Goal: Information Seeking & Learning: Learn about a topic

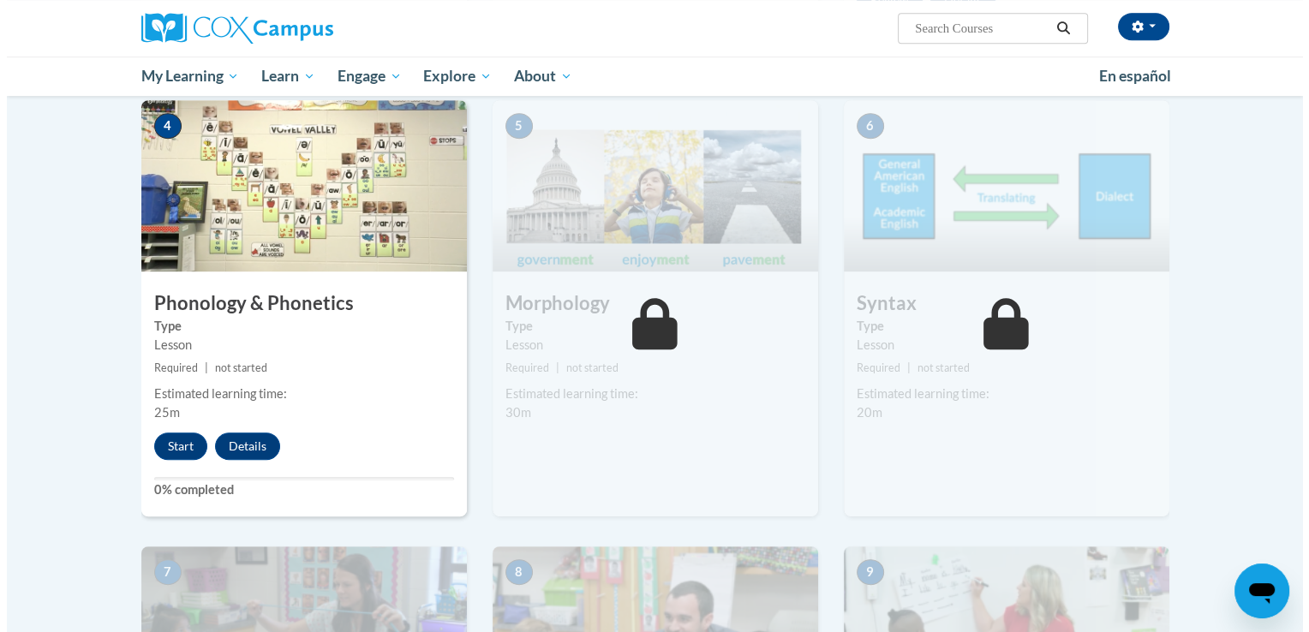
scroll to position [836, 0]
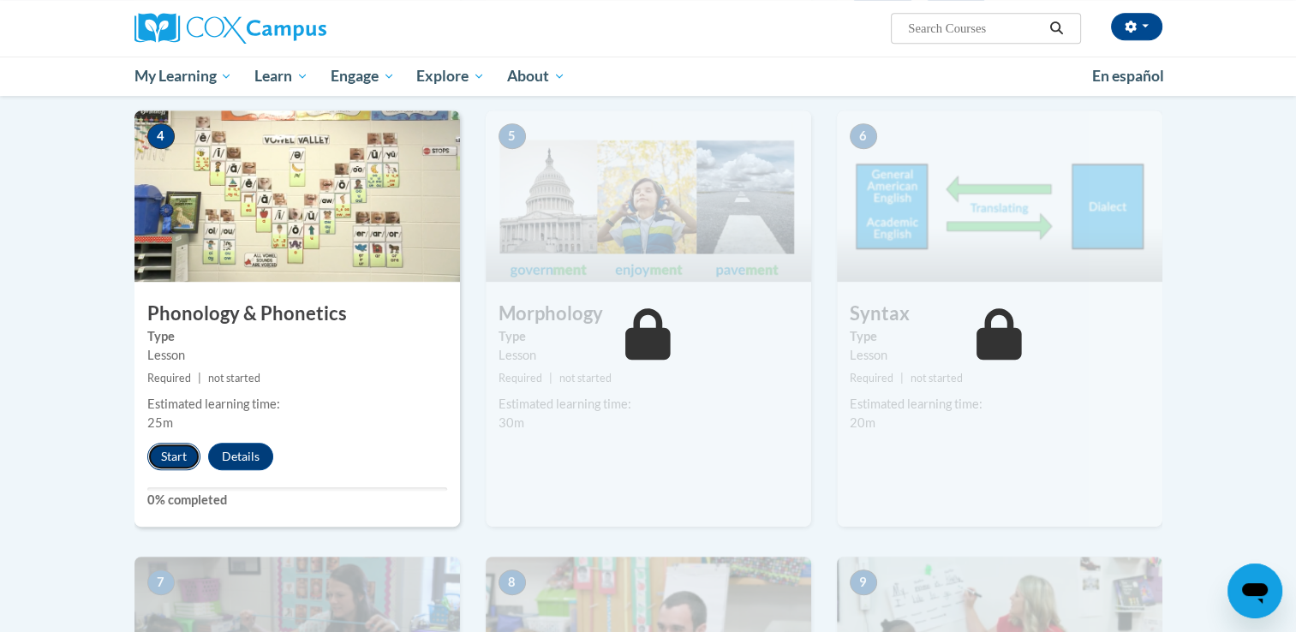
click at [164, 468] on button "Start" at bounding box center [173, 456] width 53 height 27
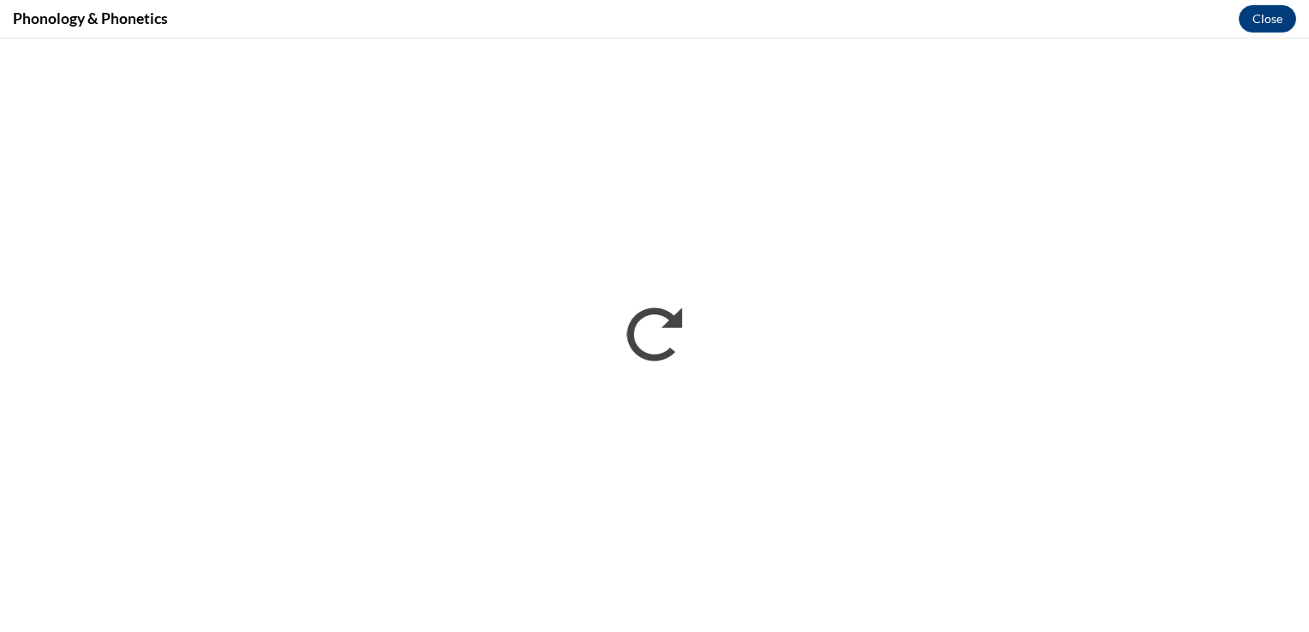
scroll to position [0, 0]
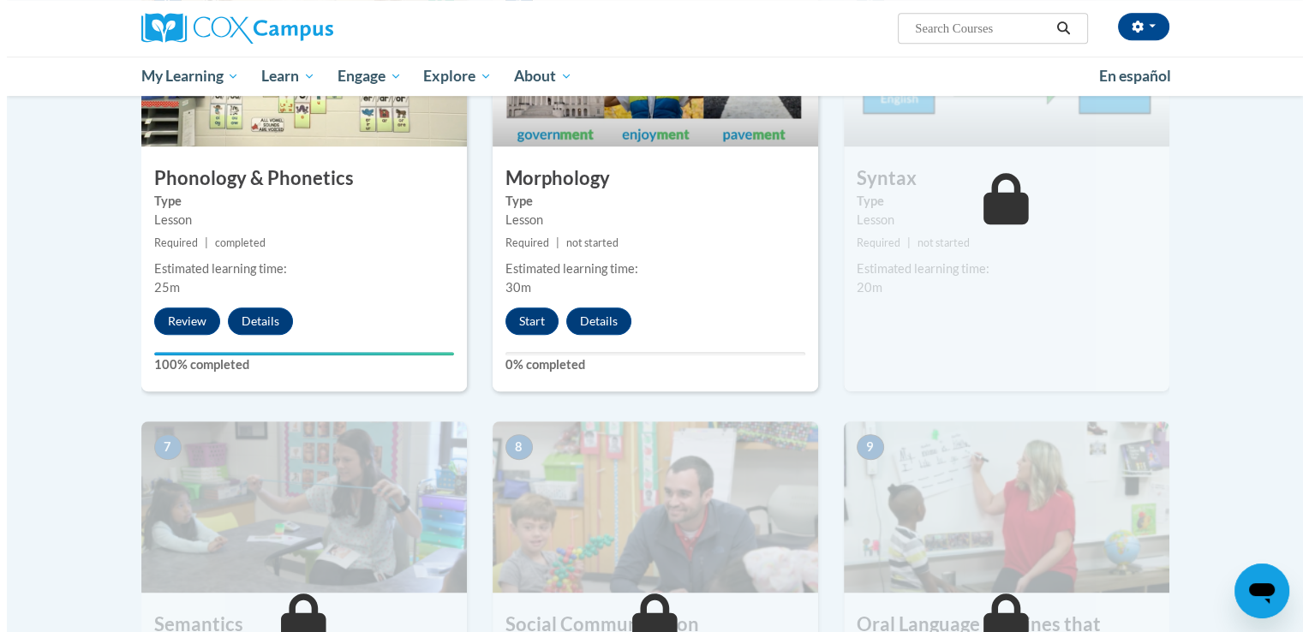
scroll to position [963, 0]
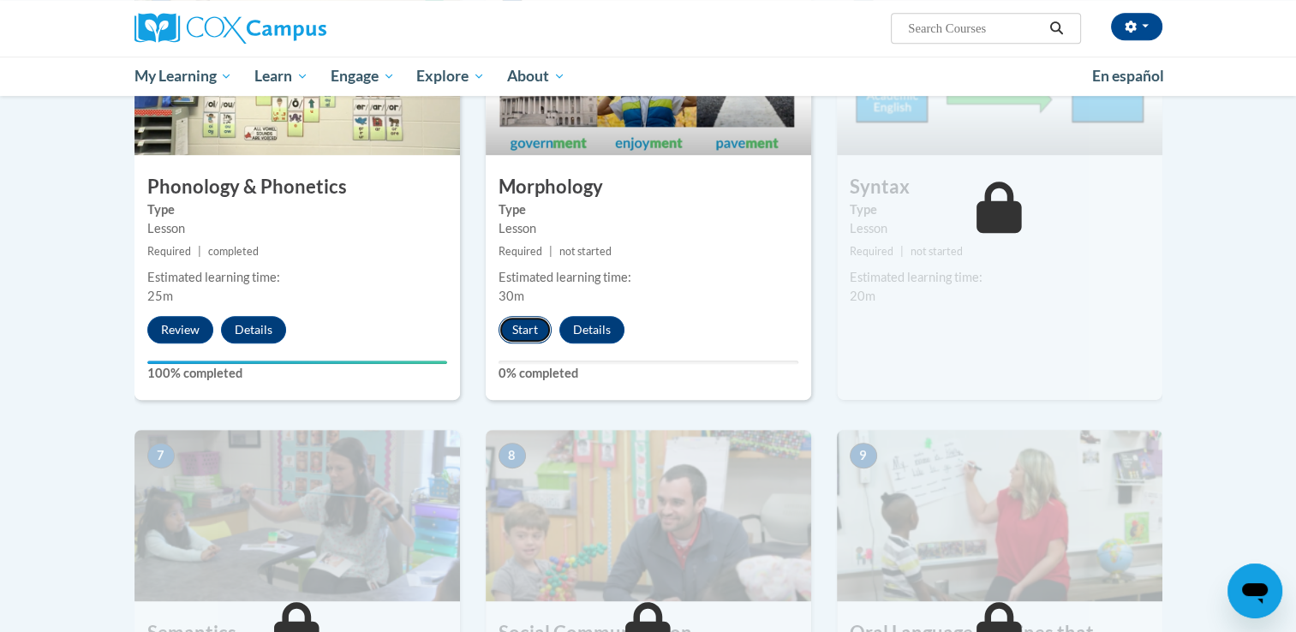
click at [530, 322] on button "Start" at bounding box center [524, 329] width 53 height 27
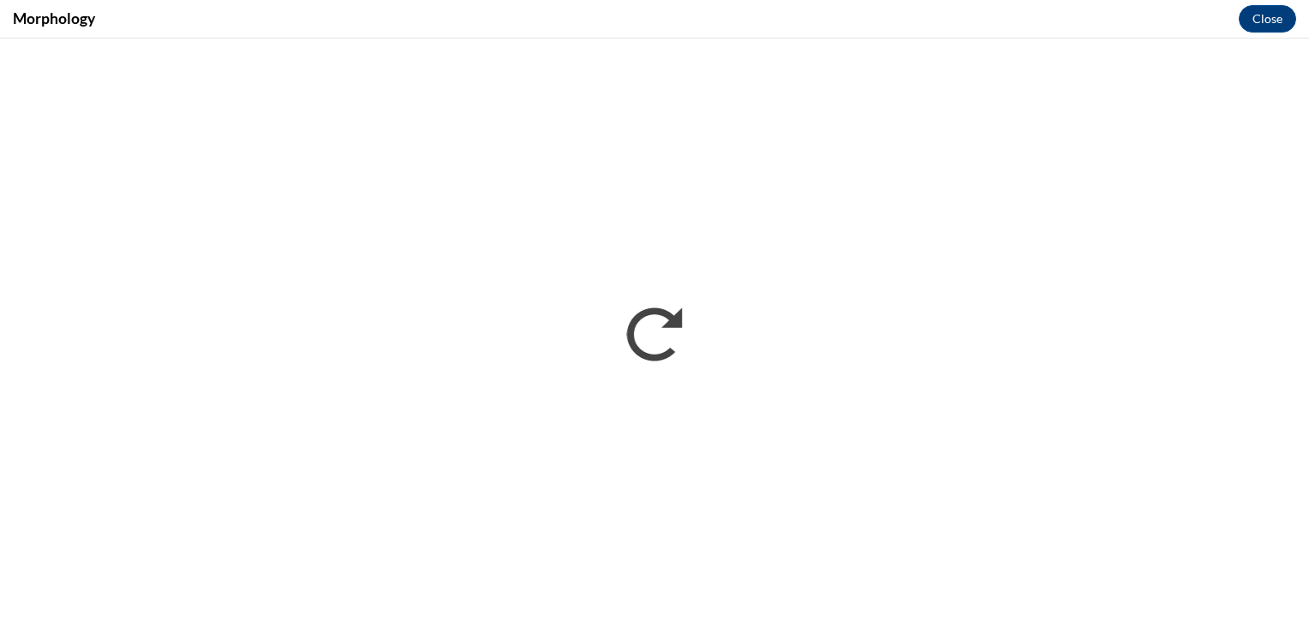
scroll to position [0, 0]
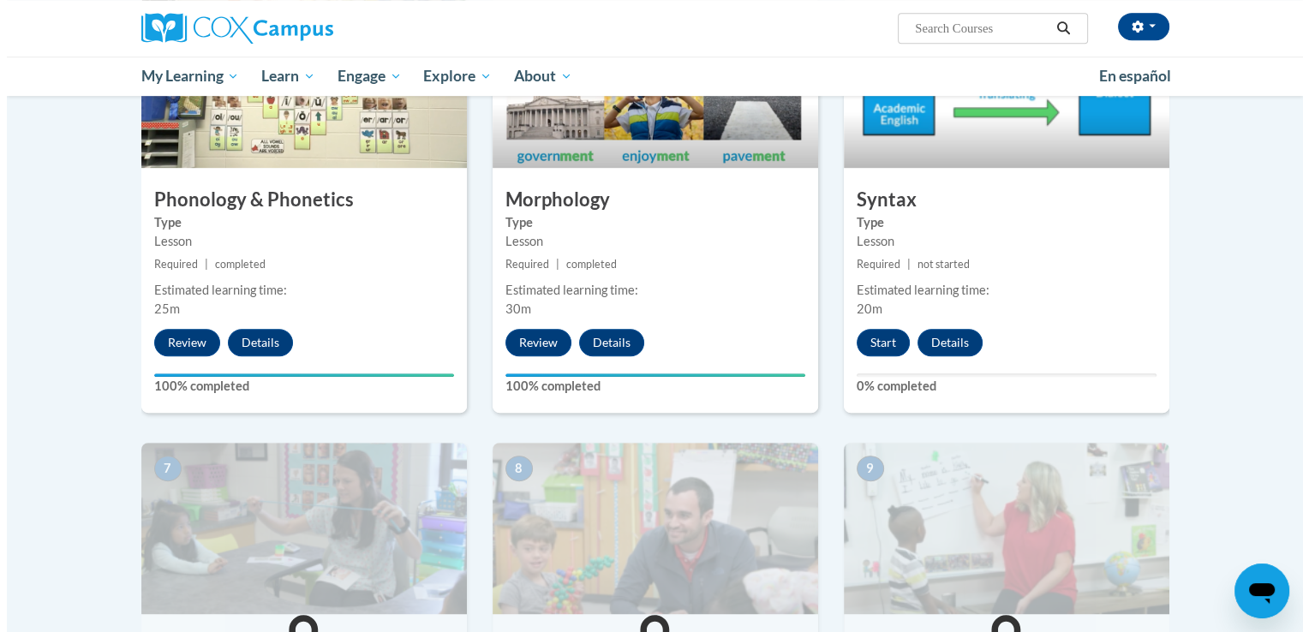
scroll to position [1035, 0]
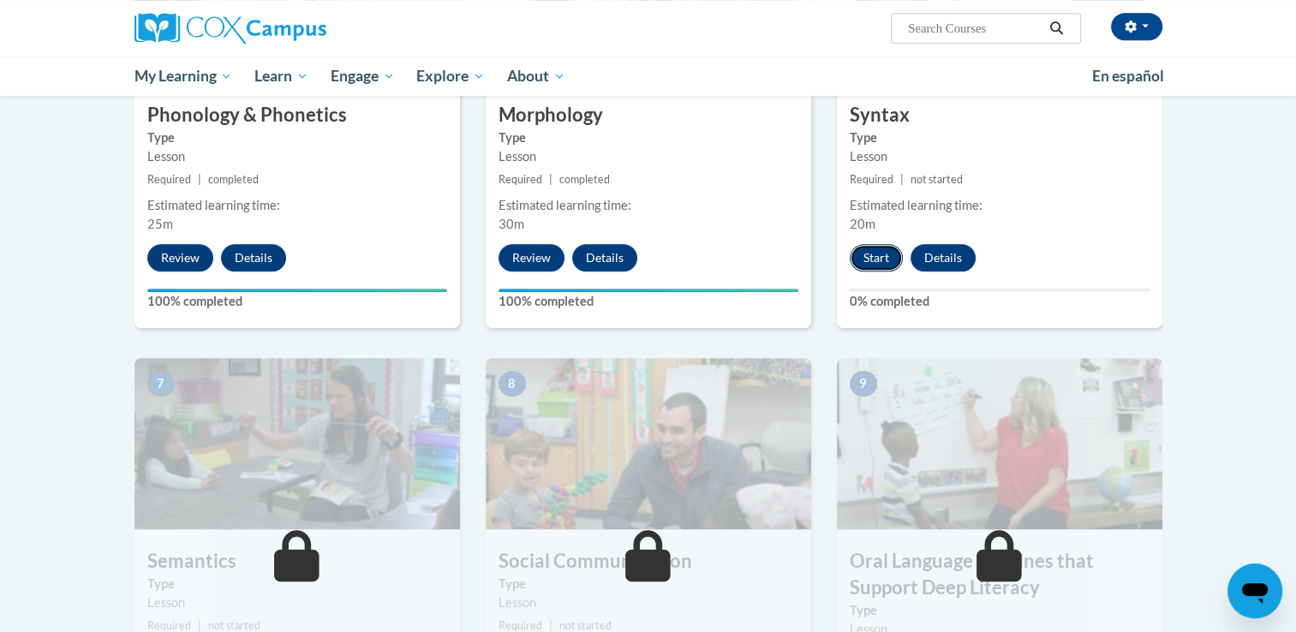
click at [878, 267] on button "Start" at bounding box center [876, 257] width 53 height 27
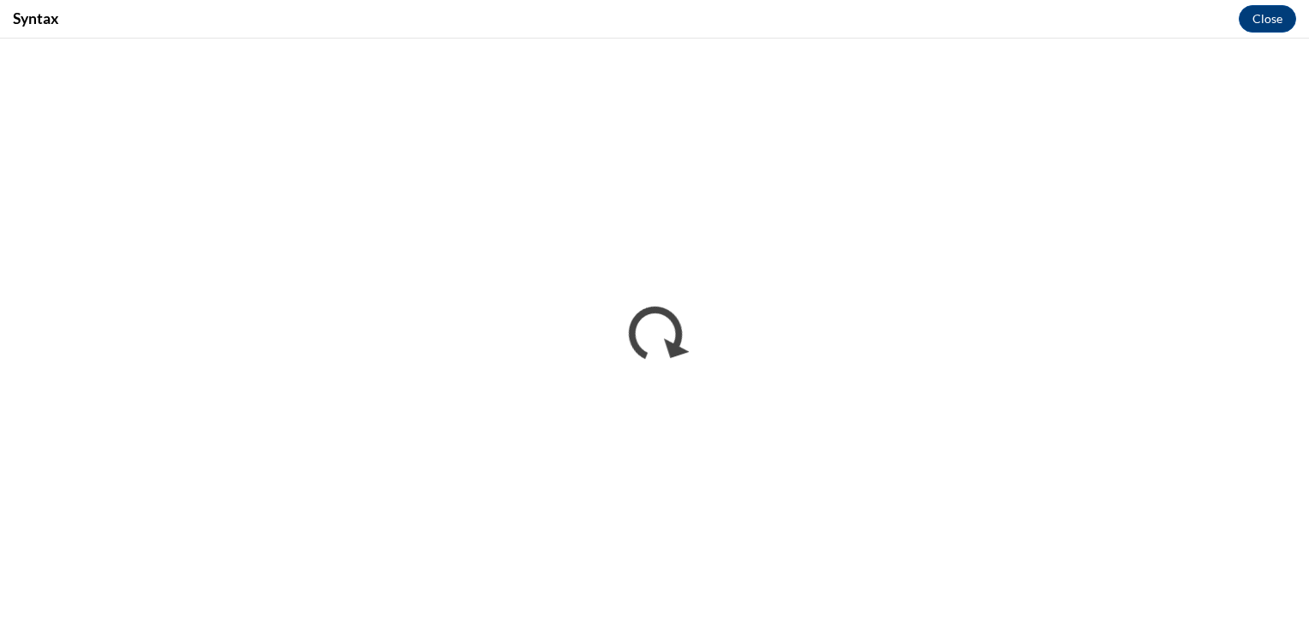
scroll to position [0, 0]
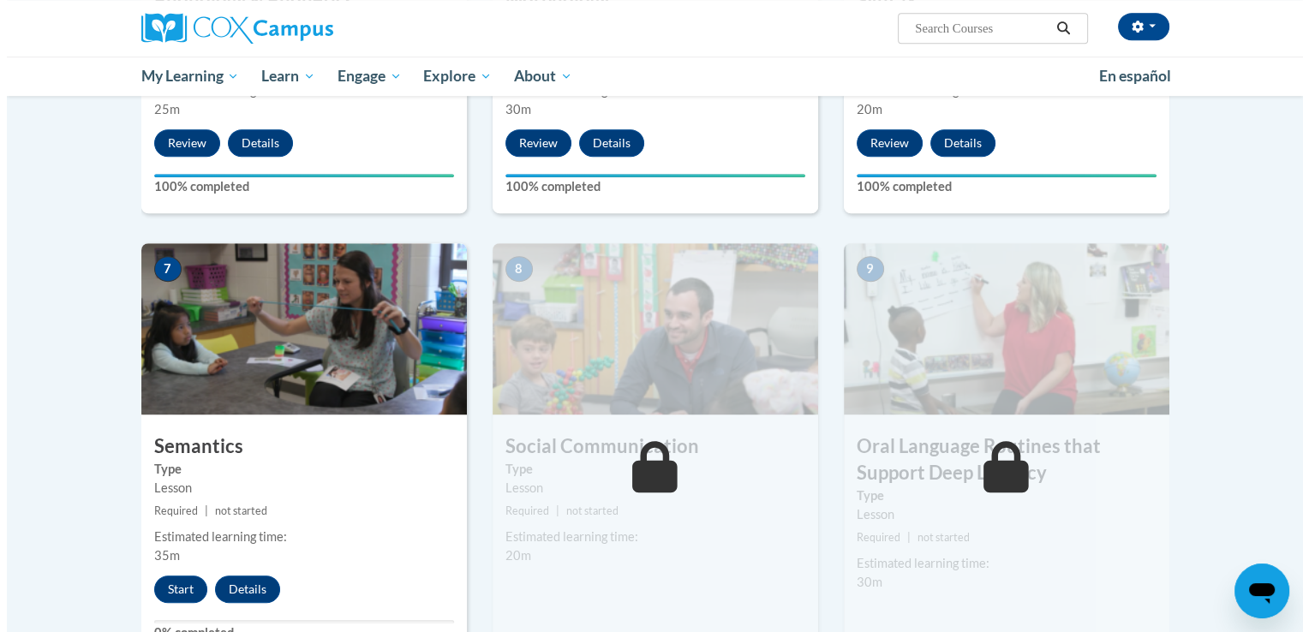
scroll to position [1168, 0]
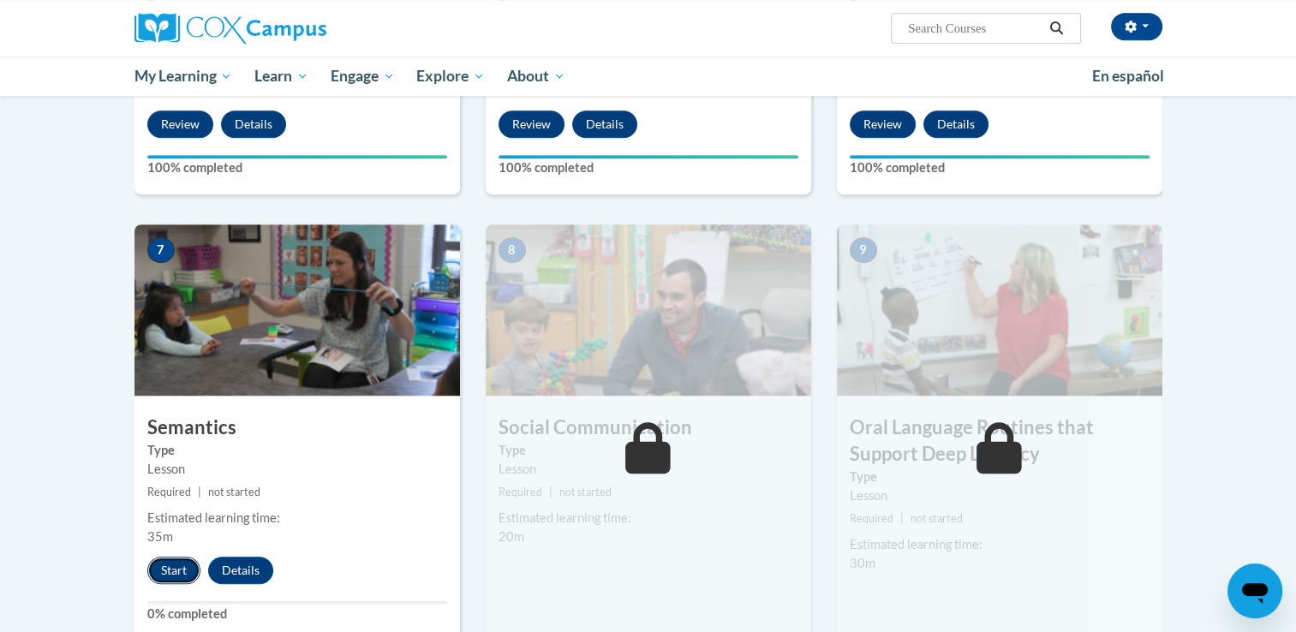
click at [171, 570] on button "Start" at bounding box center [173, 570] width 53 height 27
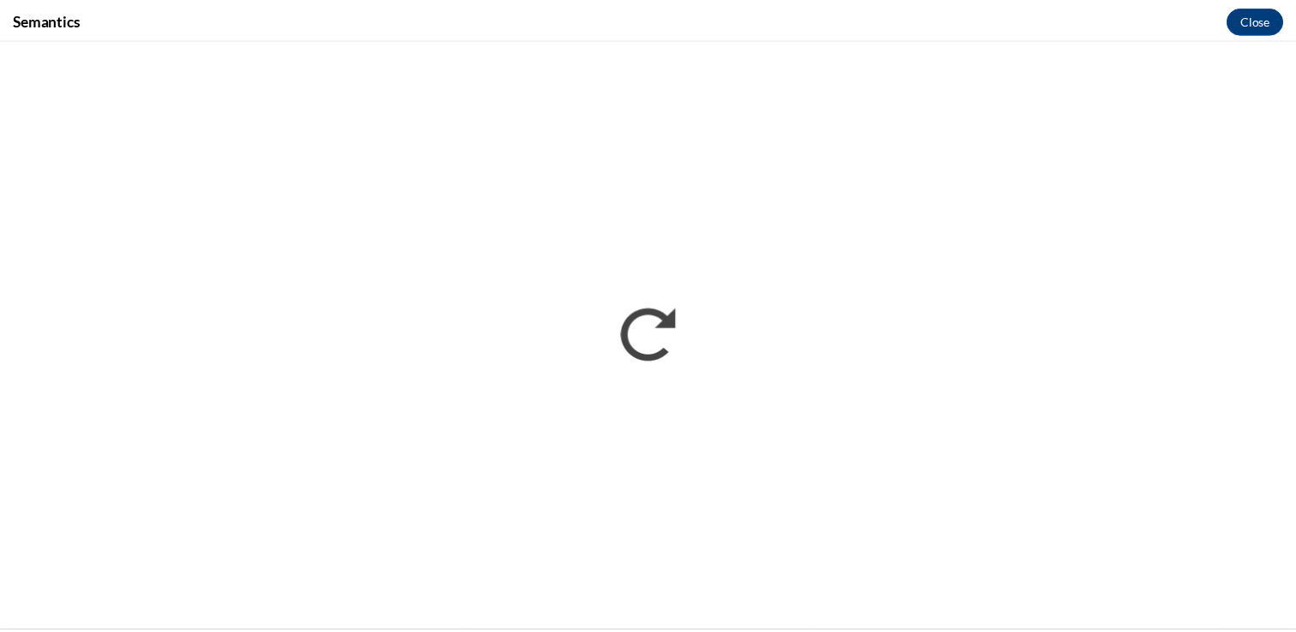
scroll to position [0, 0]
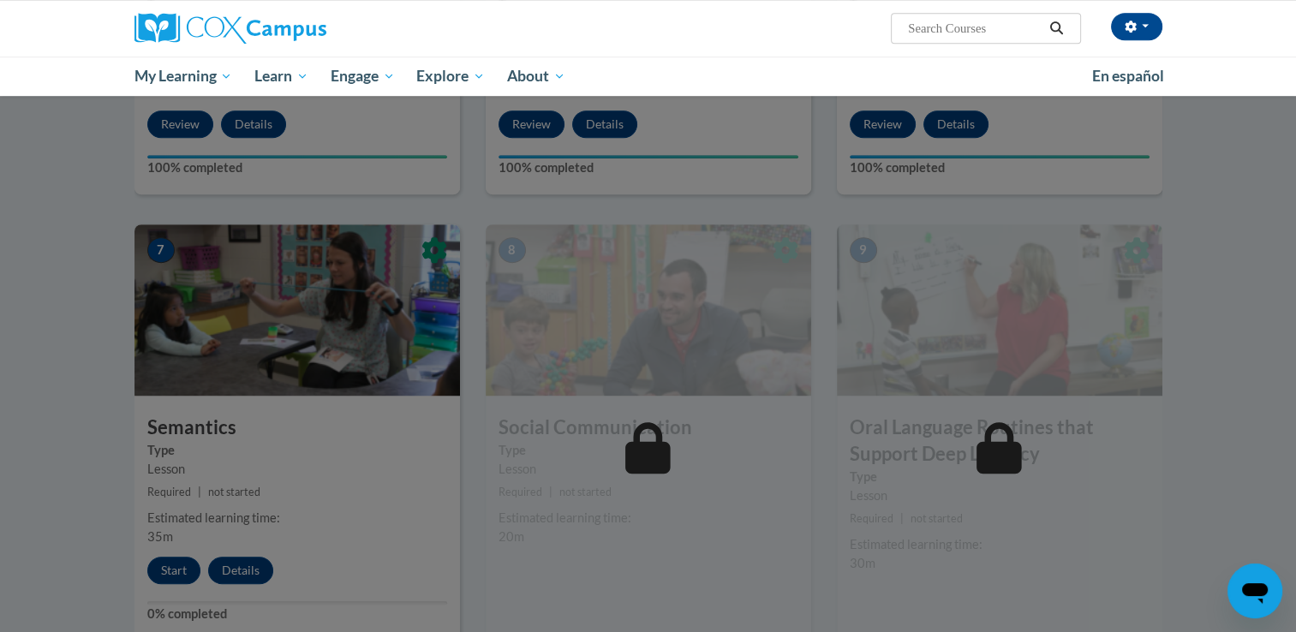
drag, startPoint x: 1294, startPoint y: 304, endPoint x: 1302, endPoint y: 374, distance: 70.6
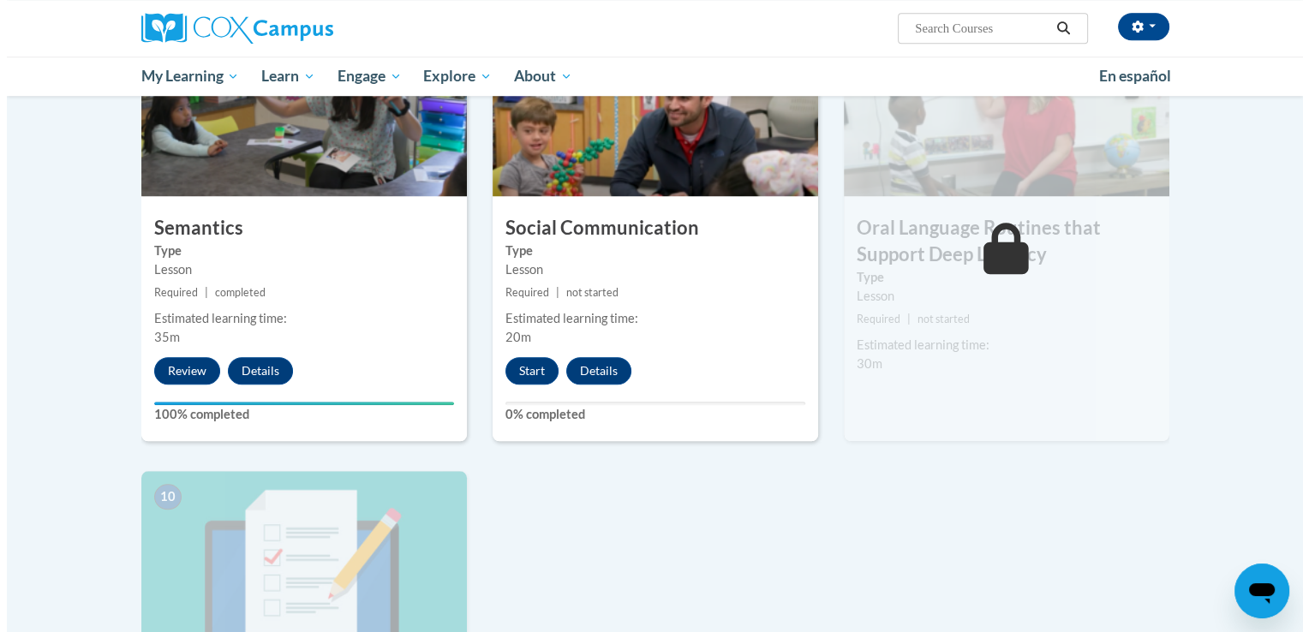
scroll to position [1322, 0]
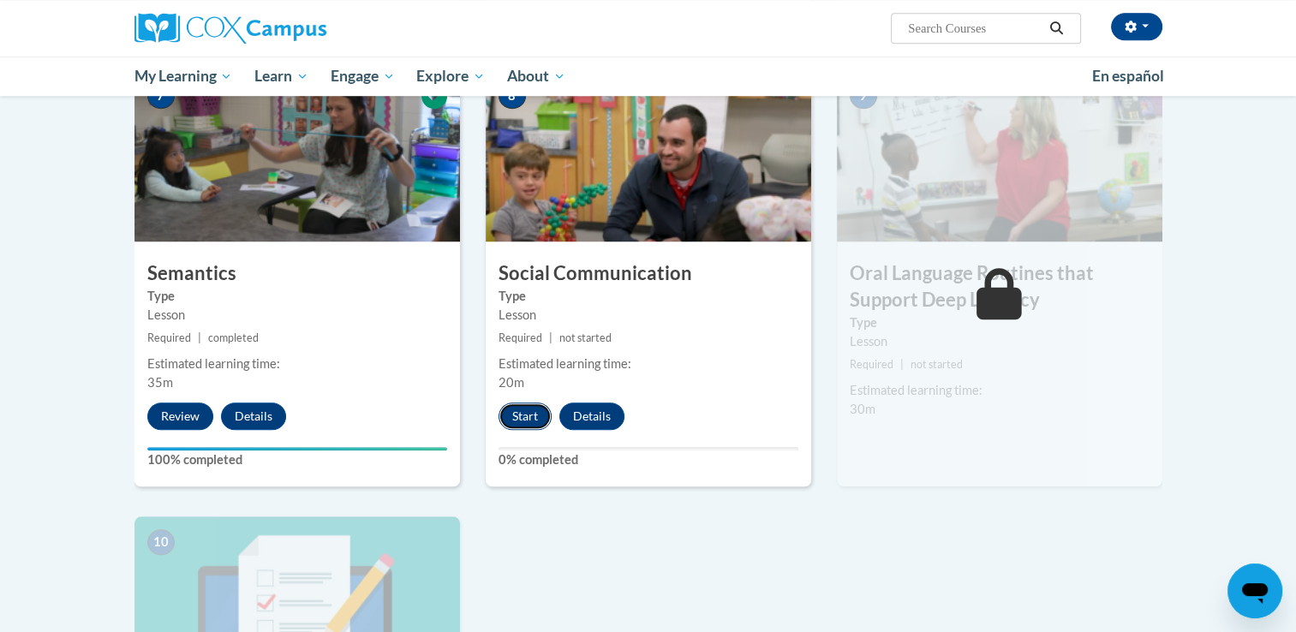
click at [520, 415] on button "Start" at bounding box center [524, 416] width 53 height 27
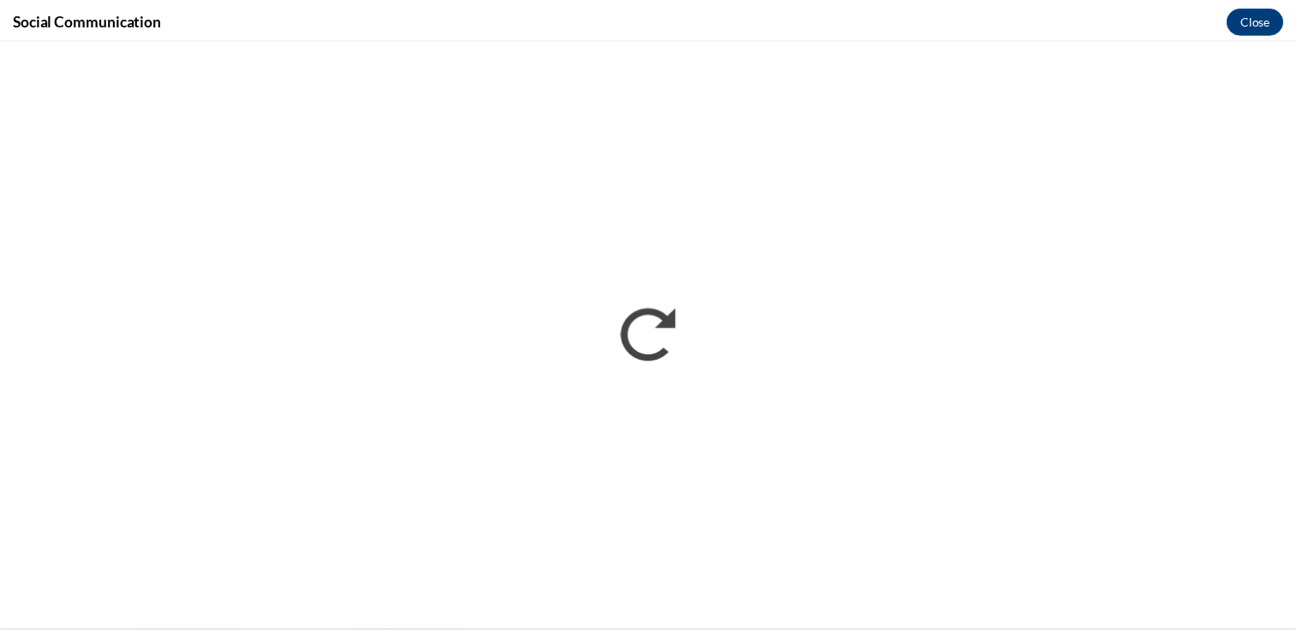
scroll to position [0, 0]
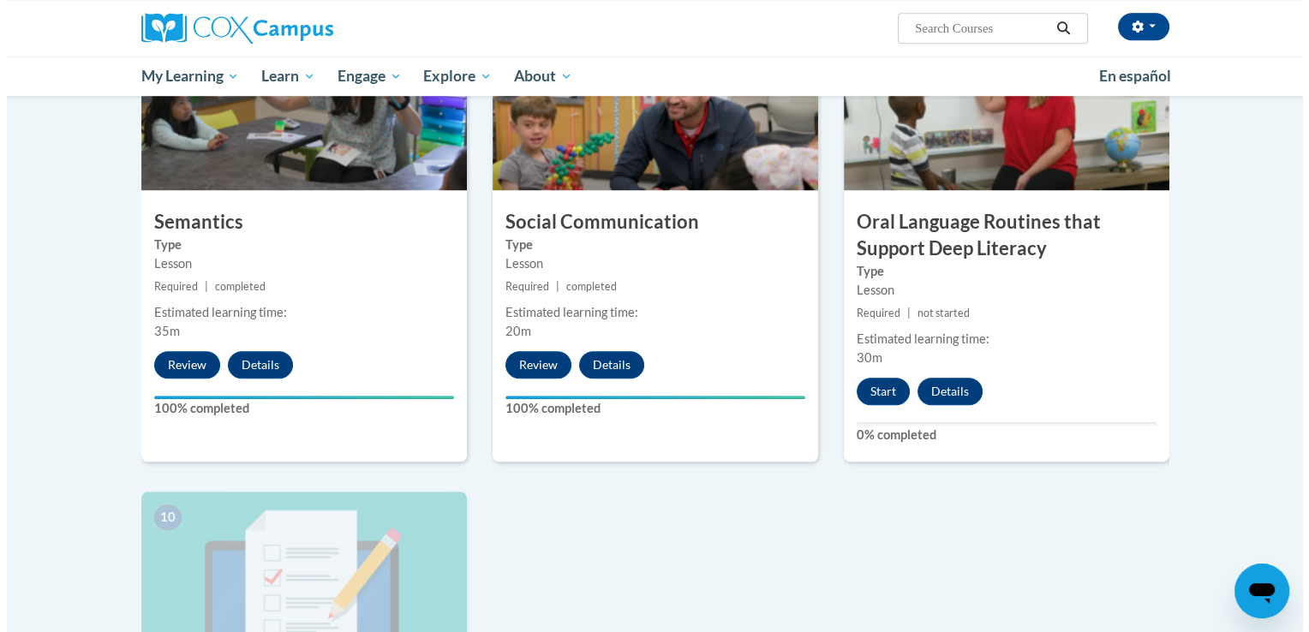
scroll to position [1376, 0]
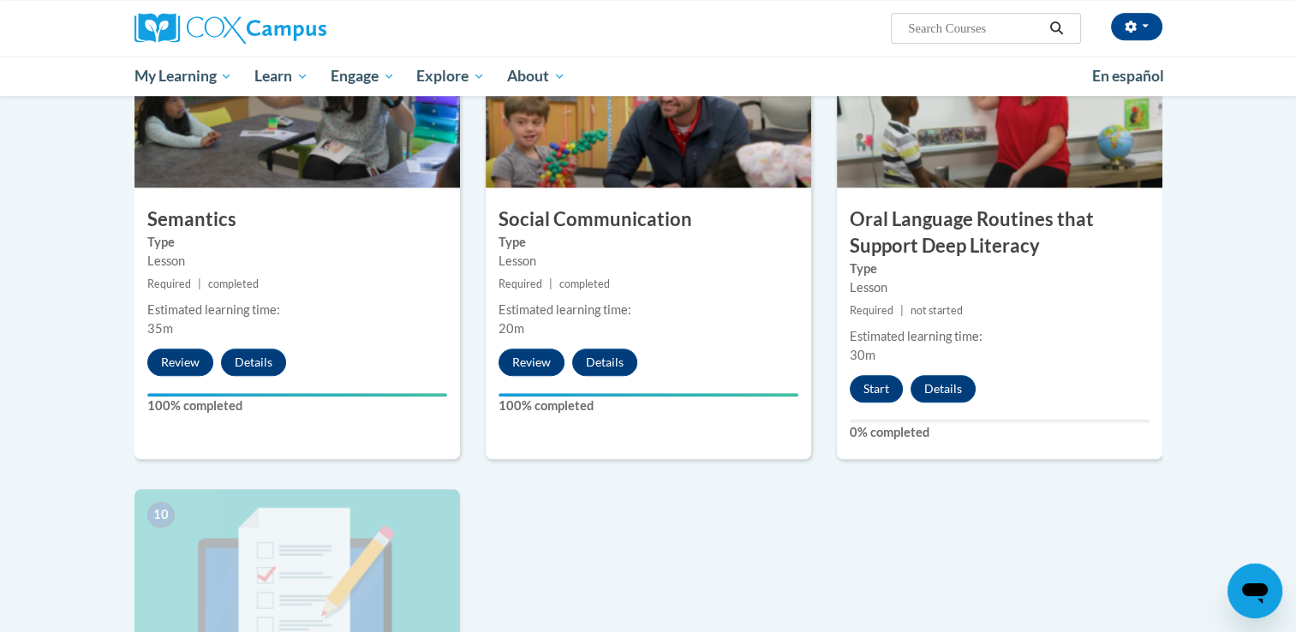
click at [1086, 158] on img at bounding box center [999, 101] width 325 height 171
click at [884, 379] on button "Start" at bounding box center [876, 388] width 53 height 27
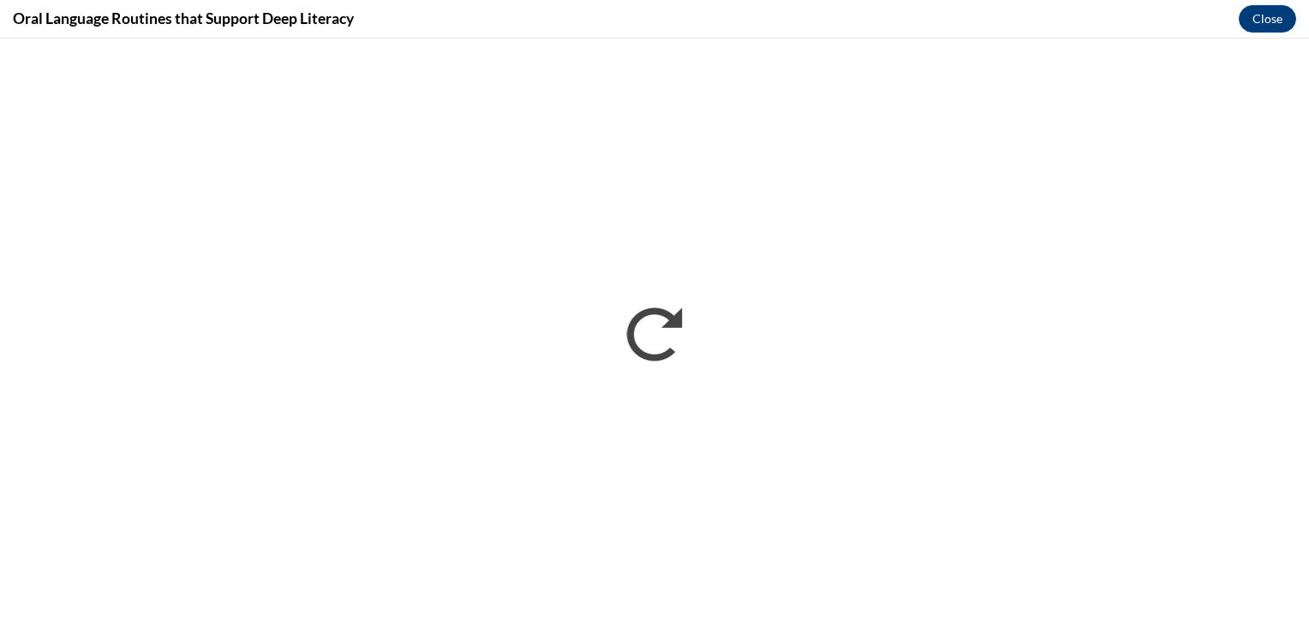
scroll to position [0, 0]
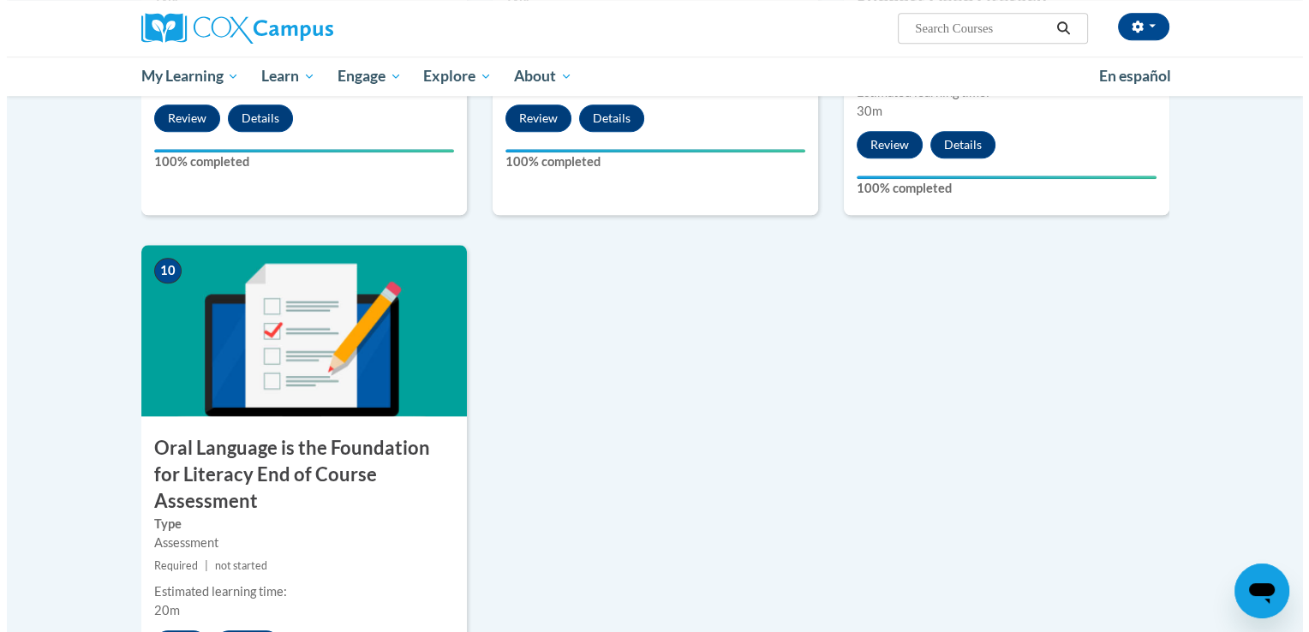
scroll to position [1699, 0]
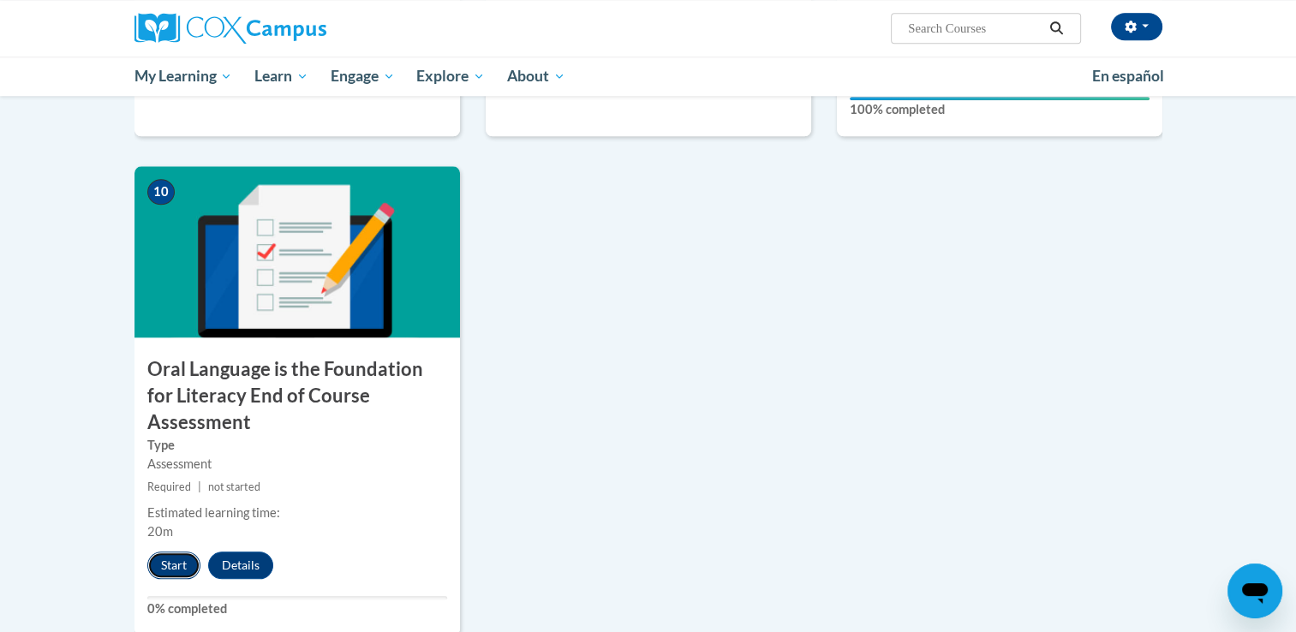
click at [158, 552] on button "Start" at bounding box center [173, 565] width 53 height 27
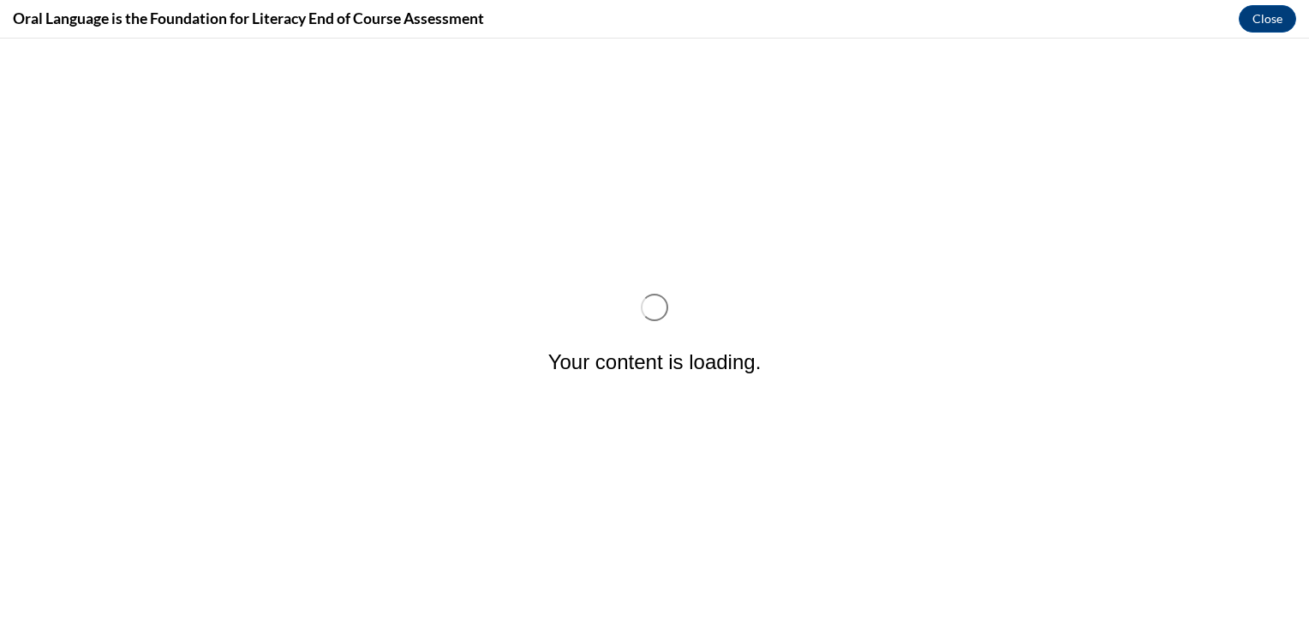
scroll to position [0, 0]
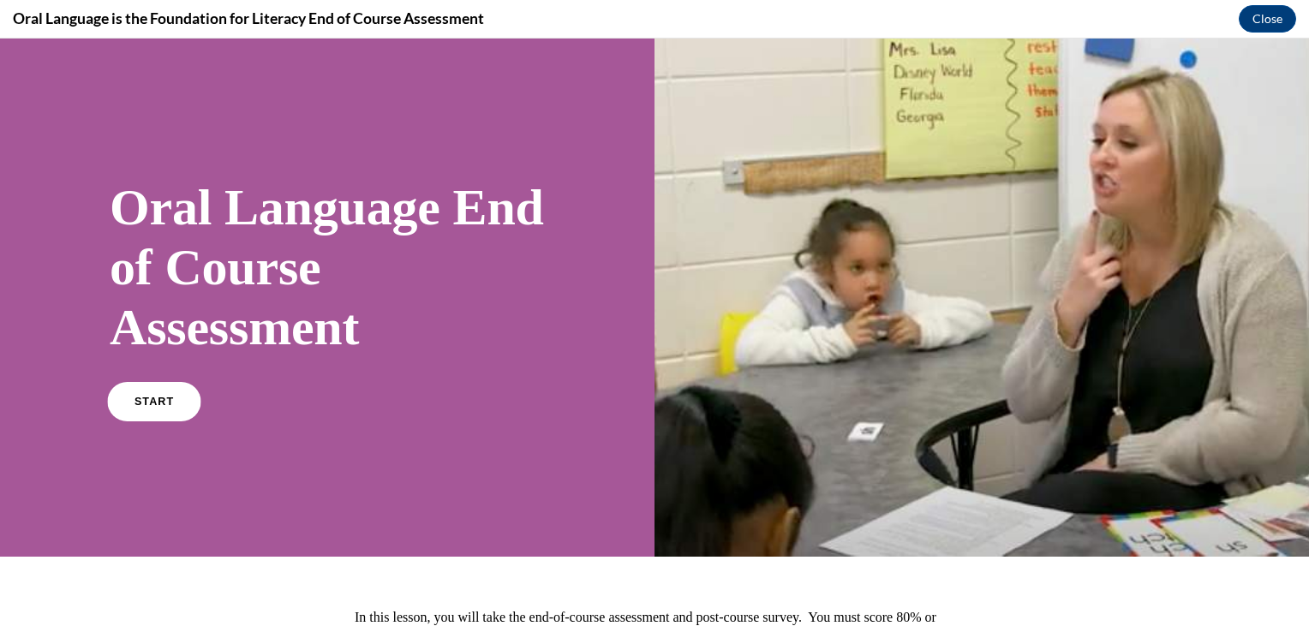
click at [140, 418] on link "START" at bounding box center [153, 401] width 93 height 39
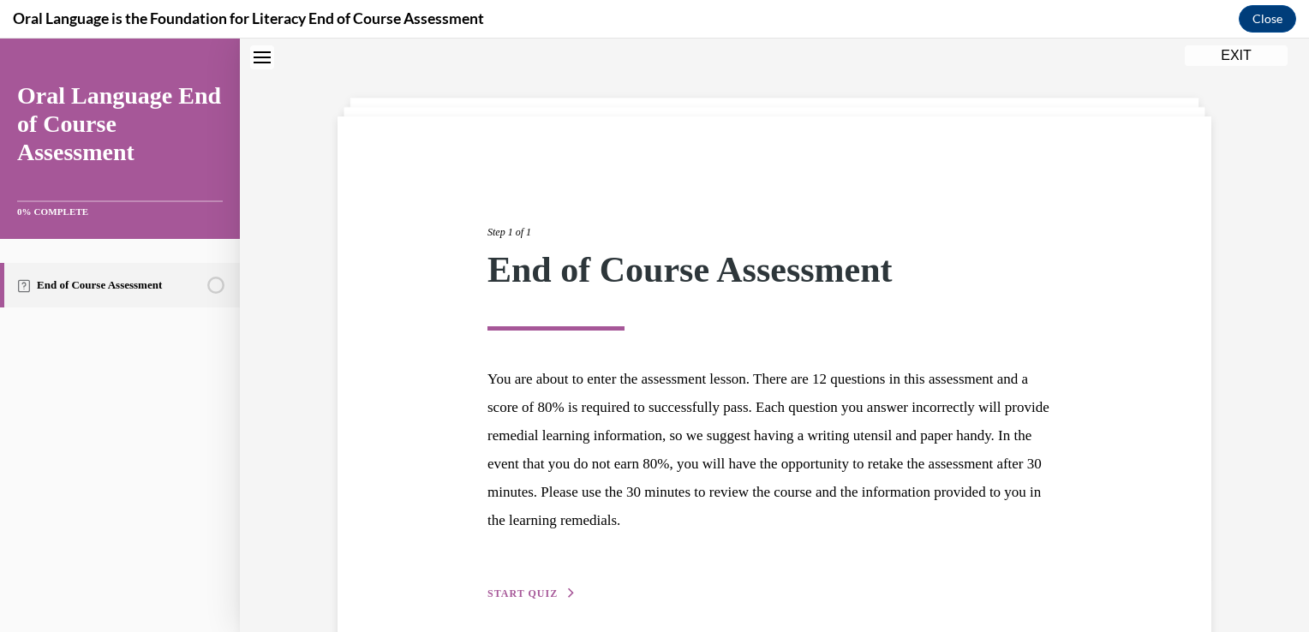
scroll to position [125, 0]
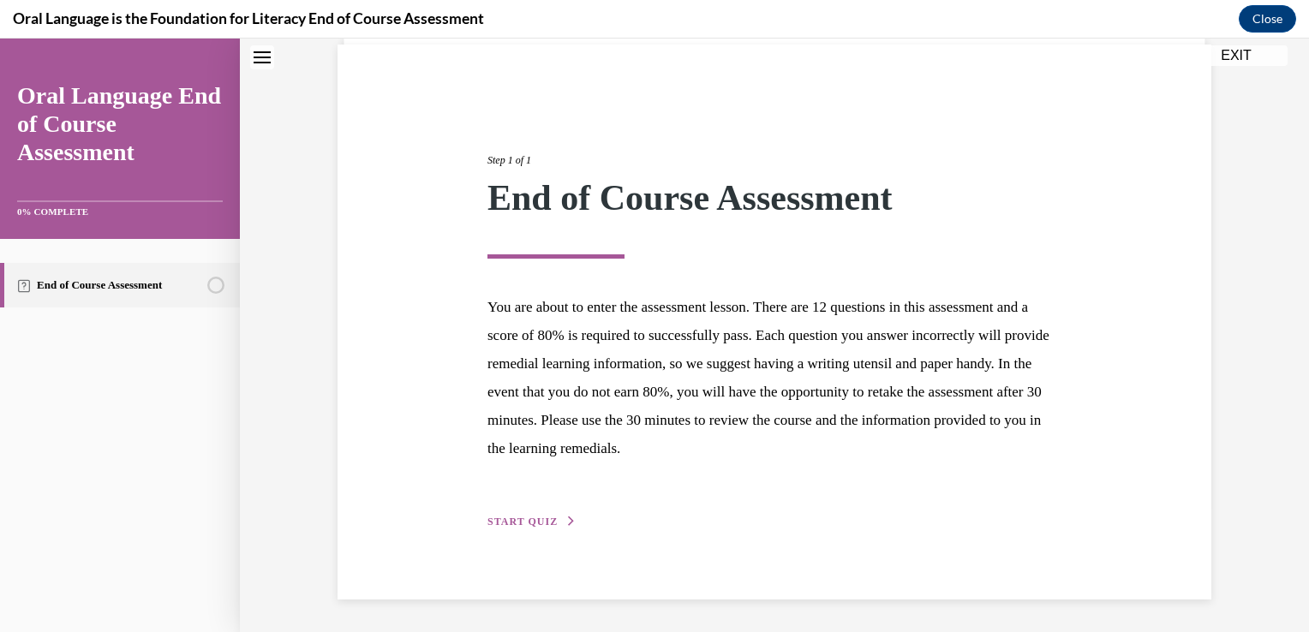
click at [512, 523] on span "START QUIZ" at bounding box center [522, 522] width 70 height 12
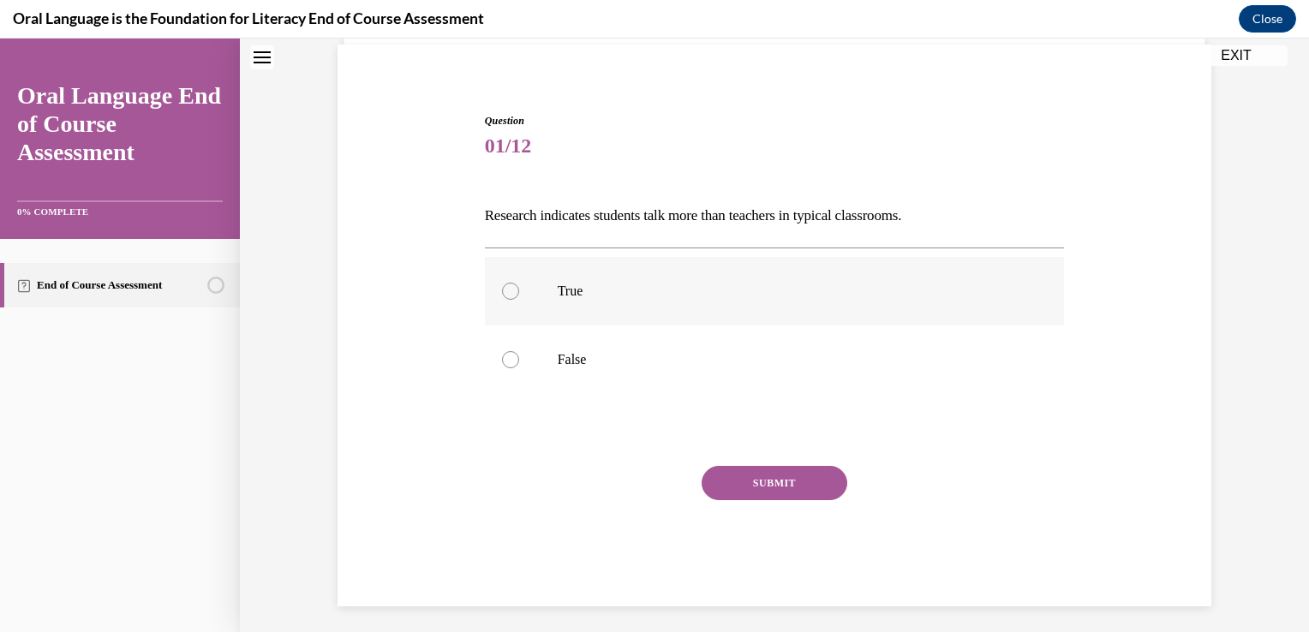
click at [519, 300] on label "True" at bounding box center [775, 291] width 580 height 69
click at [519, 300] on input "True" at bounding box center [510, 291] width 17 height 17
radio input "true"
click at [746, 477] on button "SUBMIT" at bounding box center [774, 483] width 146 height 34
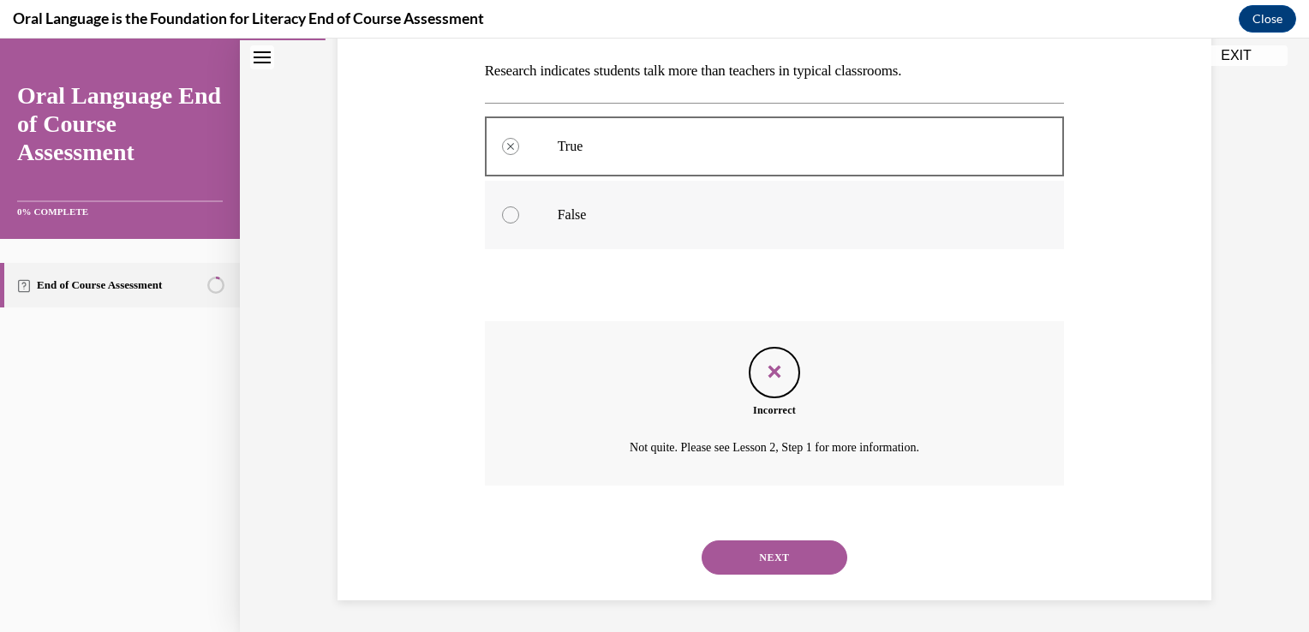
scroll to position [271, 0]
click at [793, 555] on button "NEXT" at bounding box center [774, 557] width 146 height 34
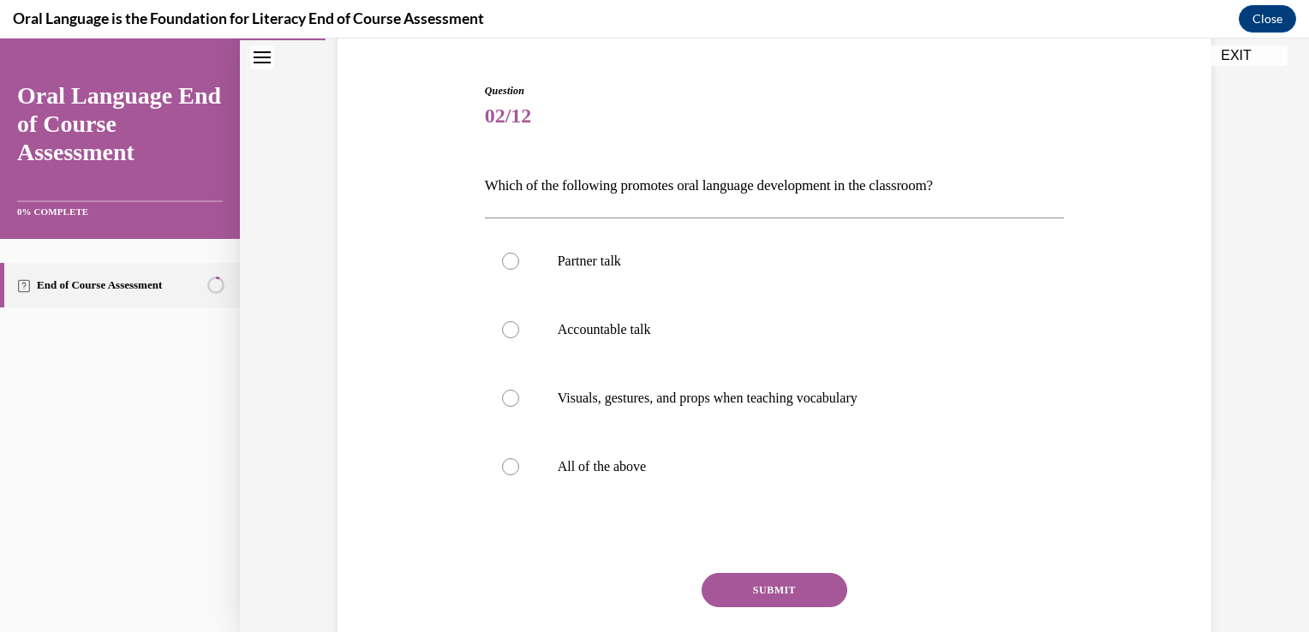
scroll to position [161, 0]
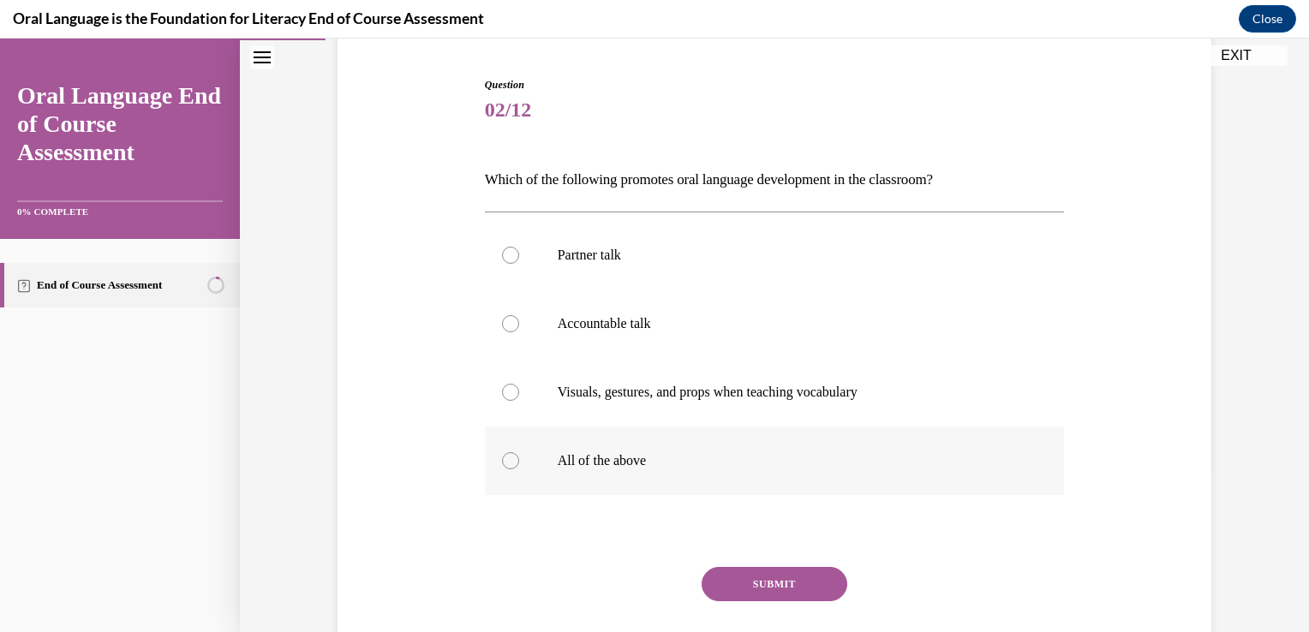
click at [607, 479] on label "All of the above" at bounding box center [775, 460] width 580 height 69
click at [519, 469] on input "All of the above" at bounding box center [510, 460] width 17 height 17
radio input "true"
click at [733, 579] on button "SUBMIT" at bounding box center [774, 584] width 146 height 34
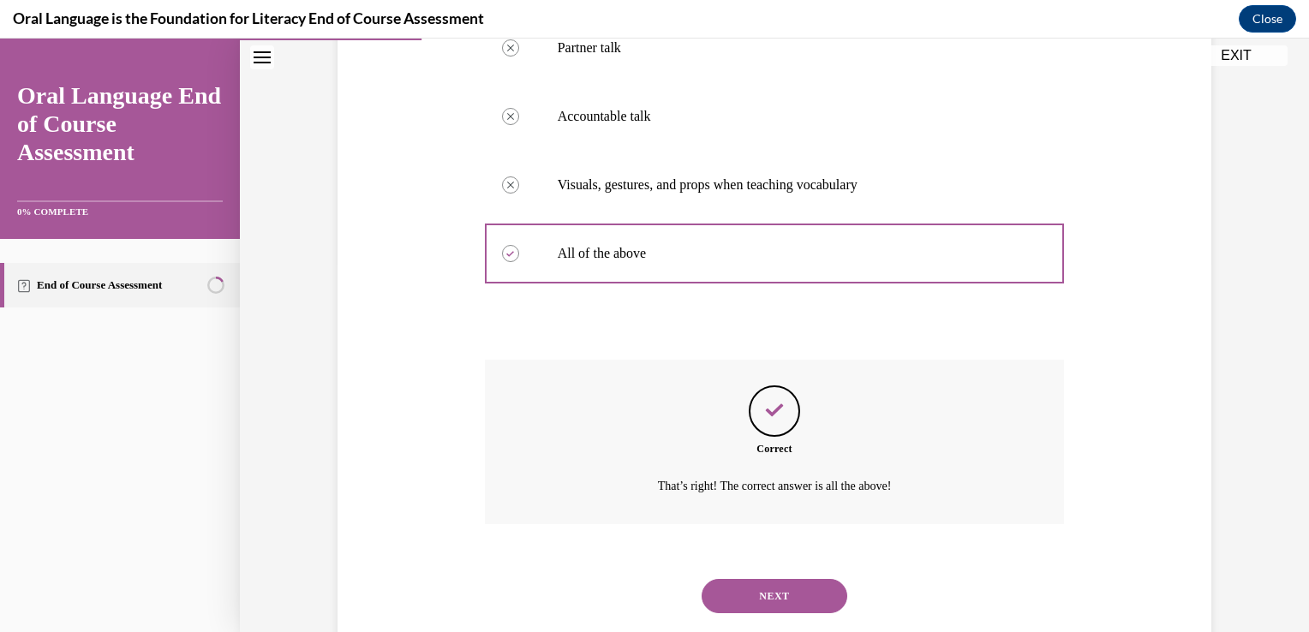
scroll to position [408, 0]
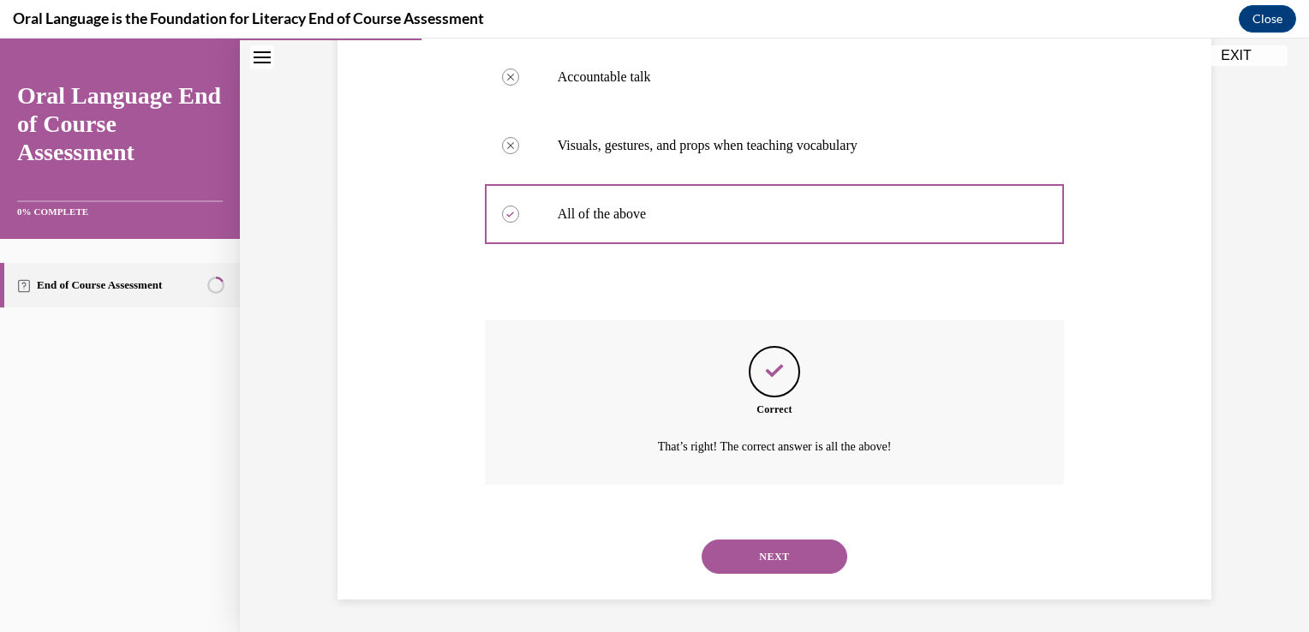
click at [774, 567] on button "NEXT" at bounding box center [774, 557] width 146 height 34
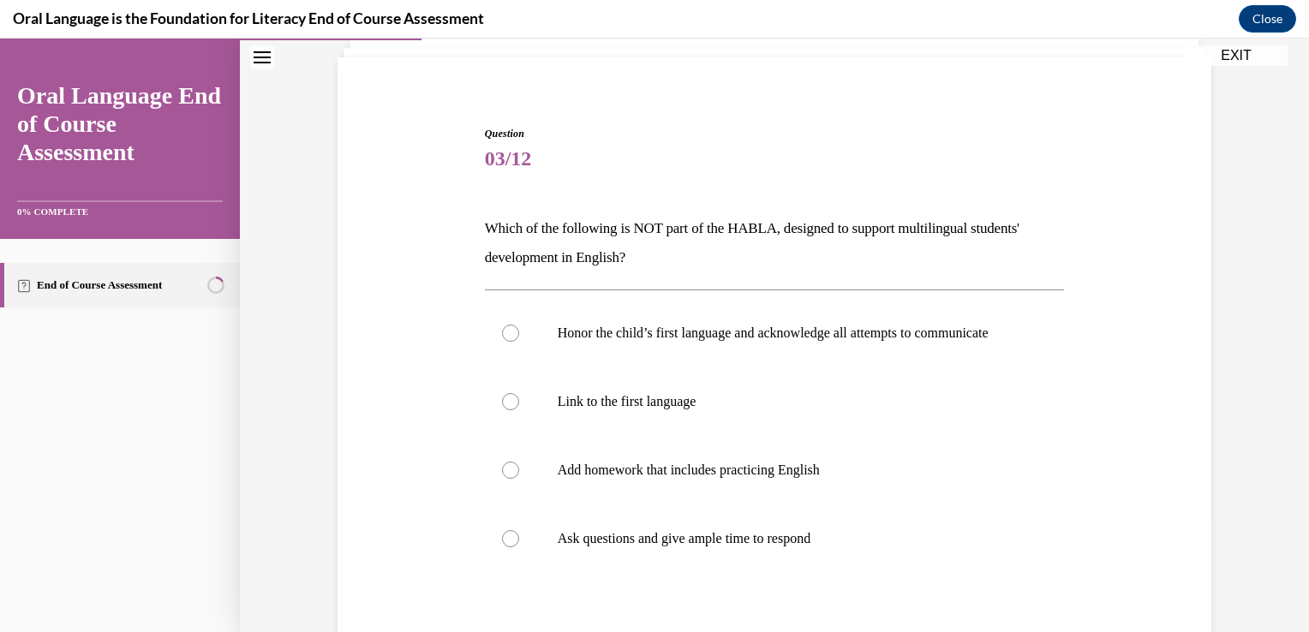
scroll to position [121, 0]
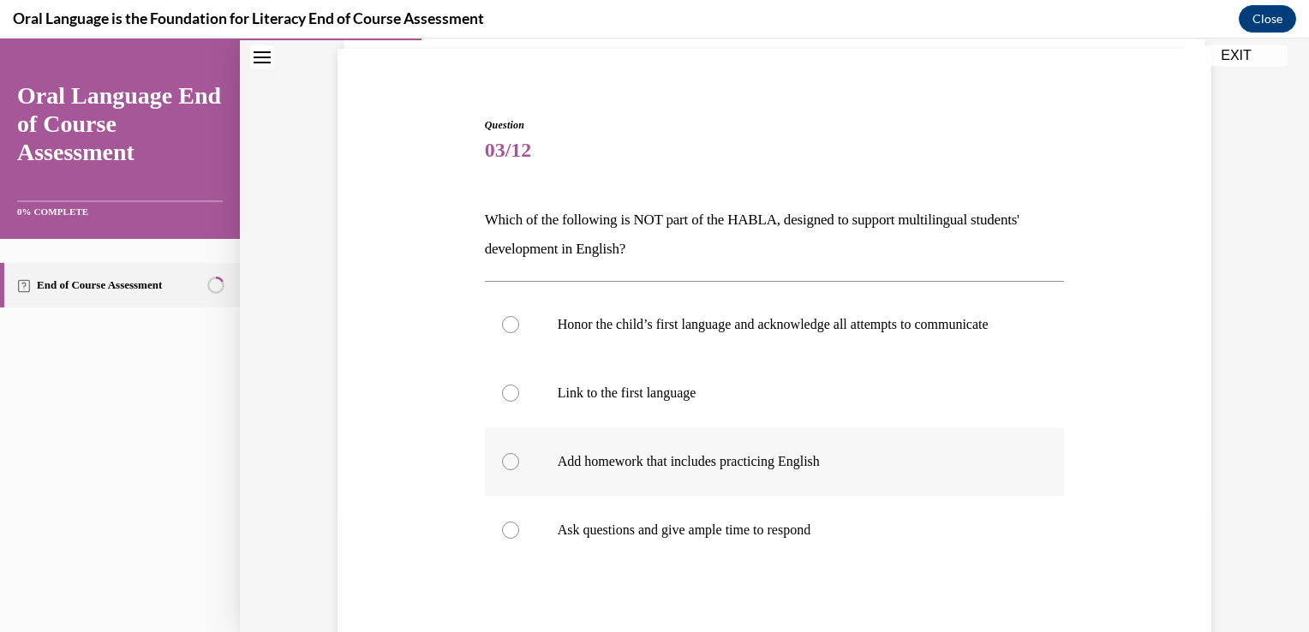
click at [827, 466] on label "Add homework that includes practicing English" at bounding box center [775, 461] width 580 height 69
click at [519, 466] on input "Add homework that includes practicing English" at bounding box center [510, 461] width 17 height 17
radio input "true"
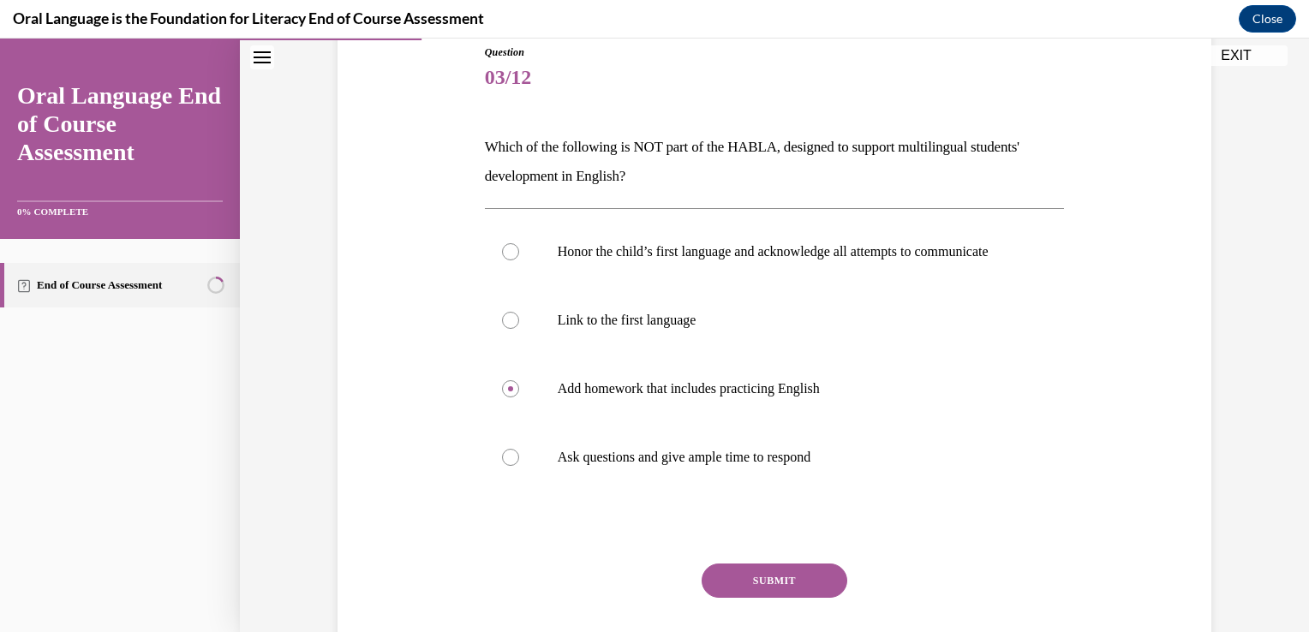
scroll to position [195, 0]
click at [816, 589] on button "SUBMIT" at bounding box center [774, 579] width 146 height 34
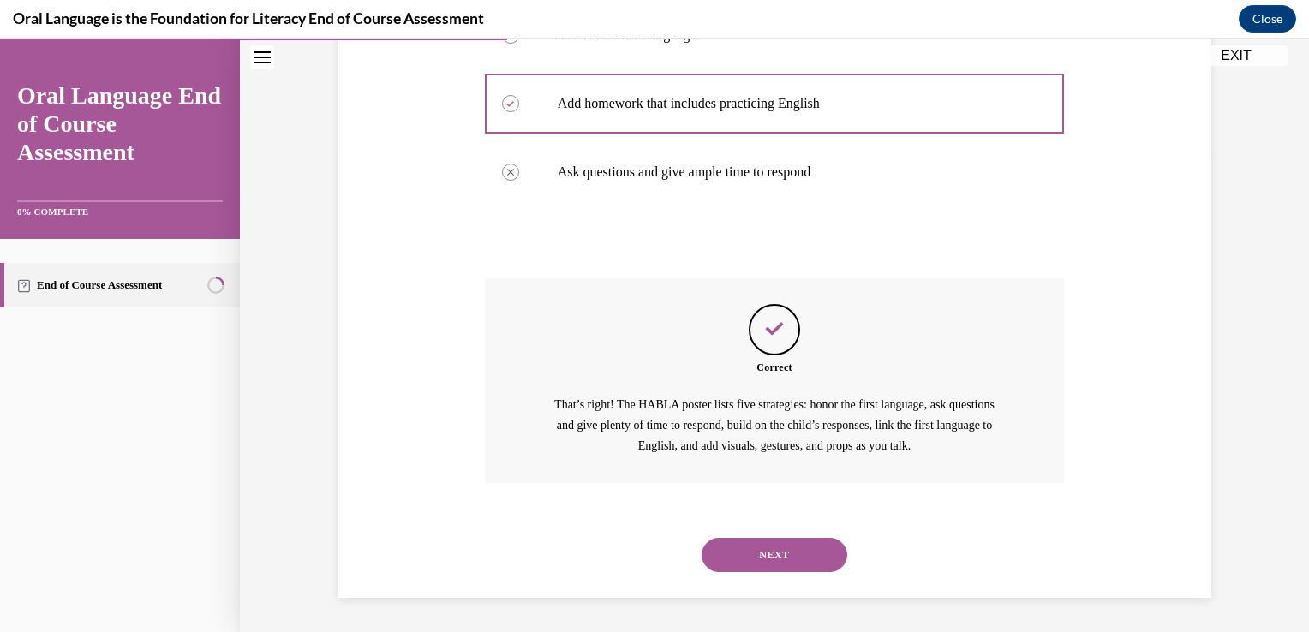
scroll to position [495, 0]
click at [791, 545] on button "NEXT" at bounding box center [774, 555] width 146 height 34
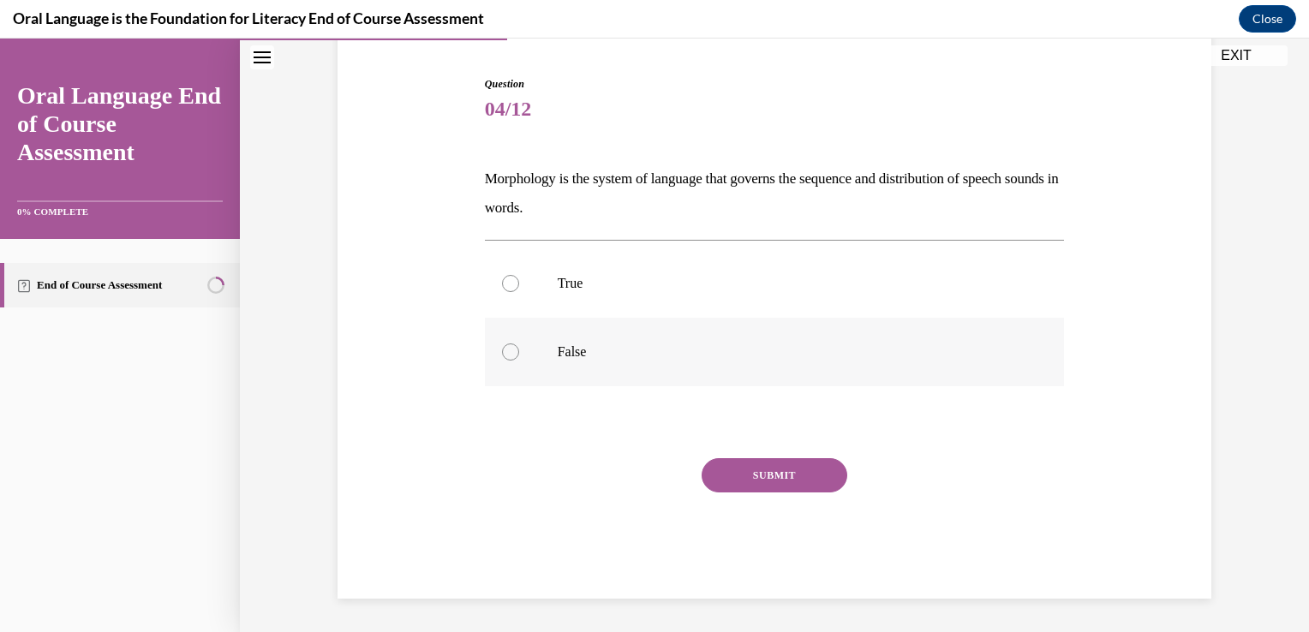
click at [558, 346] on p "False" at bounding box center [790, 351] width 464 height 17
click at [519, 346] on input "False" at bounding box center [510, 351] width 17 height 17
radio input "true"
click at [772, 468] on button "SUBMIT" at bounding box center [774, 475] width 146 height 34
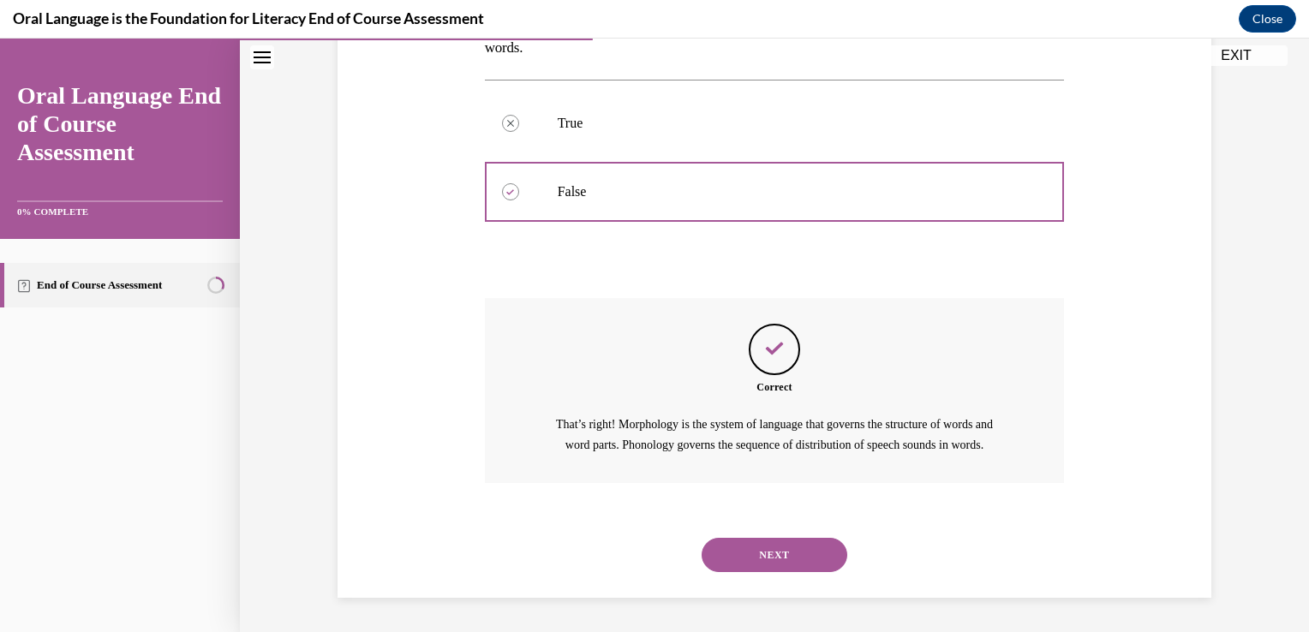
scroll to position [341, 0]
click at [815, 557] on button "NEXT" at bounding box center [774, 555] width 146 height 34
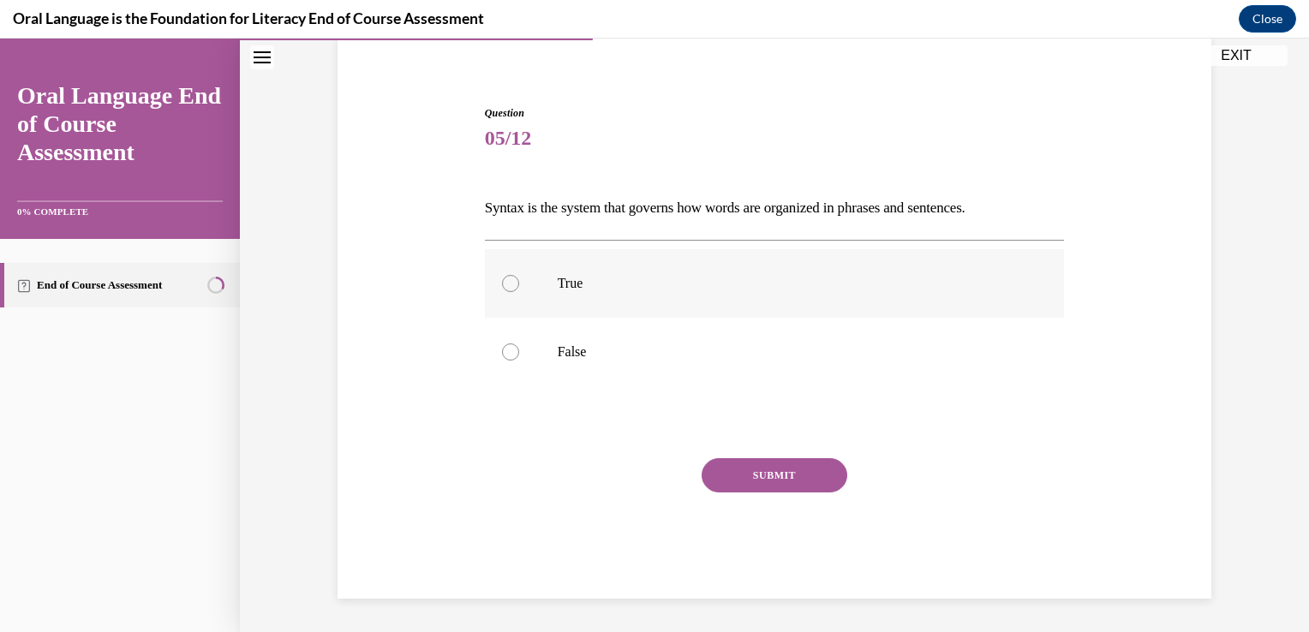
click at [601, 293] on label "True" at bounding box center [775, 283] width 580 height 69
click at [519, 292] on input "True" at bounding box center [510, 283] width 17 height 17
radio input "true"
click at [802, 470] on button "SUBMIT" at bounding box center [774, 475] width 146 height 34
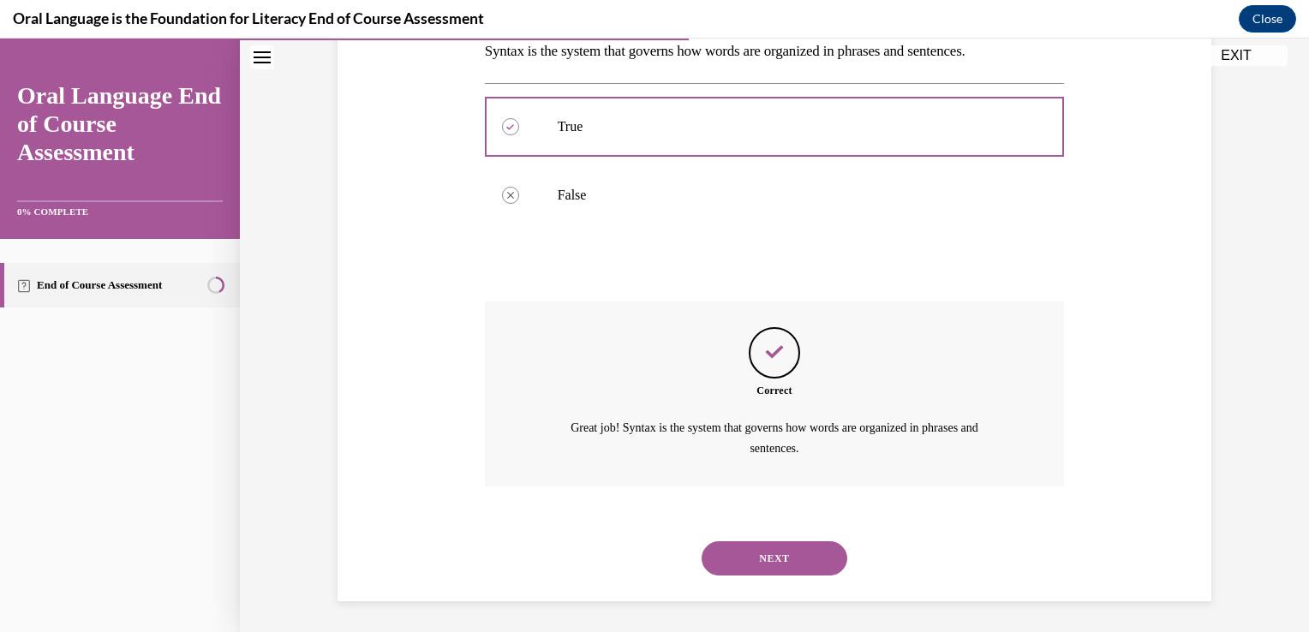
scroll to position [291, 0]
click at [790, 548] on button "NEXT" at bounding box center [774, 557] width 146 height 34
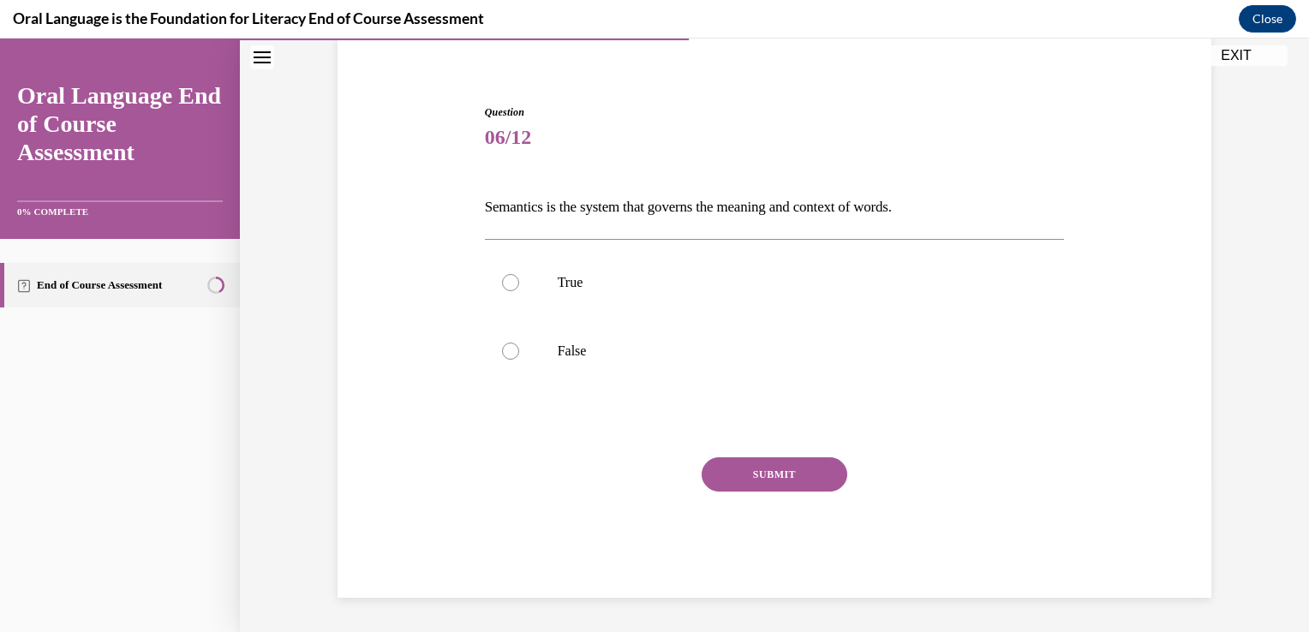
scroll to position [133, 0]
click at [586, 275] on p "True" at bounding box center [790, 283] width 464 height 17
click at [519, 275] on input "True" at bounding box center [510, 283] width 17 height 17
radio input "true"
click at [783, 478] on button "SUBMIT" at bounding box center [774, 475] width 146 height 34
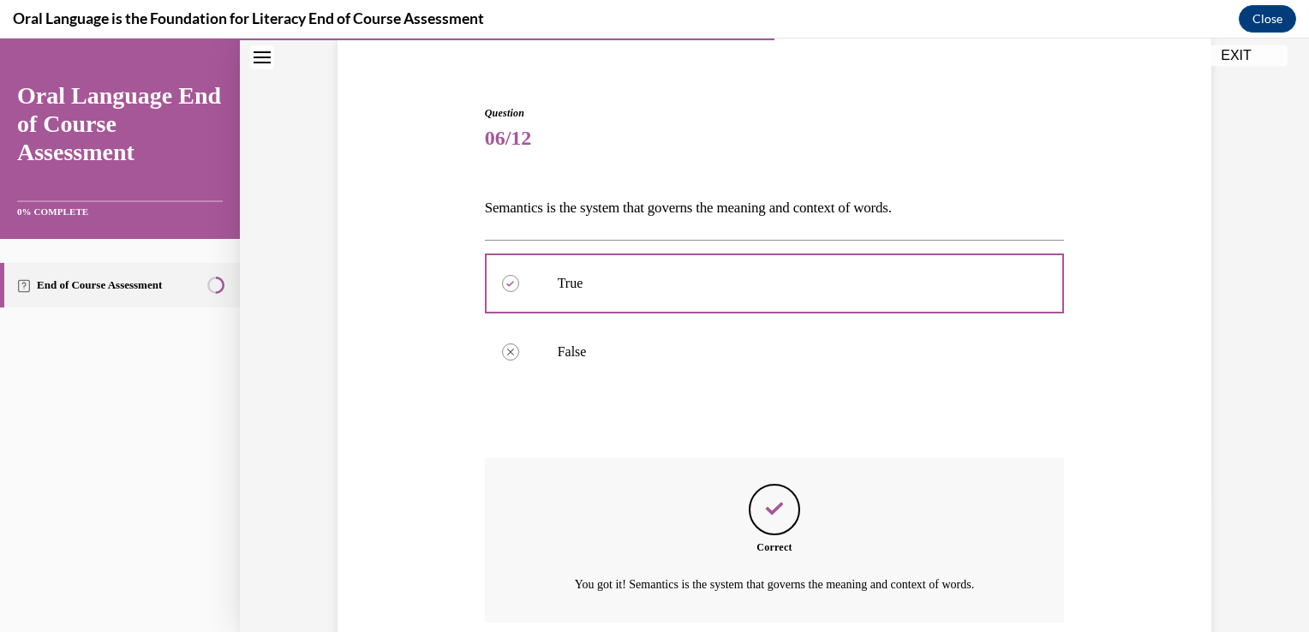
scroll to position [271, 0]
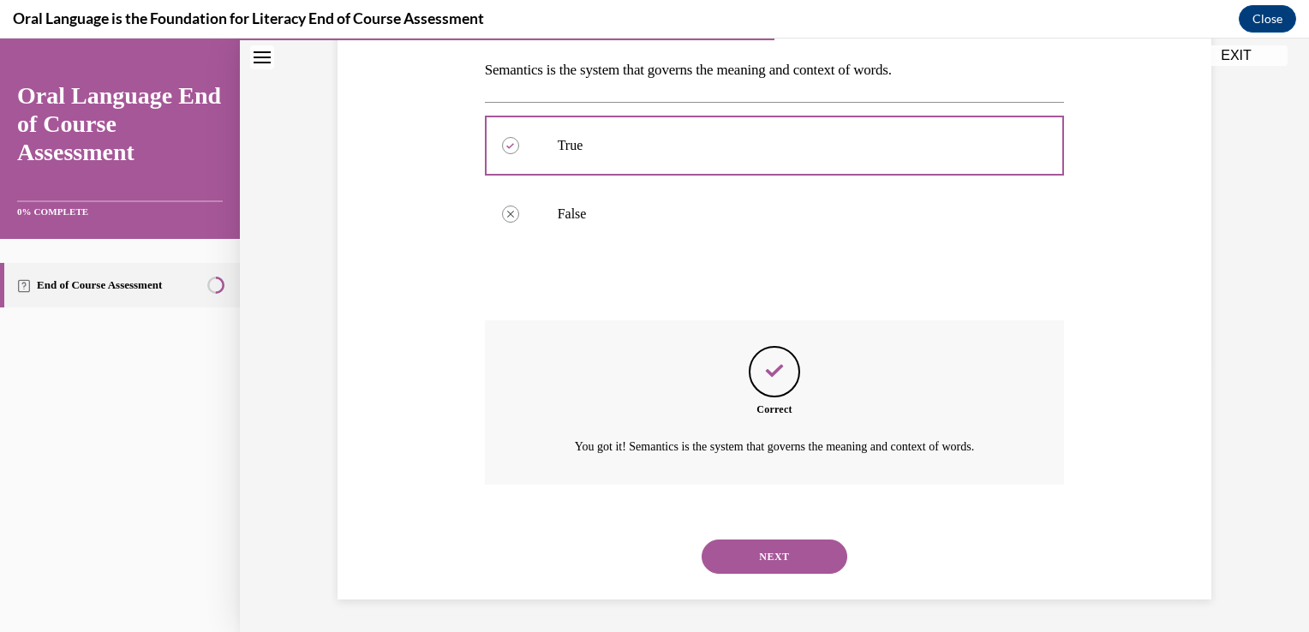
click at [766, 551] on button "NEXT" at bounding box center [774, 557] width 146 height 34
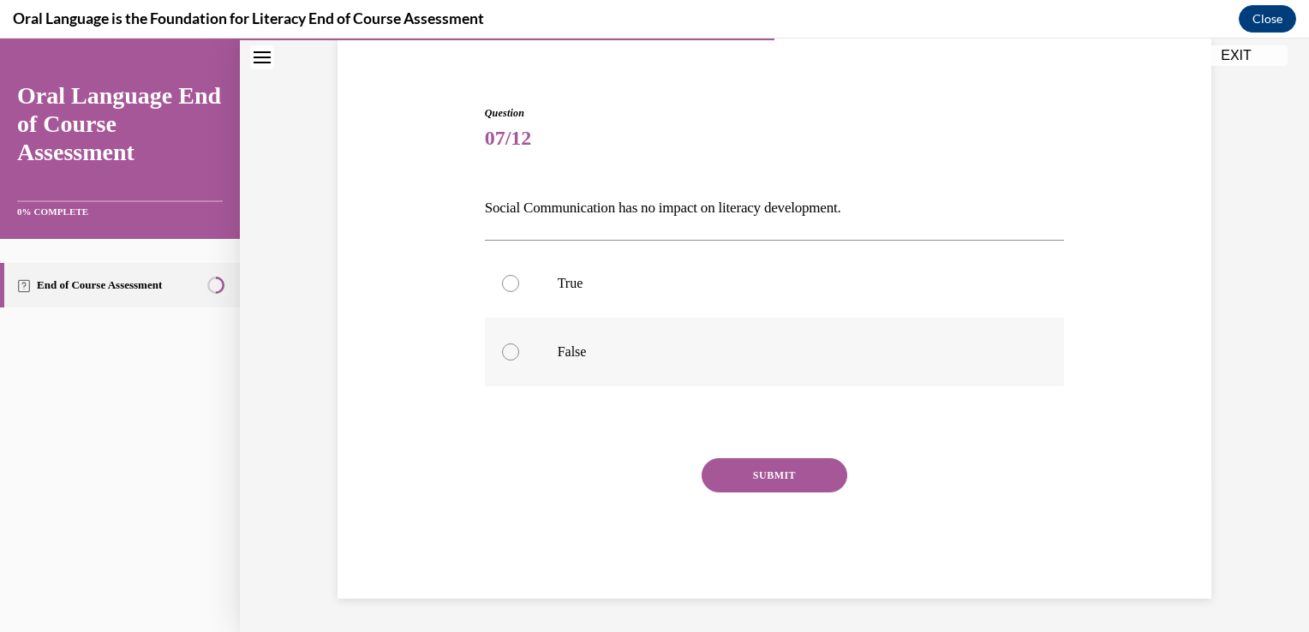
click at [558, 356] on p "False" at bounding box center [790, 351] width 464 height 17
click at [519, 356] on input "False" at bounding box center [510, 351] width 17 height 17
radio input "true"
click at [831, 479] on button "SUBMIT" at bounding box center [774, 475] width 146 height 34
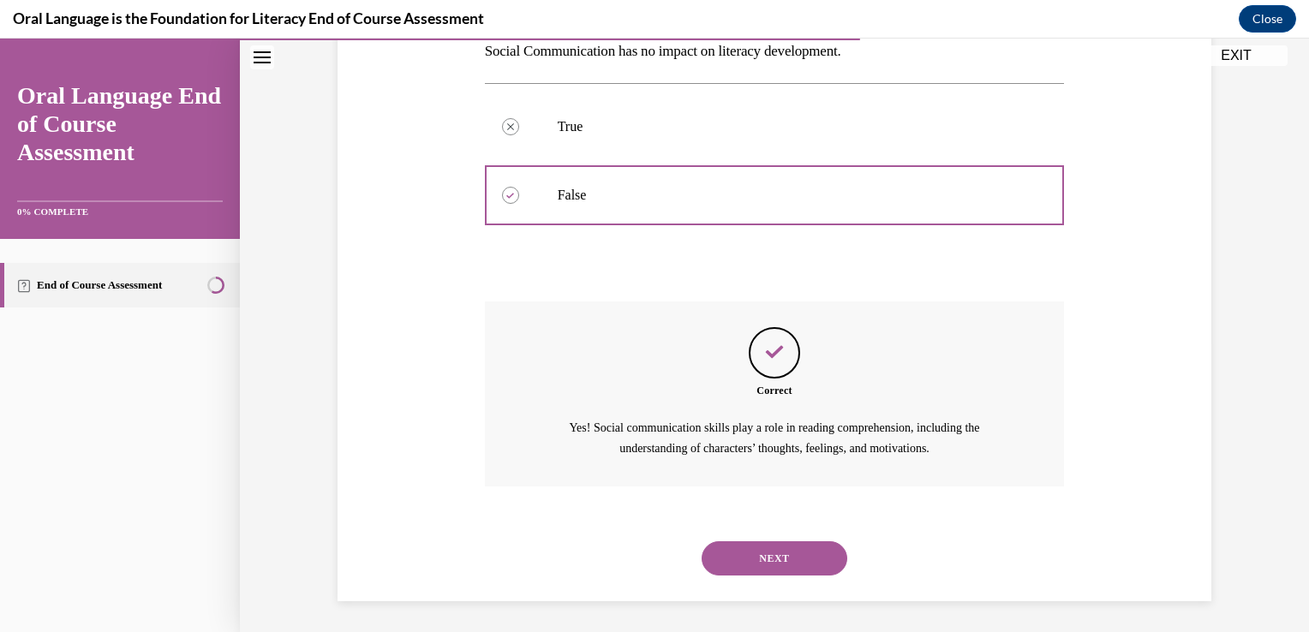
scroll to position [291, 0]
click at [819, 569] on button "NEXT" at bounding box center [774, 557] width 146 height 34
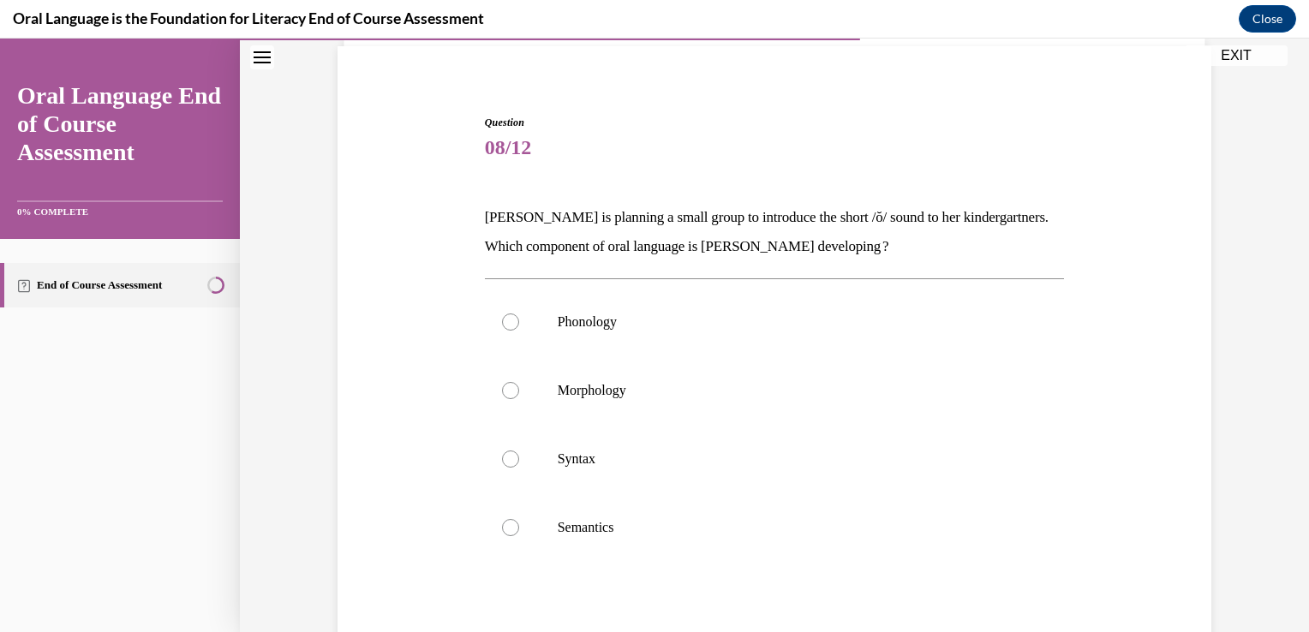
scroll to position [130, 0]
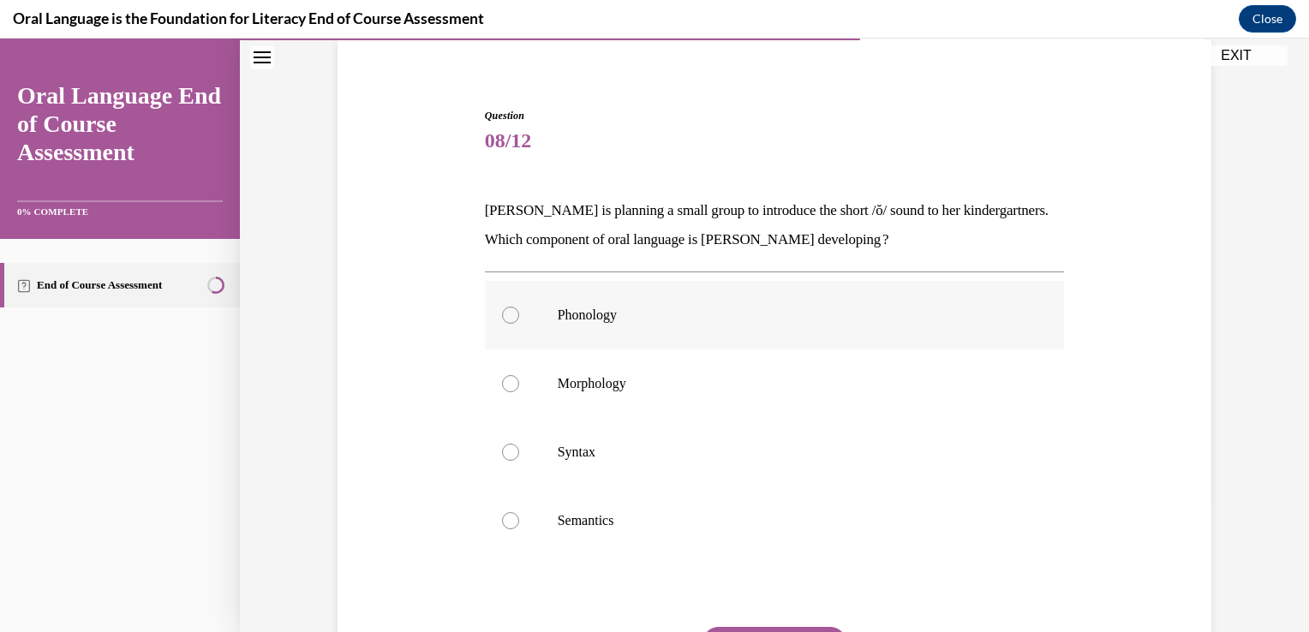
click at [684, 332] on label "Phonology" at bounding box center [775, 315] width 580 height 69
click at [519, 324] on input "Phonology" at bounding box center [510, 315] width 17 height 17
radio input "true"
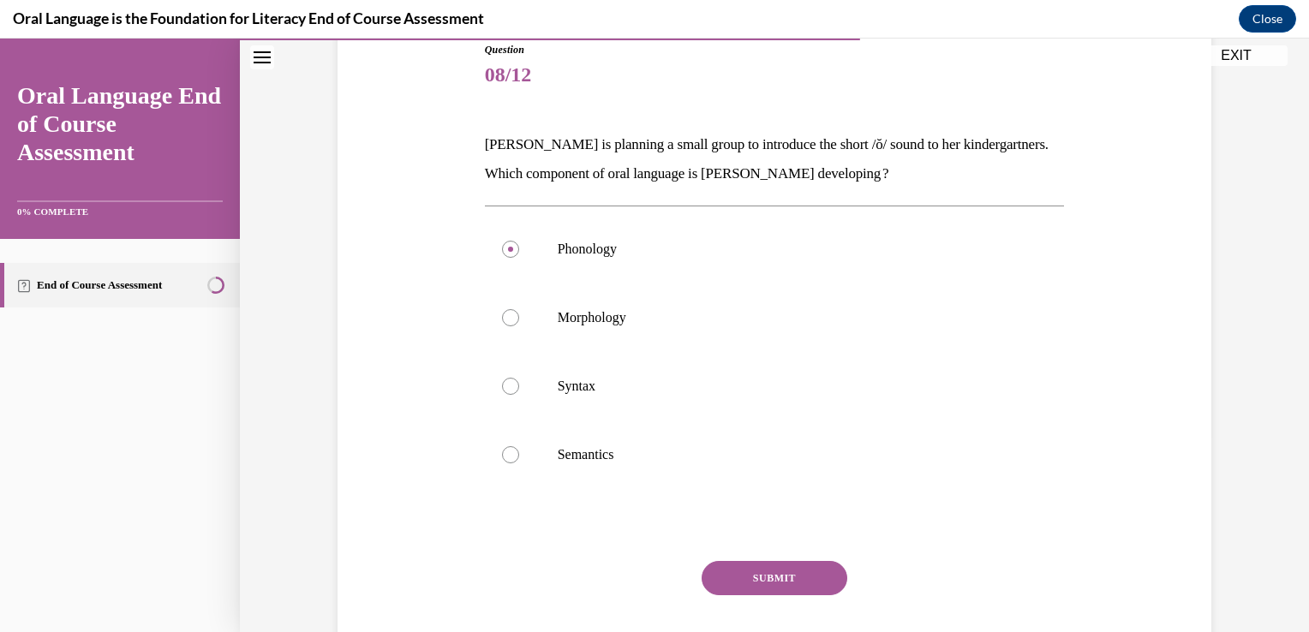
scroll to position [207, 0]
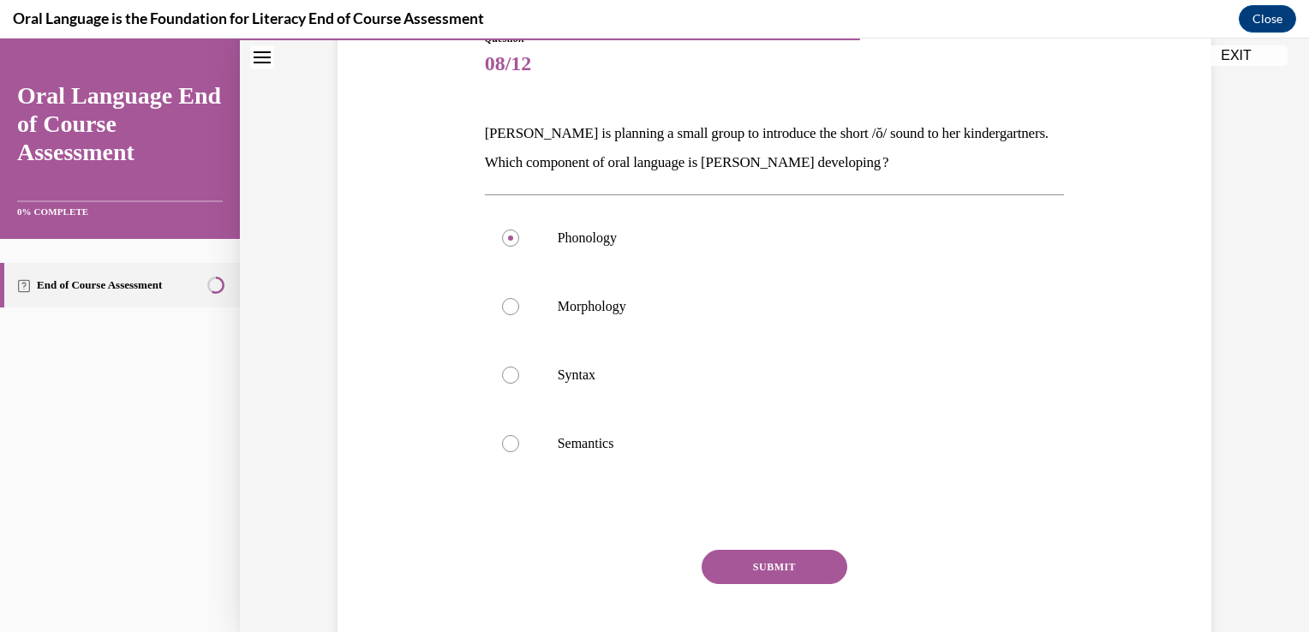
click at [804, 572] on button "SUBMIT" at bounding box center [774, 567] width 146 height 34
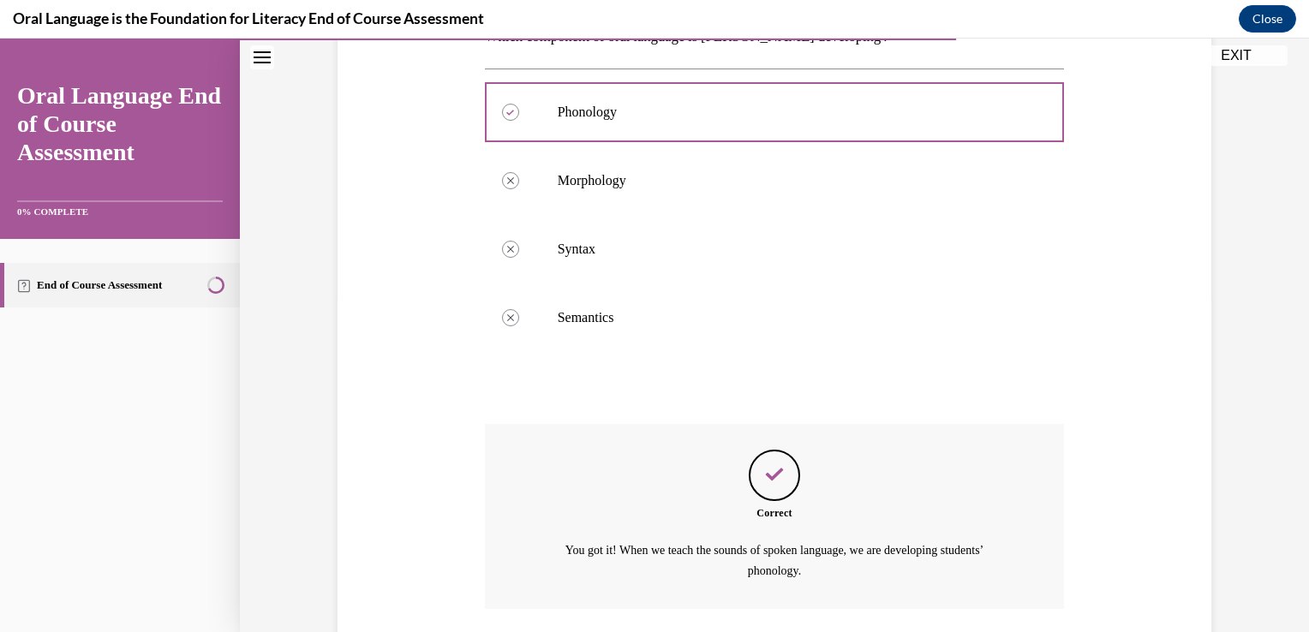
scroll to position [458, 0]
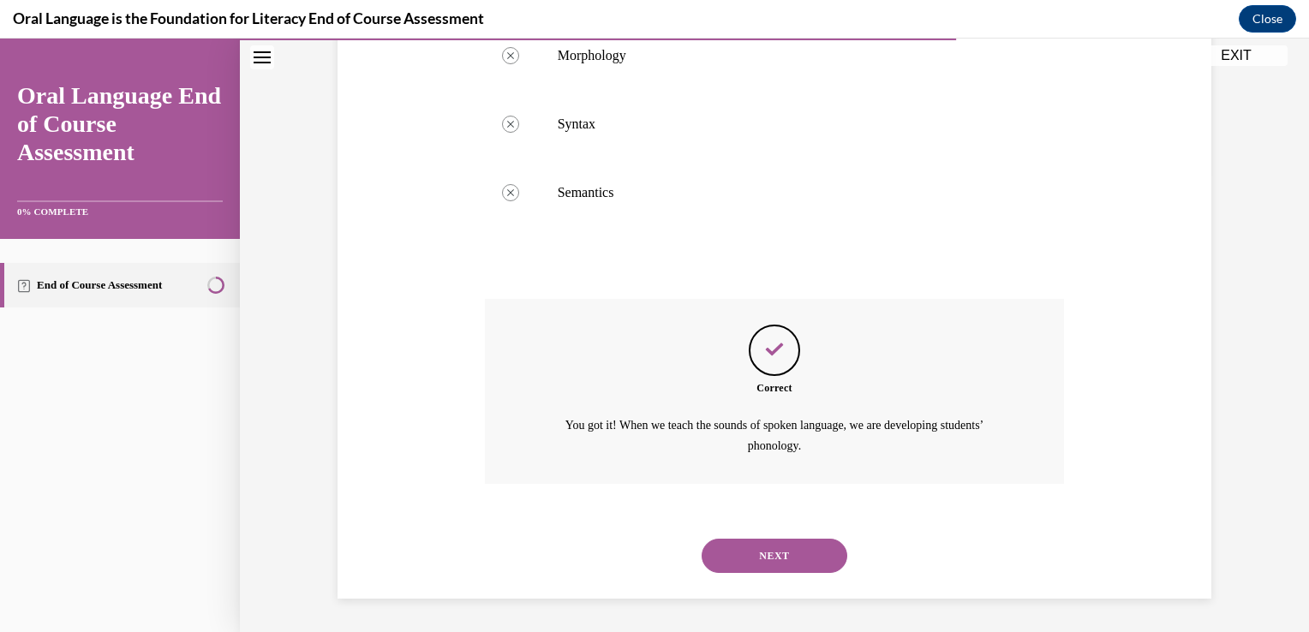
click at [803, 570] on button "NEXT" at bounding box center [774, 556] width 146 height 34
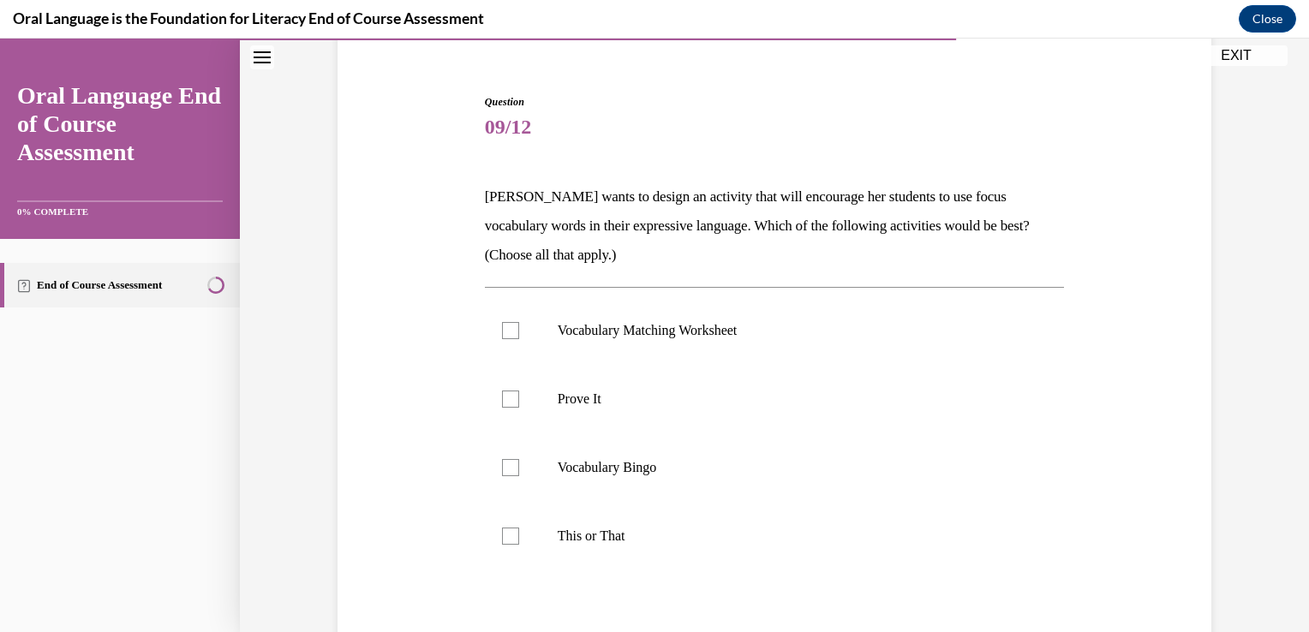
scroll to position [147, 0]
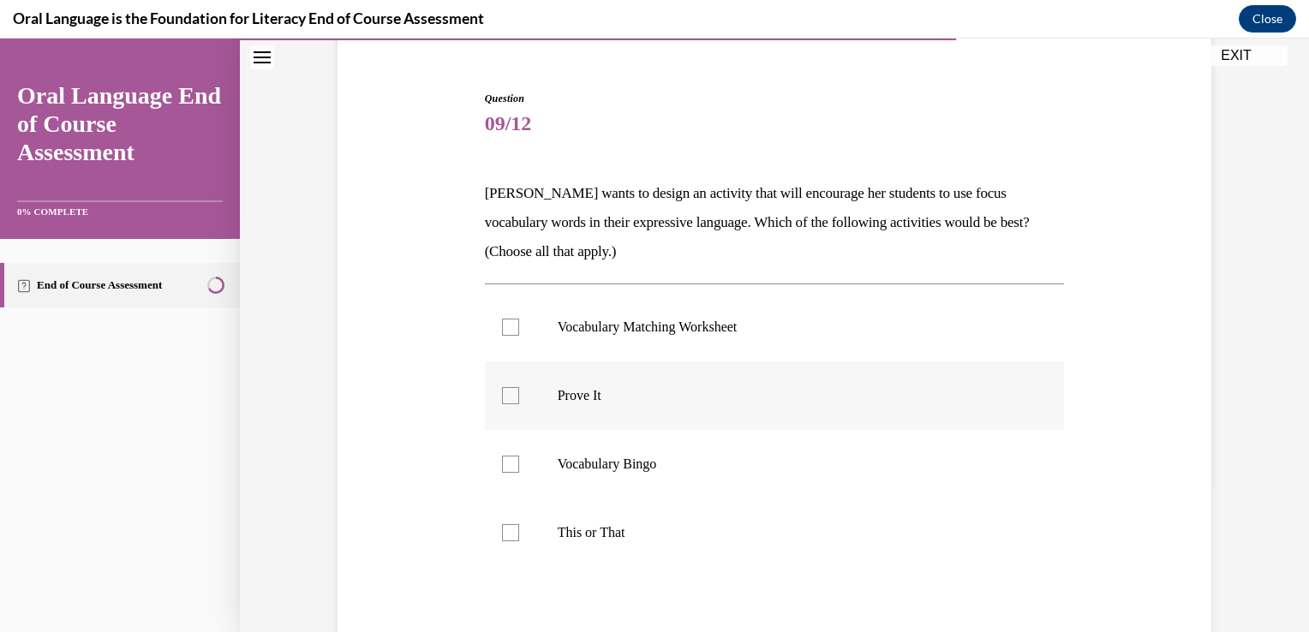
click at [654, 403] on p "Prove It" at bounding box center [790, 395] width 464 height 17
click at [519, 403] on input "Prove It" at bounding box center [510, 395] width 17 height 17
checkbox input "true"
click at [641, 549] on label "This or That" at bounding box center [775, 532] width 580 height 69
click at [519, 541] on input "This or That" at bounding box center [510, 532] width 17 height 17
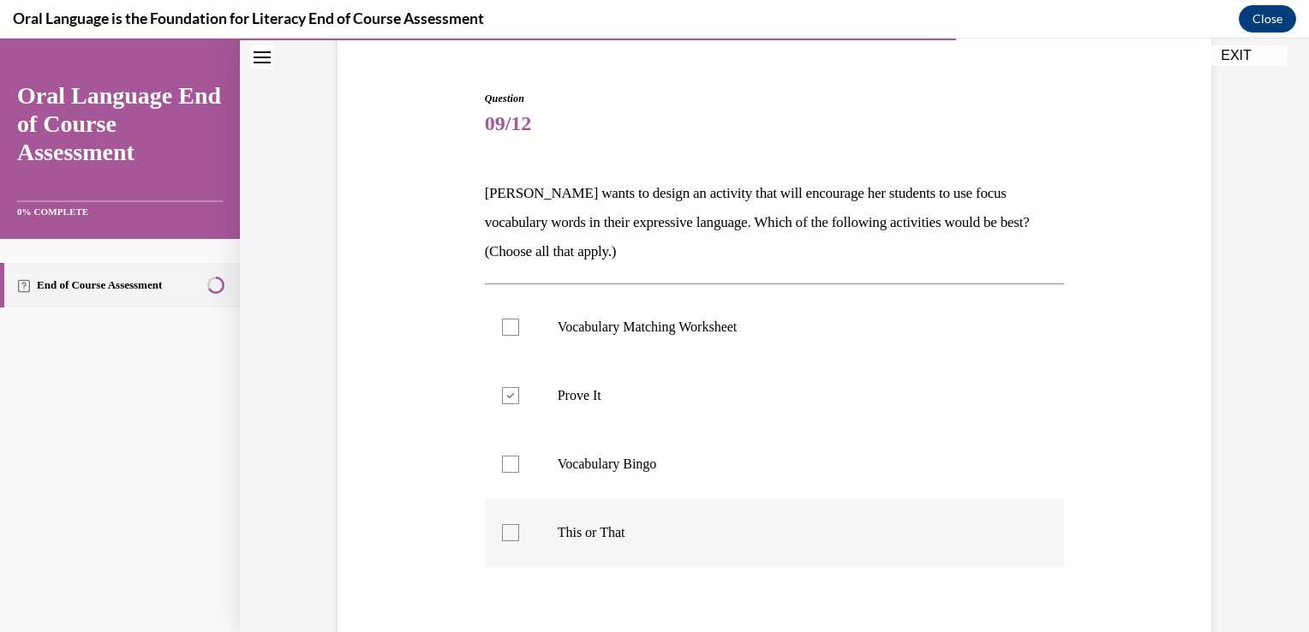
checkbox input "true"
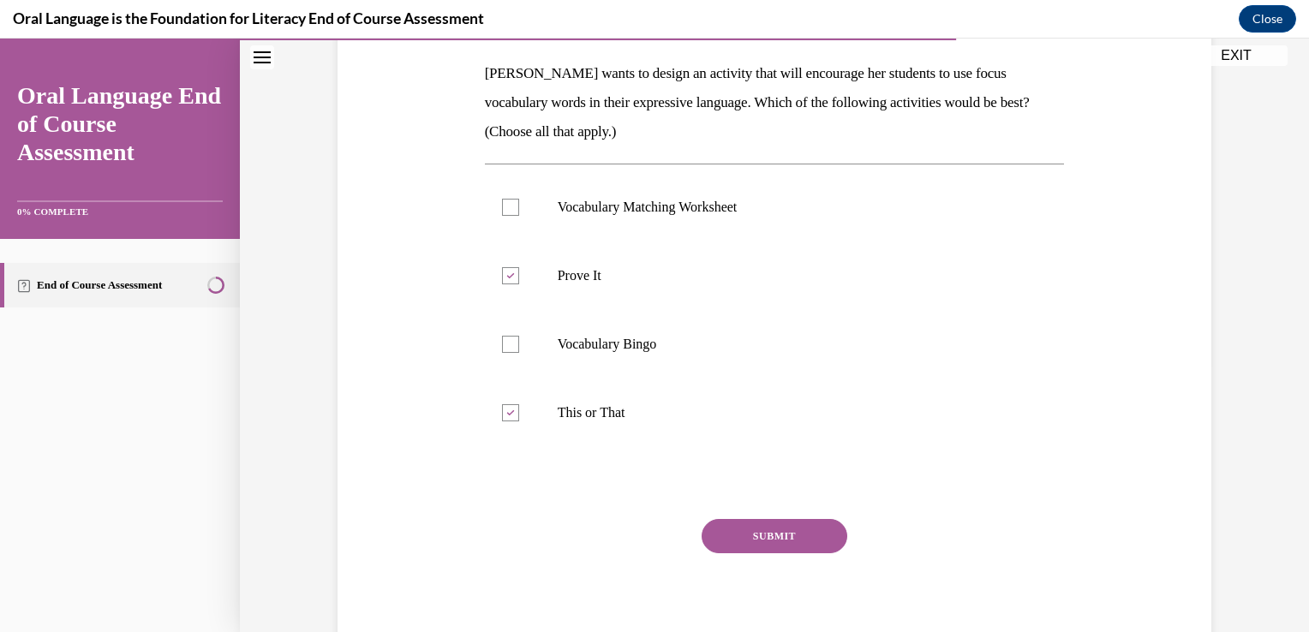
click at [818, 525] on button "SUBMIT" at bounding box center [774, 536] width 146 height 34
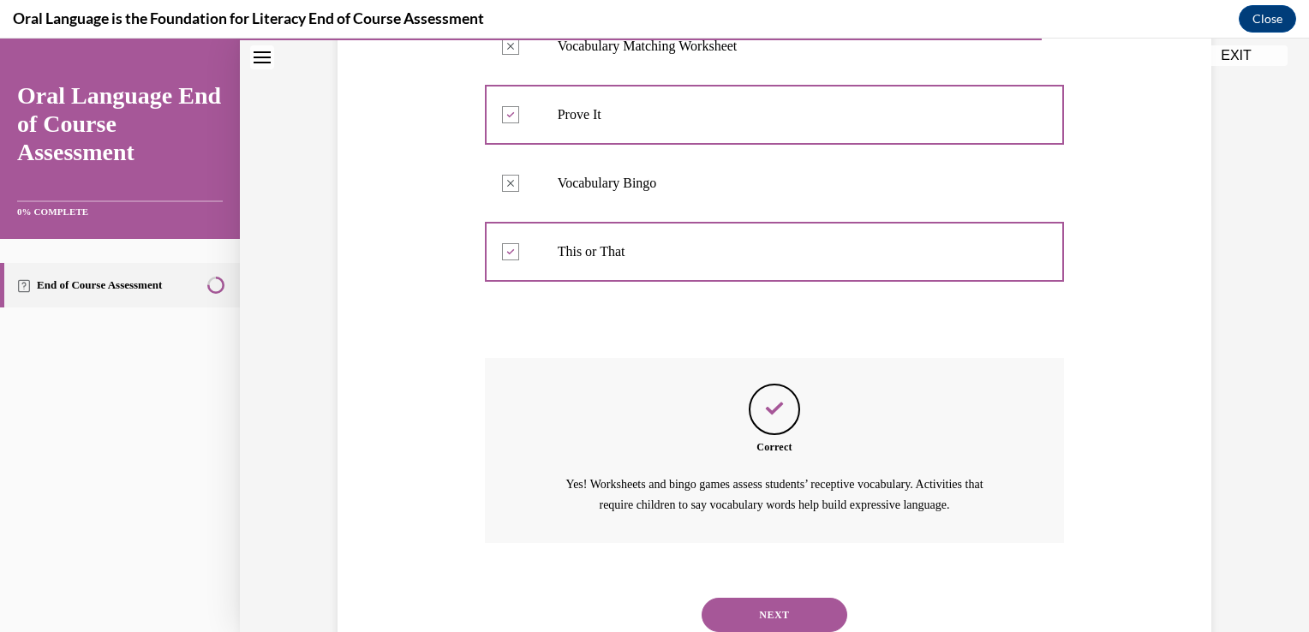
scroll to position [486, 0]
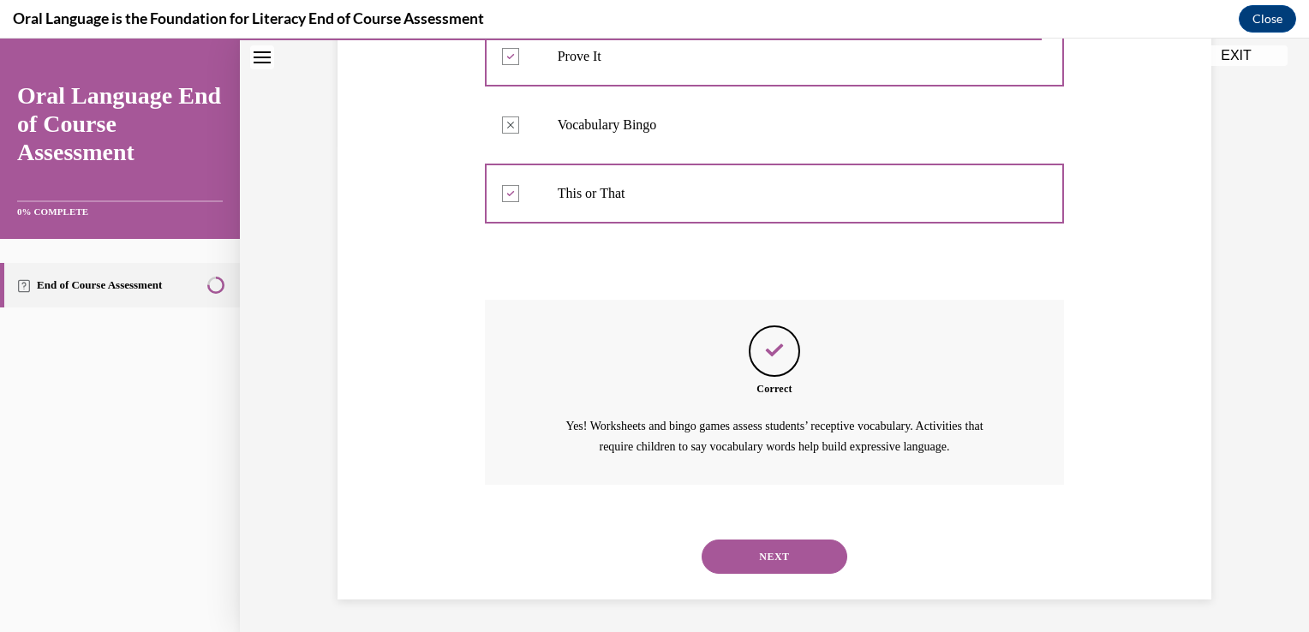
click at [828, 561] on button "NEXT" at bounding box center [774, 557] width 146 height 34
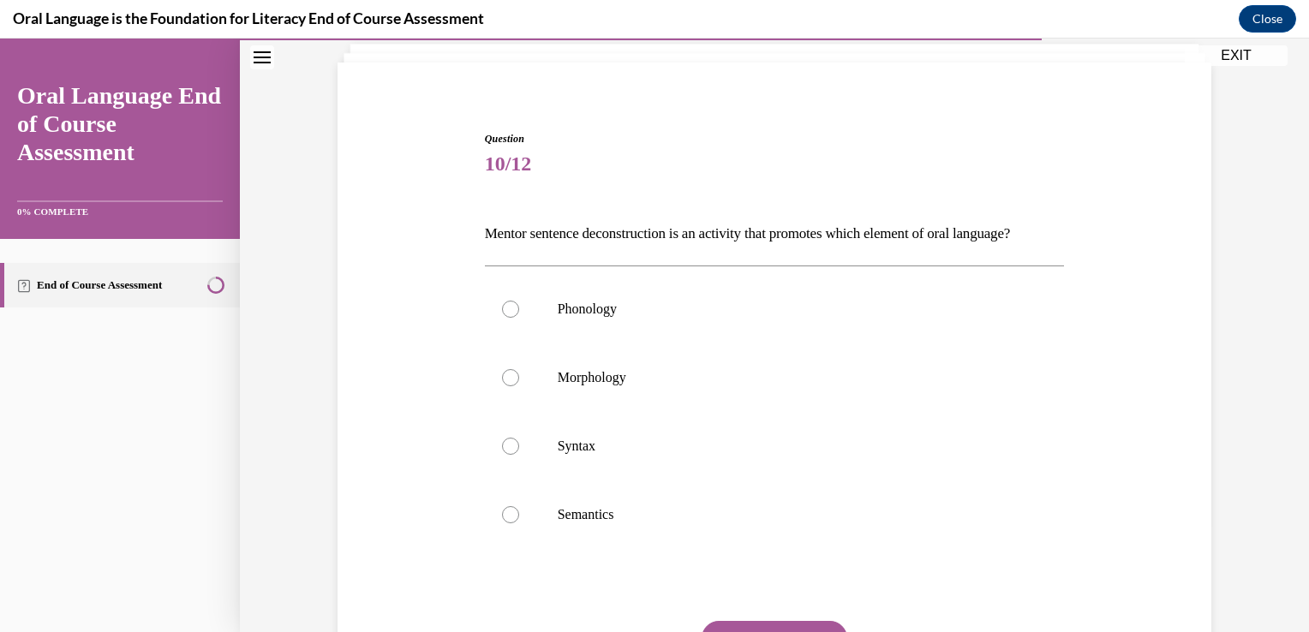
scroll to position [109, 0]
click at [595, 547] on label "Semantics" at bounding box center [775, 513] width 580 height 69
click at [519, 522] on input "Semantics" at bounding box center [510, 512] width 17 height 17
radio input "true"
click at [598, 479] on label "Syntax" at bounding box center [775, 444] width 580 height 69
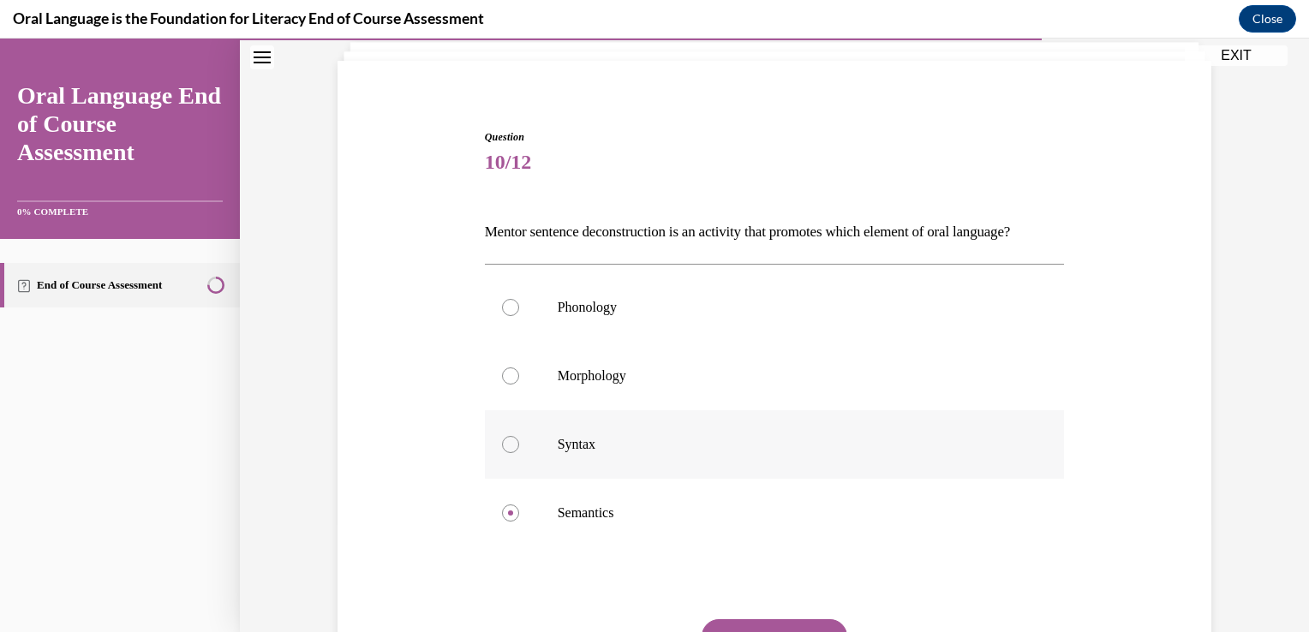
click at [519, 453] on input "Syntax" at bounding box center [510, 444] width 17 height 17
radio input "true"
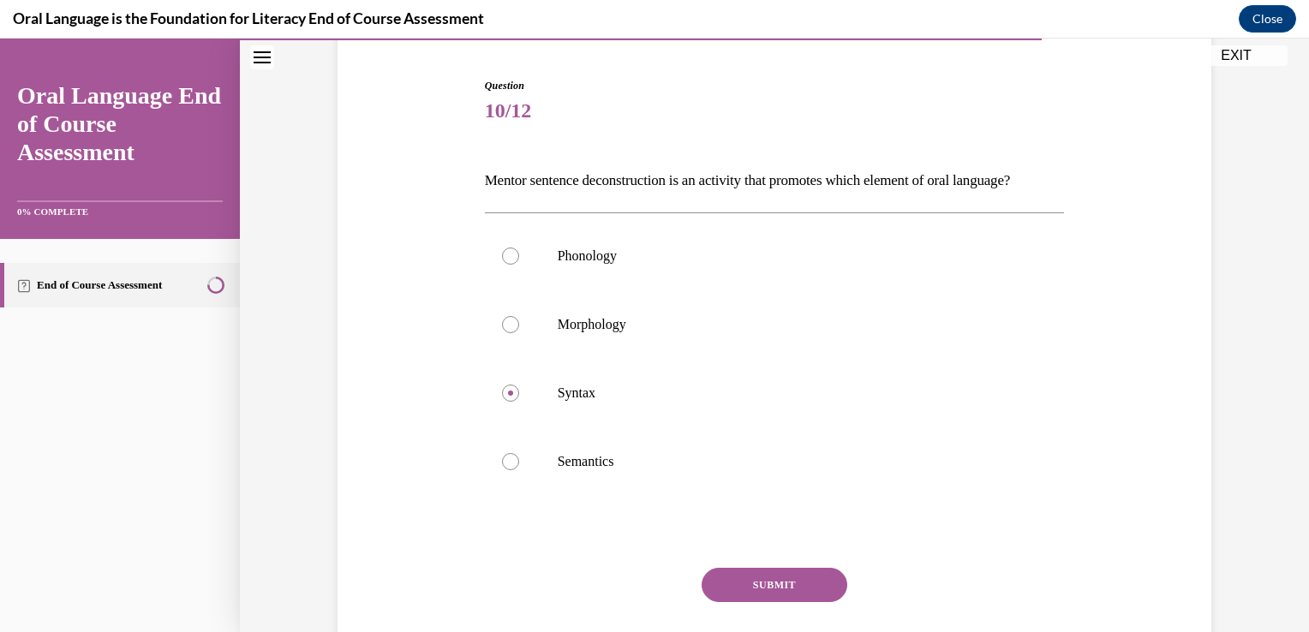
scroll to position [164, 0]
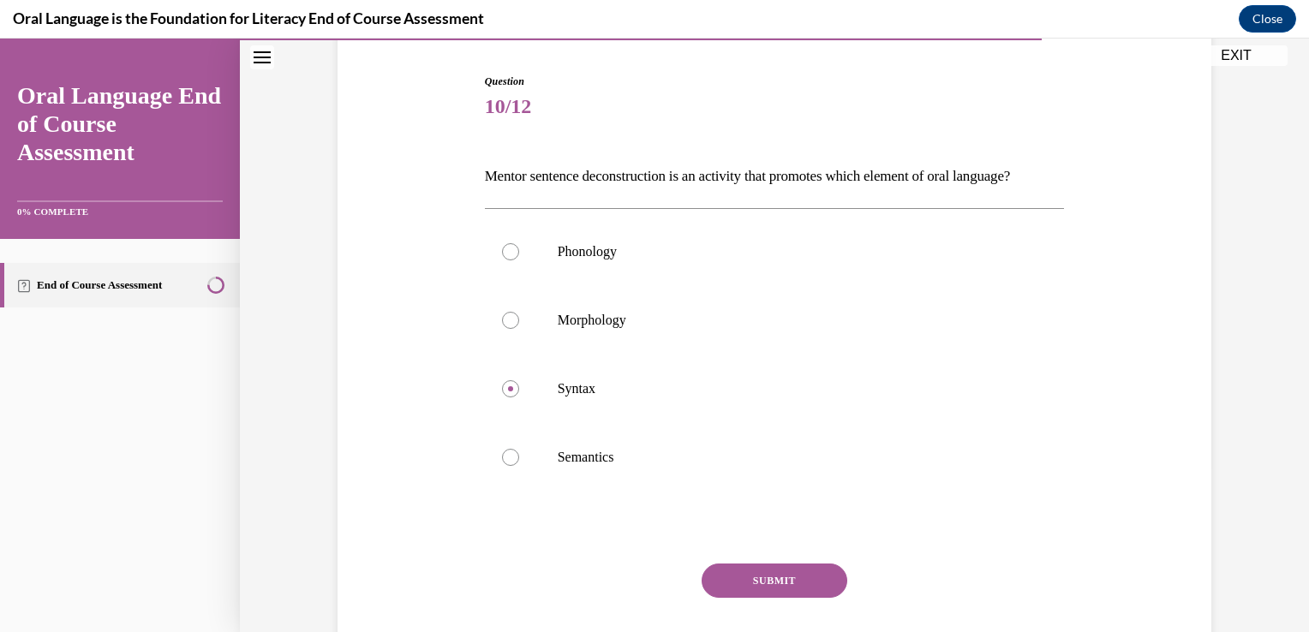
click at [804, 598] on button "SUBMIT" at bounding box center [774, 581] width 146 height 34
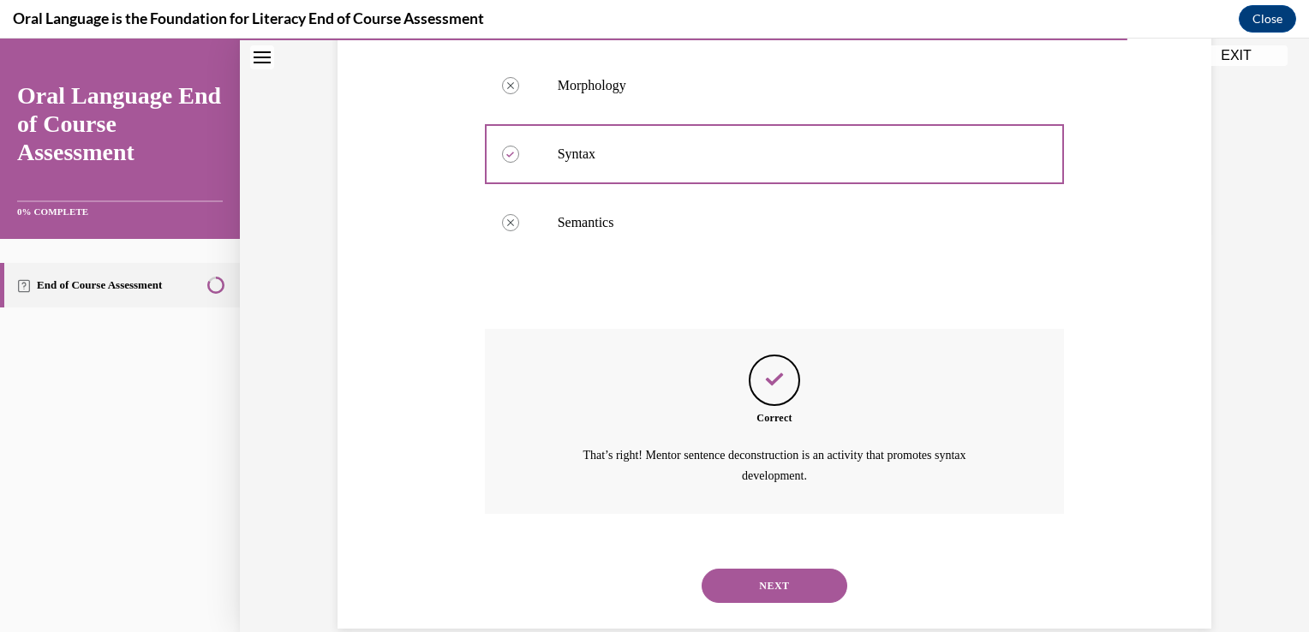
scroll to position [458, 0]
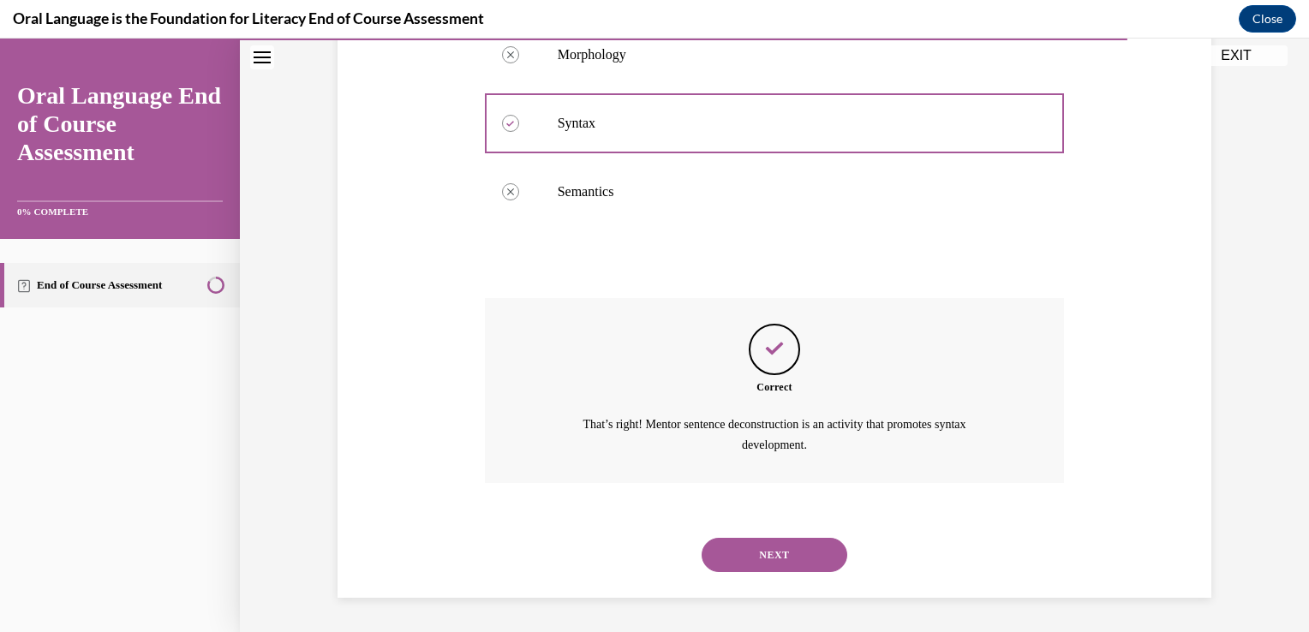
click at [805, 557] on button "NEXT" at bounding box center [774, 555] width 146 height 34
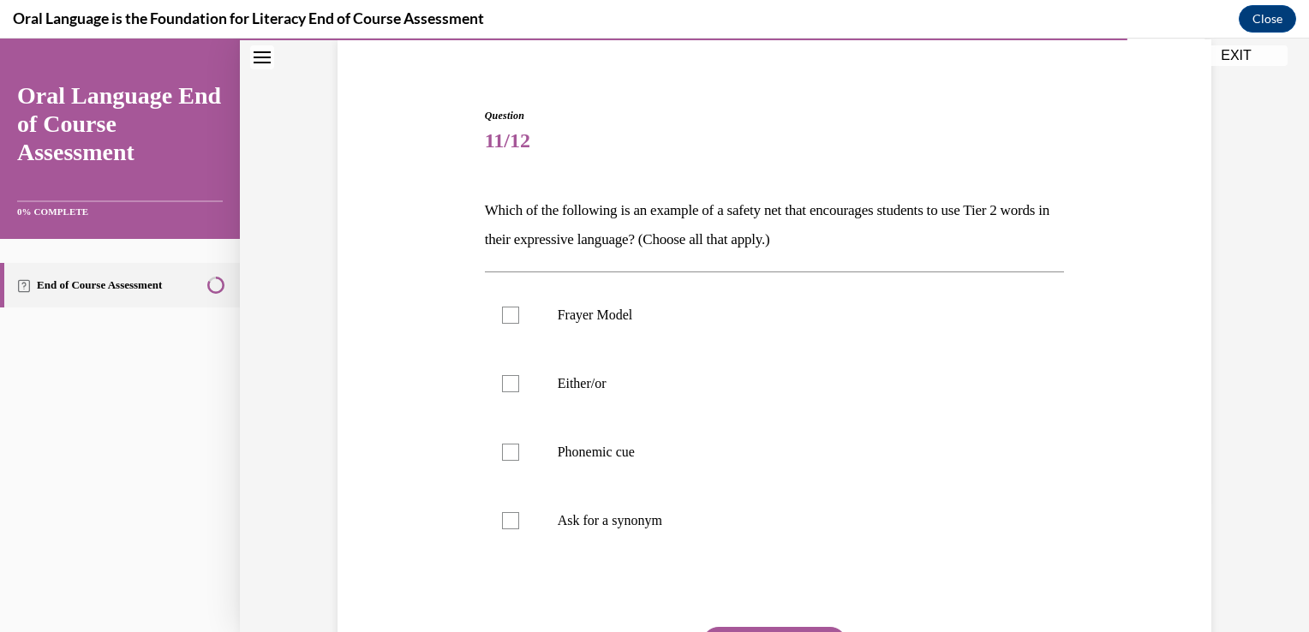
scroll to position [133, 0]
click at [658, 505] on label "Ask for a synonym" at bounding box center [775, 518] width 580 height 69
click at [519, 510] on input "Ask for a synonym" at bounding box center [510, 518] width 17 height 17
checkbox input "true"
click at [555, 327] on label "Frayer Model" at bounding box center [775, 312] width 580 height 69
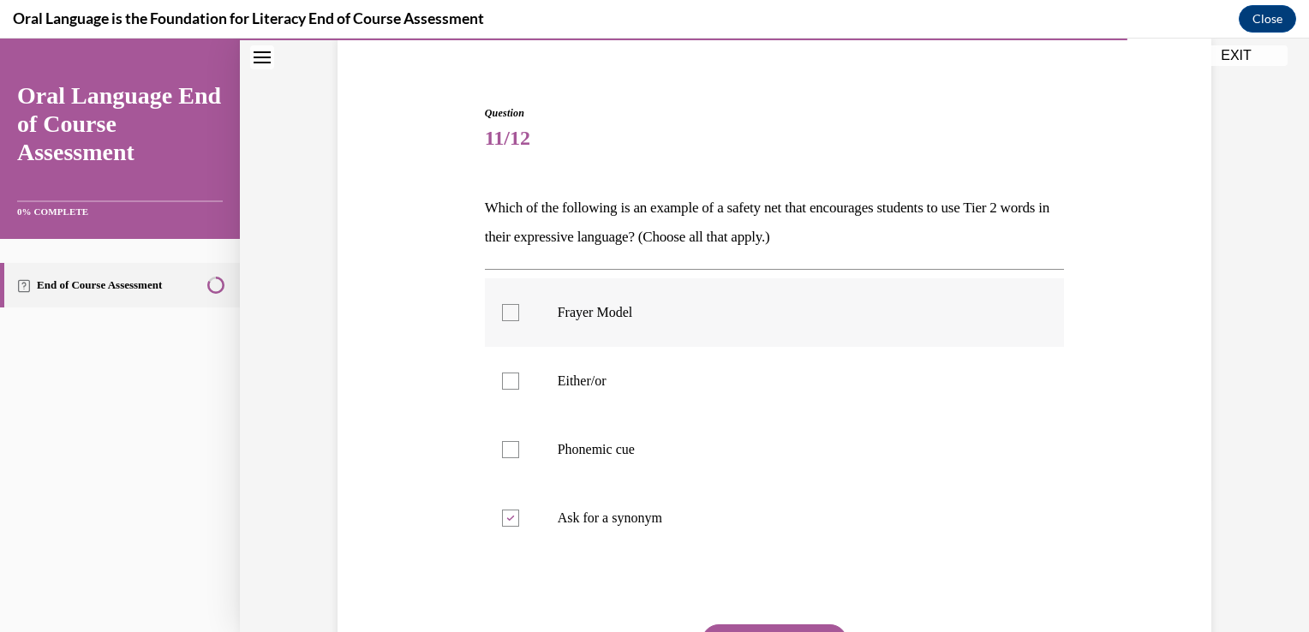
click at [519, 321] on input "Frayer Model" at bounding box center [510, 312] width 17 height 17
checkbox input "true"
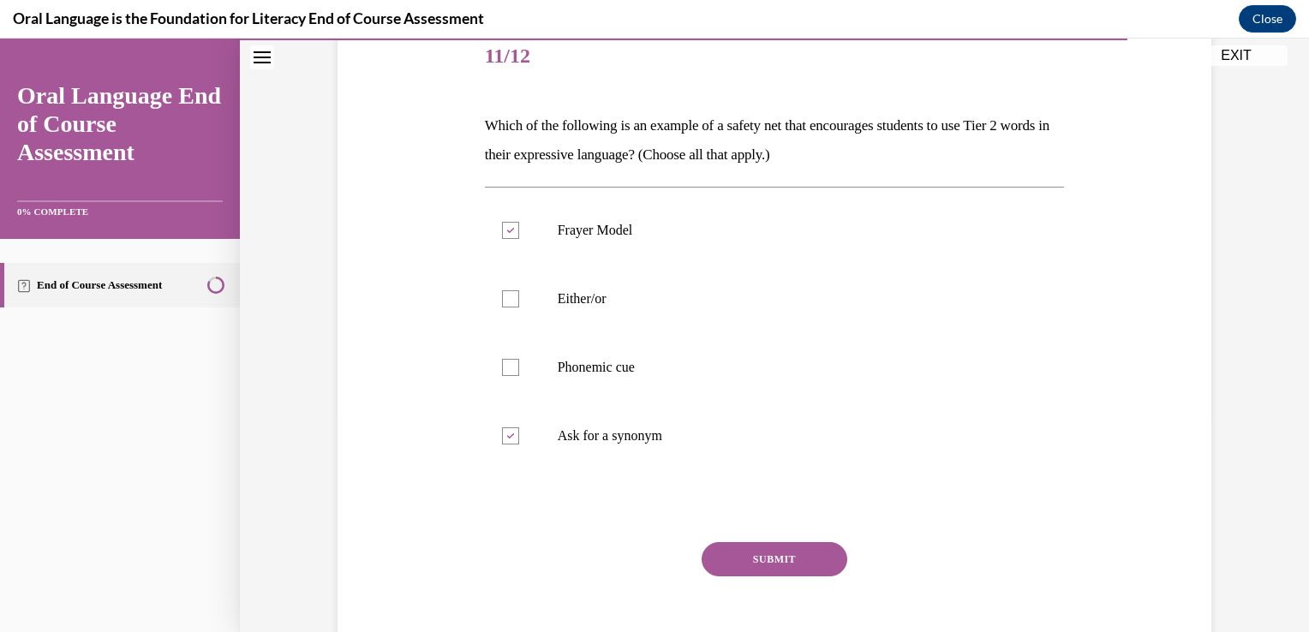
scroll to position [226, 0]
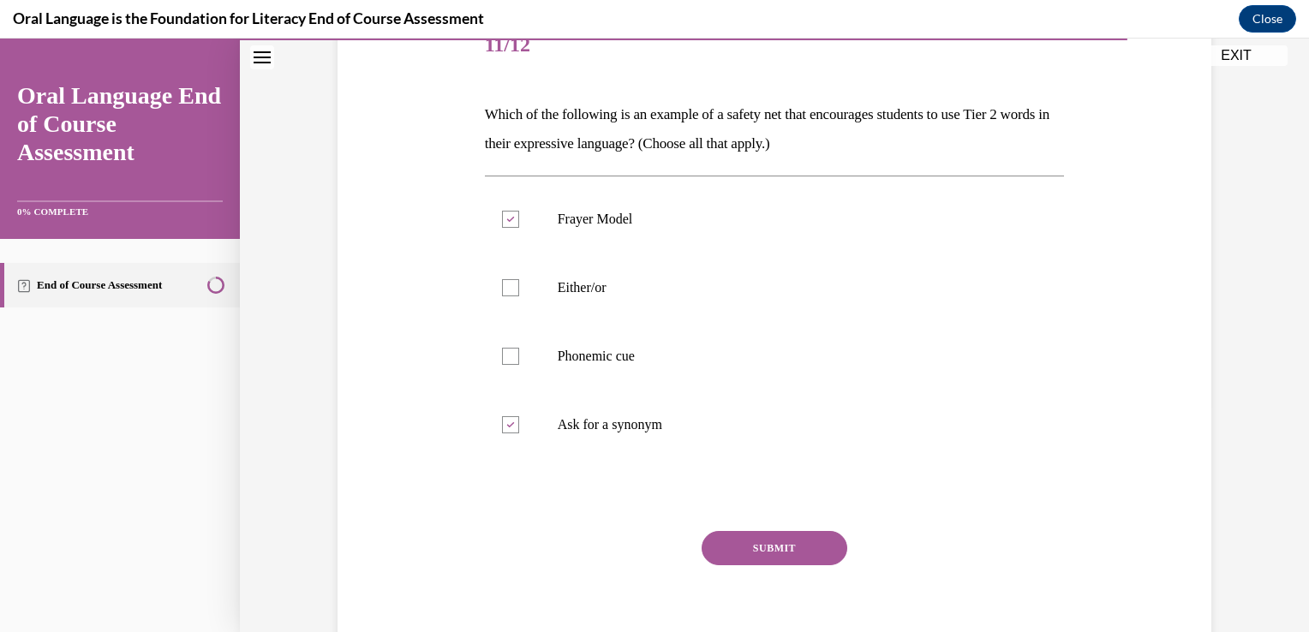
click at [832, 549] on button "SUBMIT" at bounding box center [774, 548] width 146 height 34
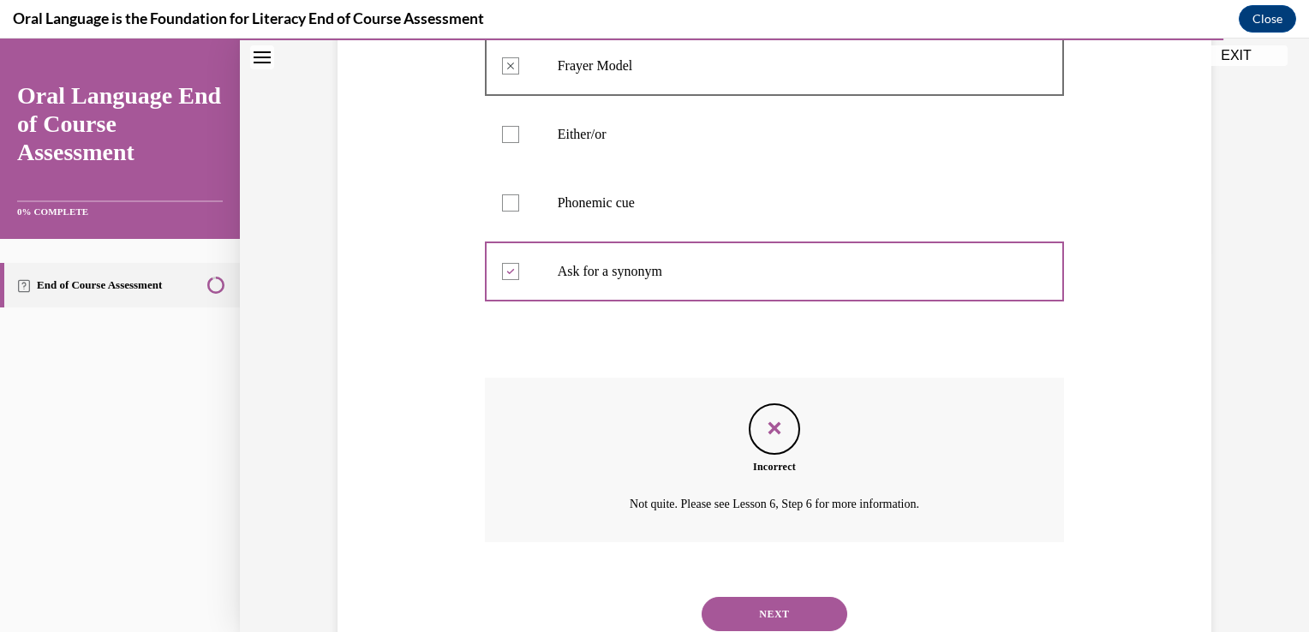
scroll to position [382, 0]
click at [777, 592] on div "NEXT" at bounding box center [775, 611] width 580 height 69
click at [771, 606] on button "NEXT" at bounding box center [774, 611] width 146 height 34
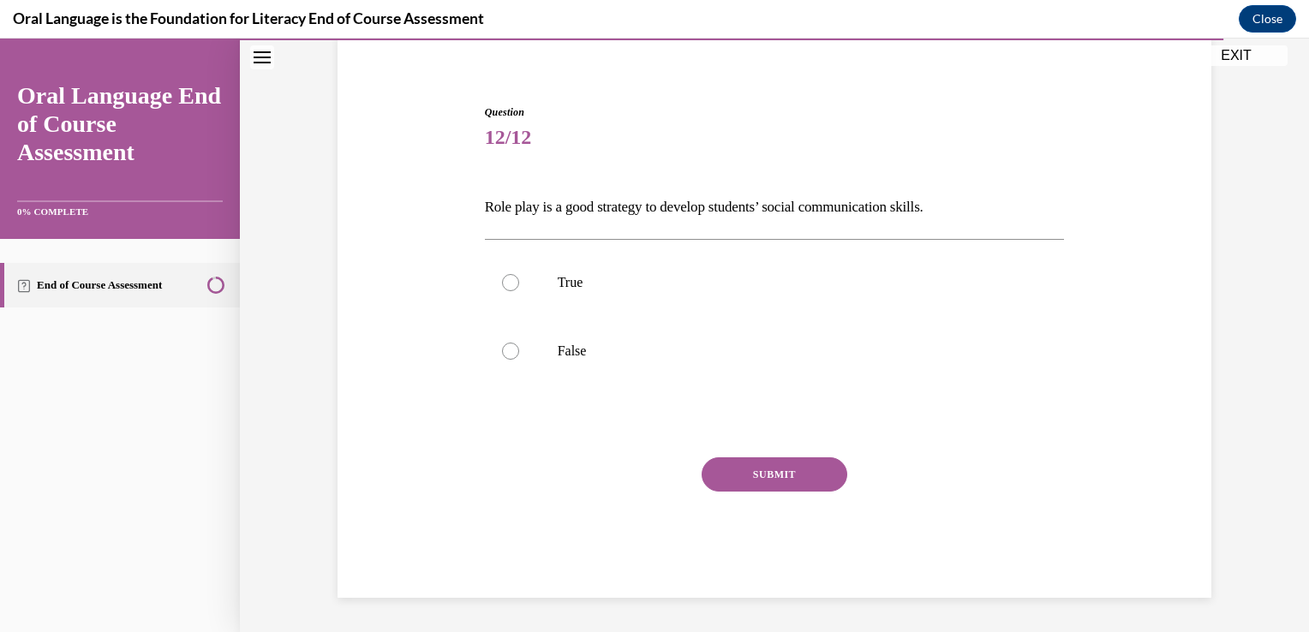
scroll to position [133, 0]
click at [575, 288] on p "True" at bounding box center [790, 283] width 464 height 17
click at [519, 288] on input "True" at bounding box center [510, 283] width 17 height 17
radio input "true"
click at [769, 474] on button "SUBMIT" at bounding box center [774, 475] width 146 height 34
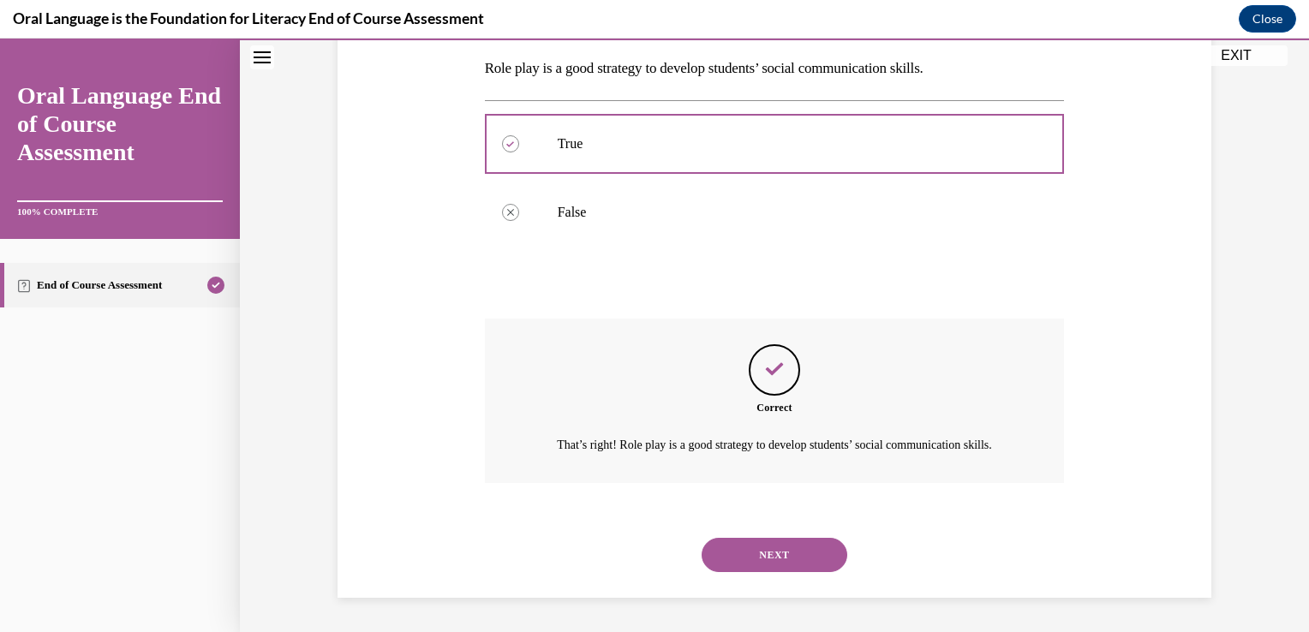
scroll to position [291, 0]
click at [774, 551] on button "NEXT" at bounding box center [774, 555] width 146 height 34
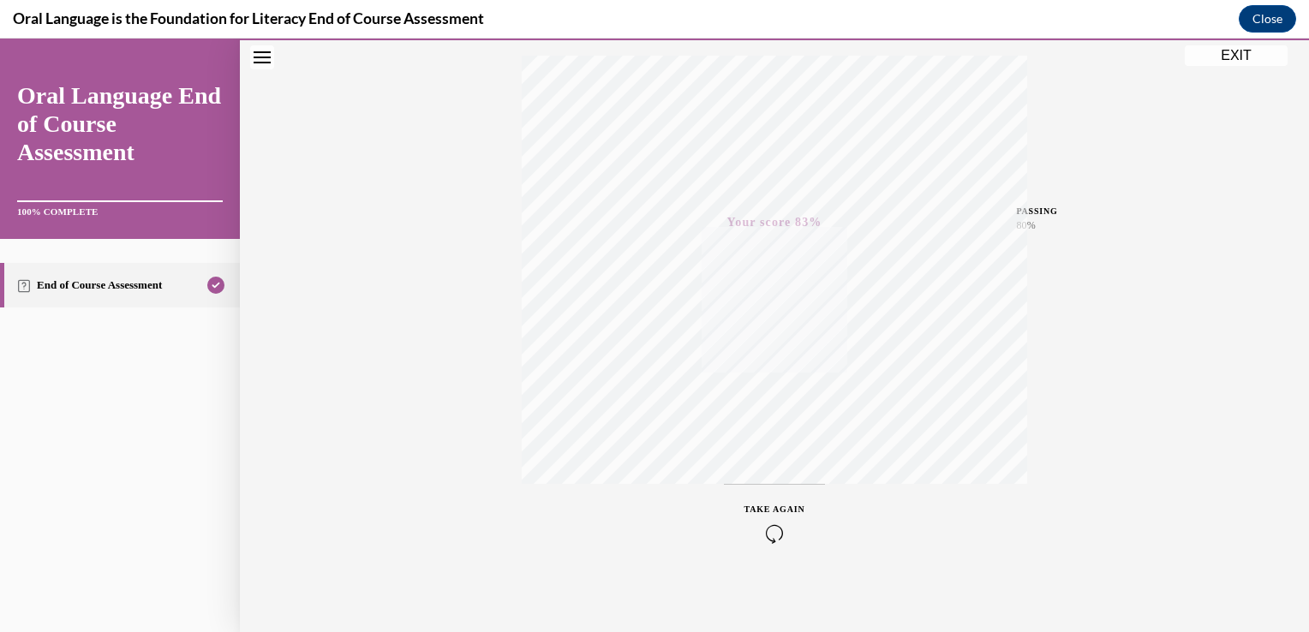
scroll to position [124, 0]
drag, startPoint x: 1286, startPoint y: 421, endPoint x: 1309, endPoint y: 457, distance: 42.3
click at [1295, 457] on html "SKIP TO STEP Audio transcript EXIT Oral Language End of Course Assessment 100% …" at bounding box center [654, 335] width 1309 height 593
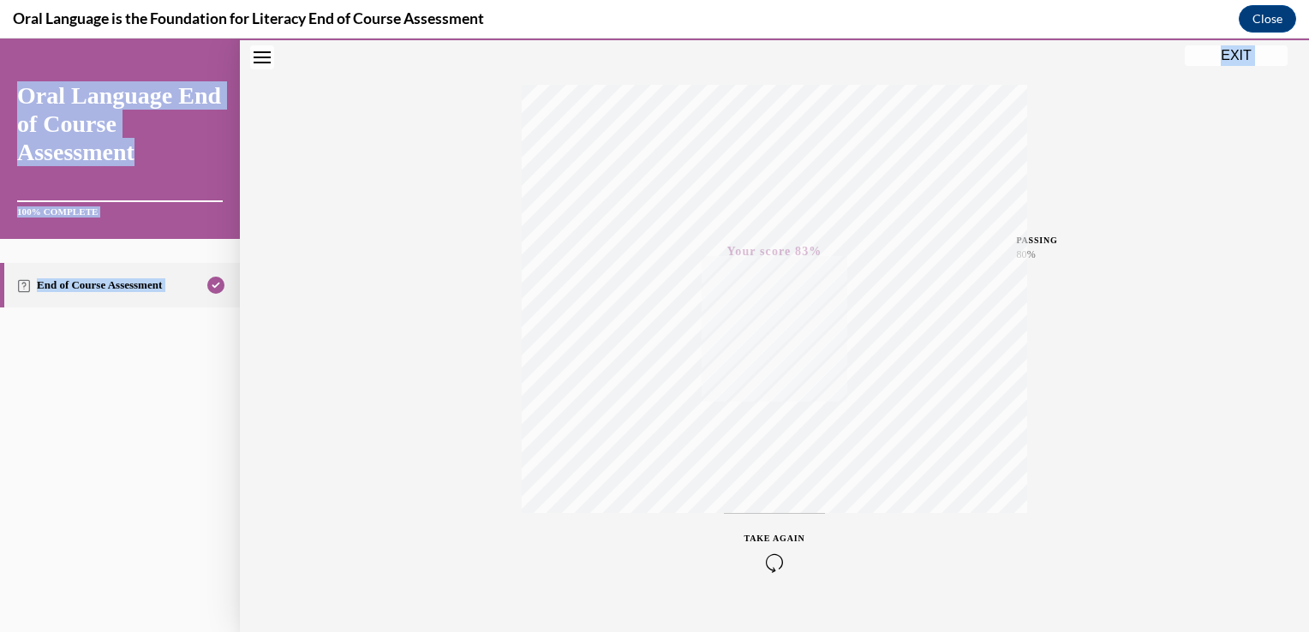
scroll to position [254, 0]
click at [769, 554] on icon "button" at bounding box center [774, 557] width 61 height 19
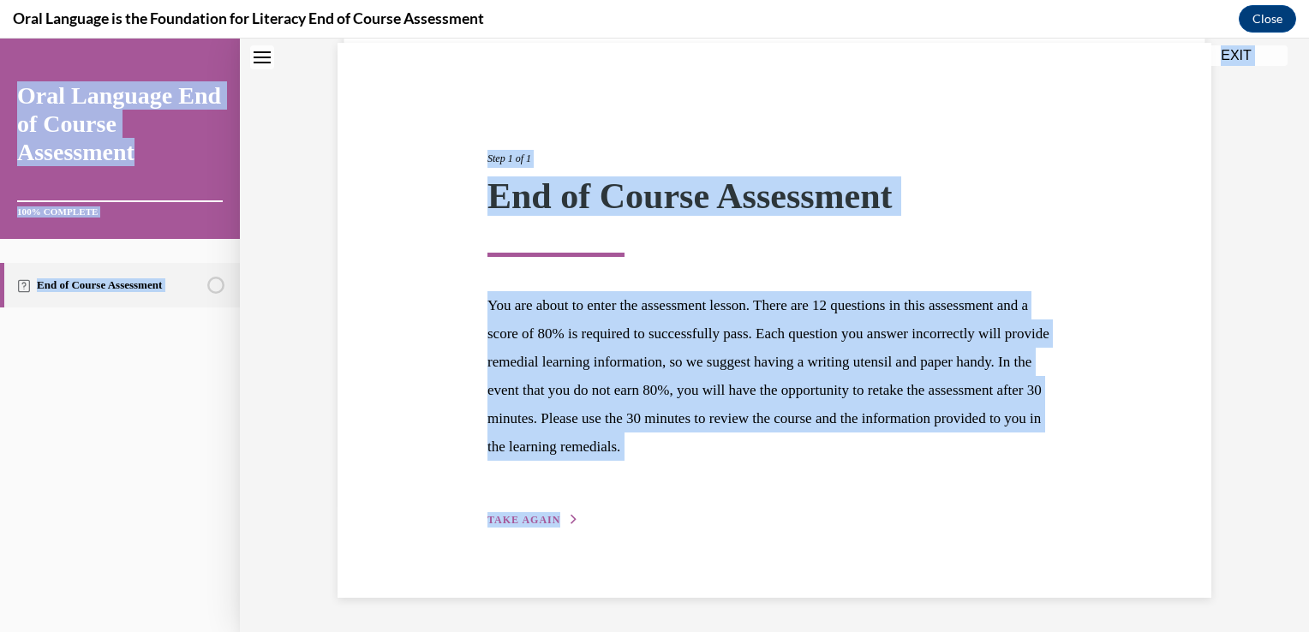
scroll to position [125, 0]
click at [510, 510] on div "Step 1 of 1 End of Course Assessment You are about to enter the assessment less…" at bounding box center [773, 322] width 599 height 418
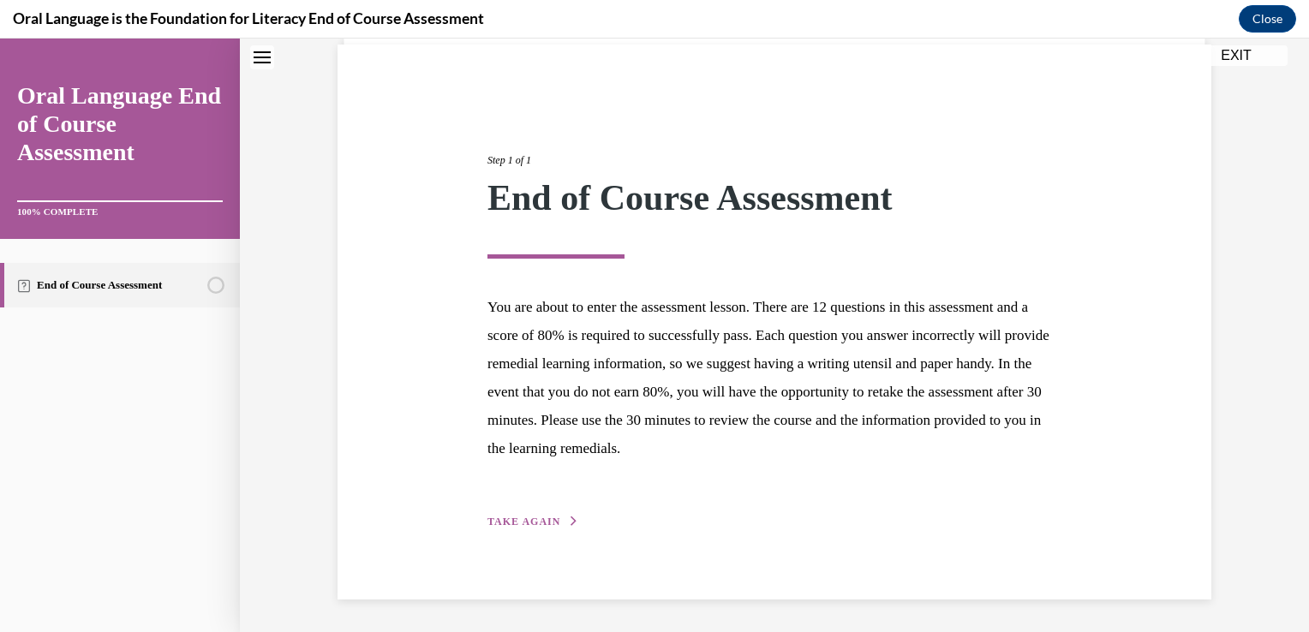
click at [526, 521] on span "TAKE AGAIN" at bounding box center [523, 522] width 73 height 12
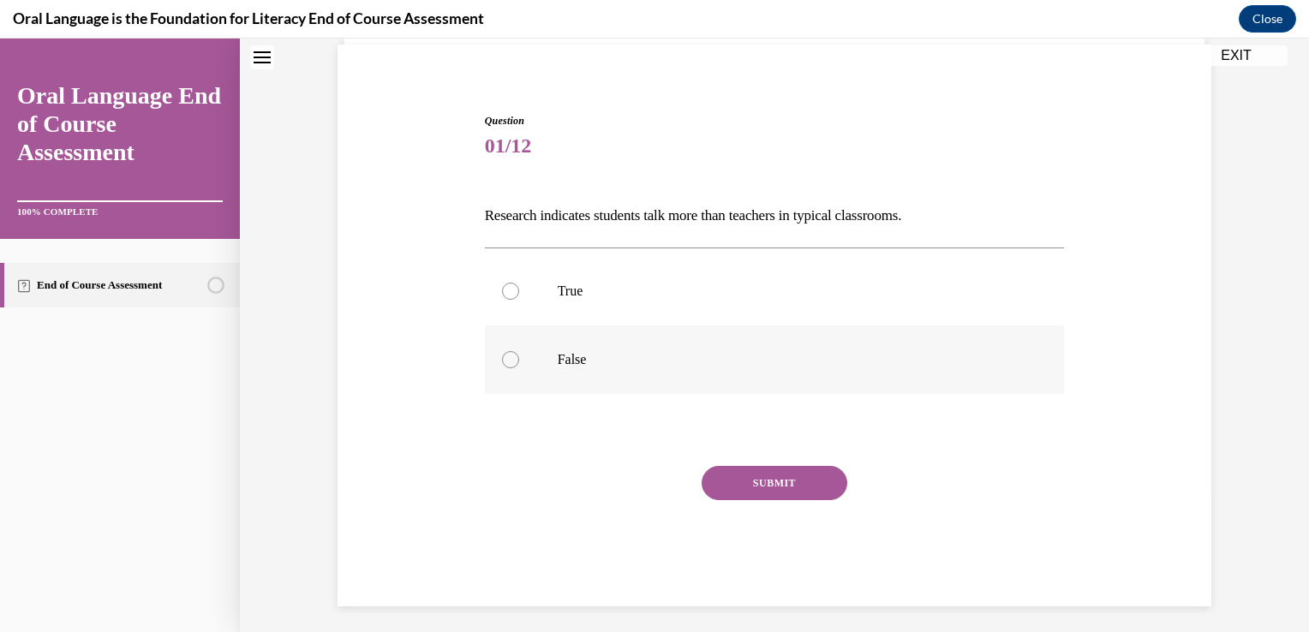
click at [573, 357] on p "False" at bounding box center [790, 359] width 464 height 17
click at [519, 357] on input "False" at bounding box center [510, 359] width 17 height 17
radio input "true"
click at [729, 474] on button "SUBMIT" at bounding box center [774, 483] width 146 height 34
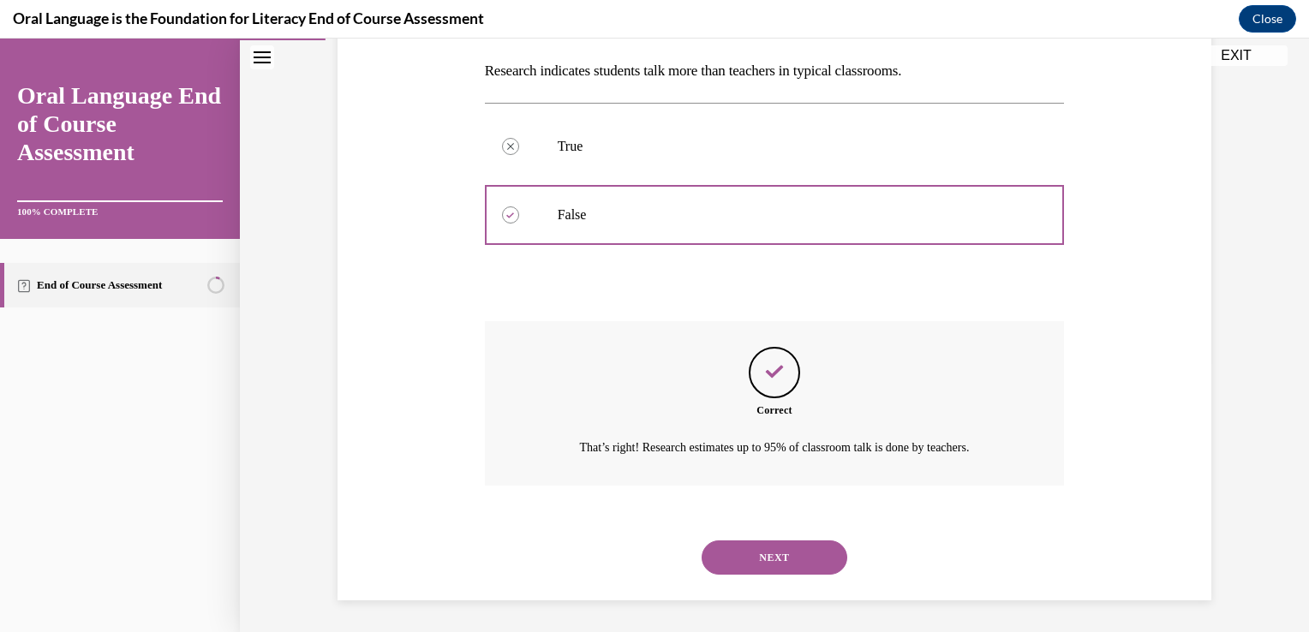
scroll to position [271, 0]
click at [759, 557] on button "NEXT" at bounding box center [774, 557] width 146 height 34
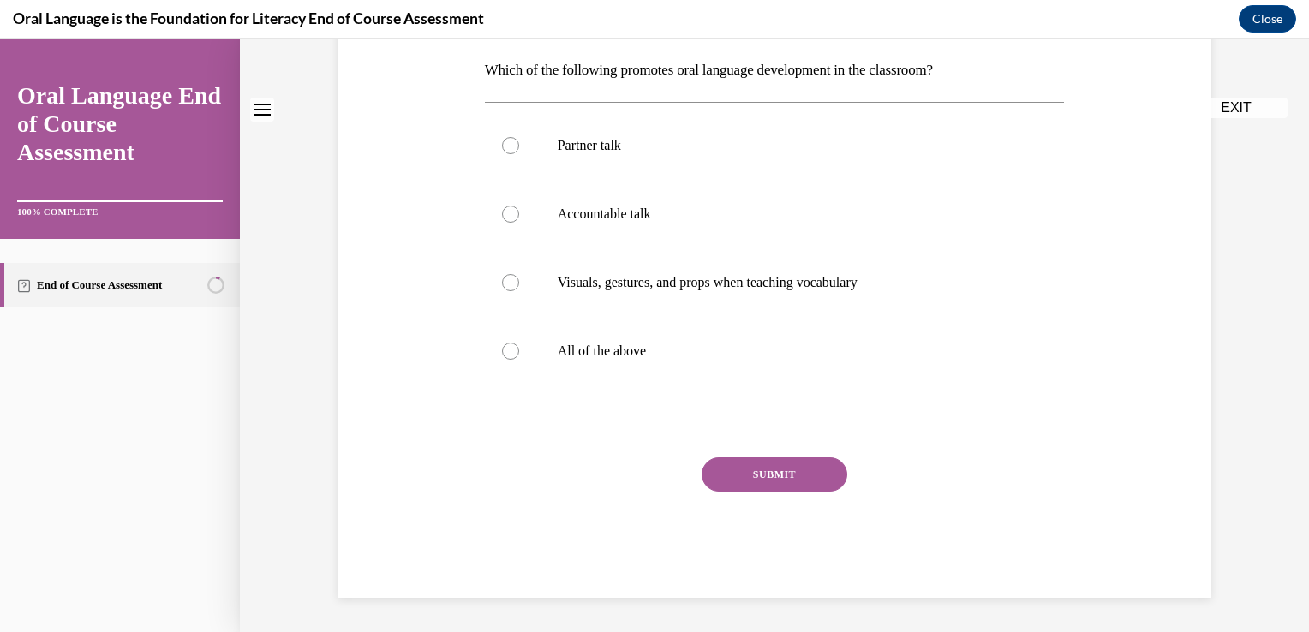
scroll to position [0, 0]
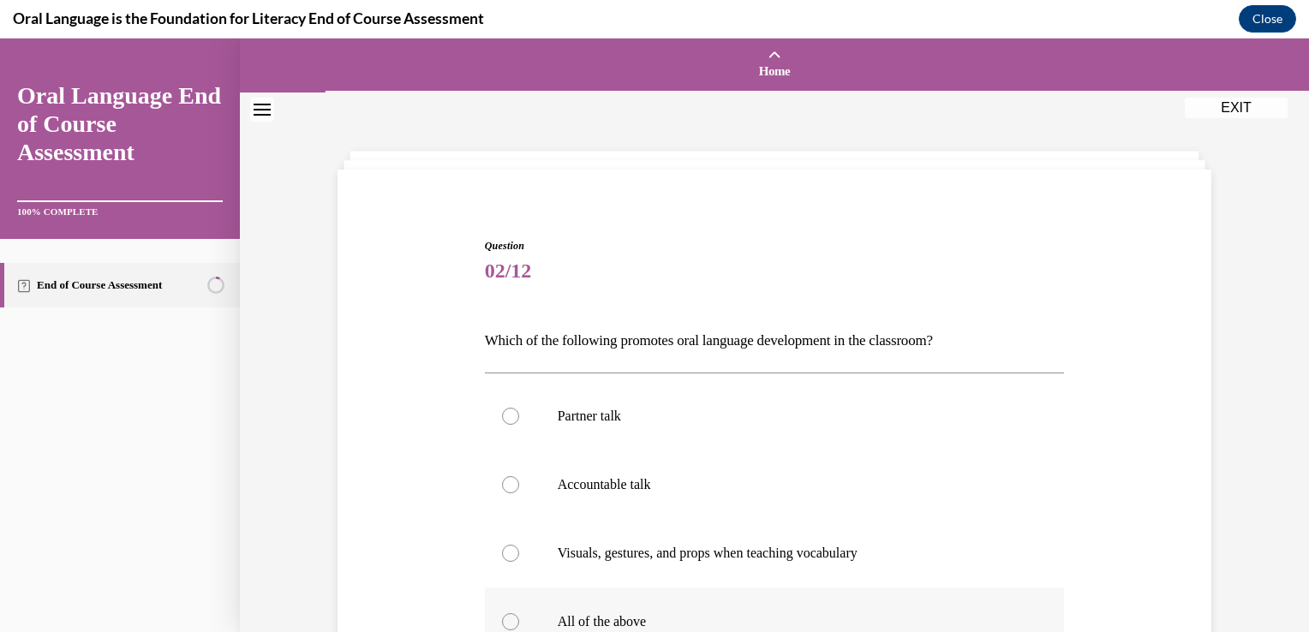
click at [671, 615] on p "All of the above" at bounding box center [790, 621] width 464 height 17
click at [519, 615] on input "All of the above" at bounding box center [510, 621] width 17 height 17
radio input "true"
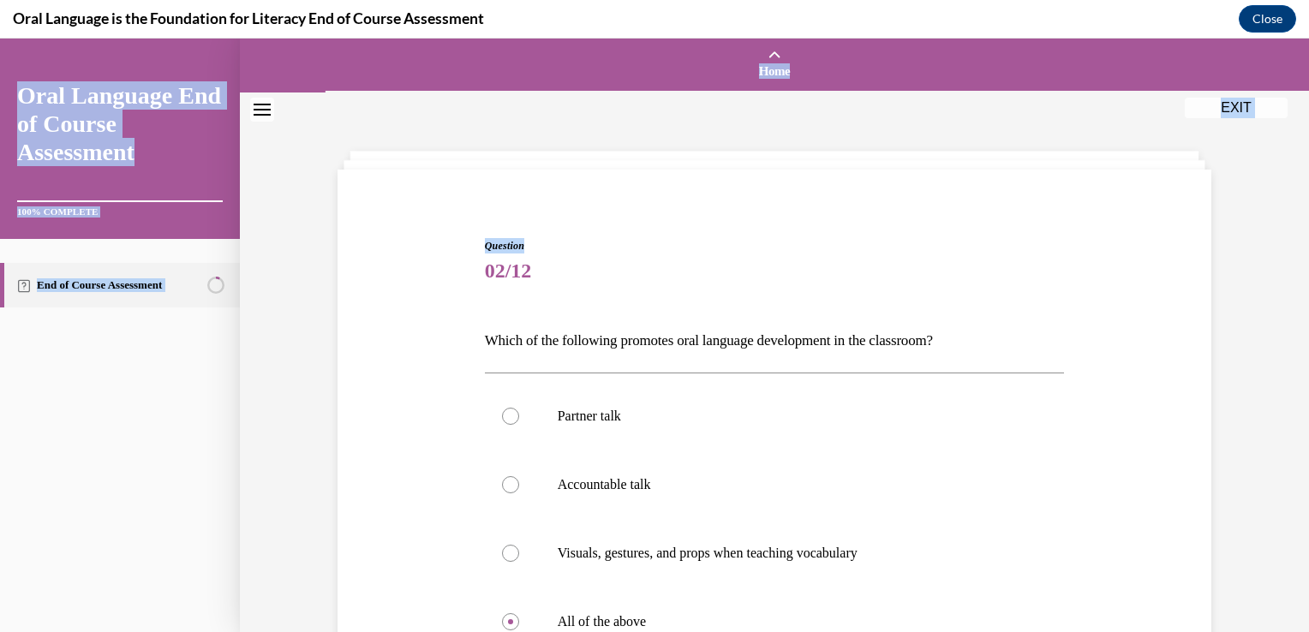
drag, startPoint x: 1294, startPoint y: 180, endPoint x: 1310, endPoint y: 303, distance: 124.4
click at [1295, 303] on html "Correct. Your answer: False. That’s right! Research estimates up to 95% of clas…" at bounding box center [654, 335] width 1309 height 593
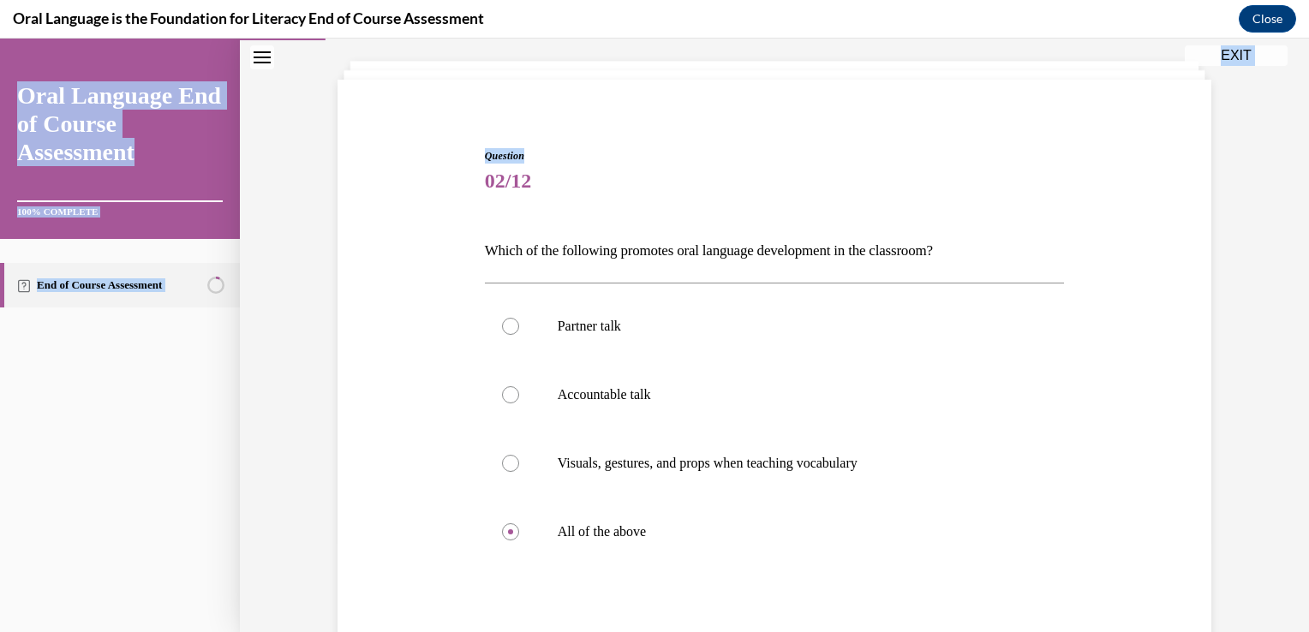
scroll to position [164, 0]
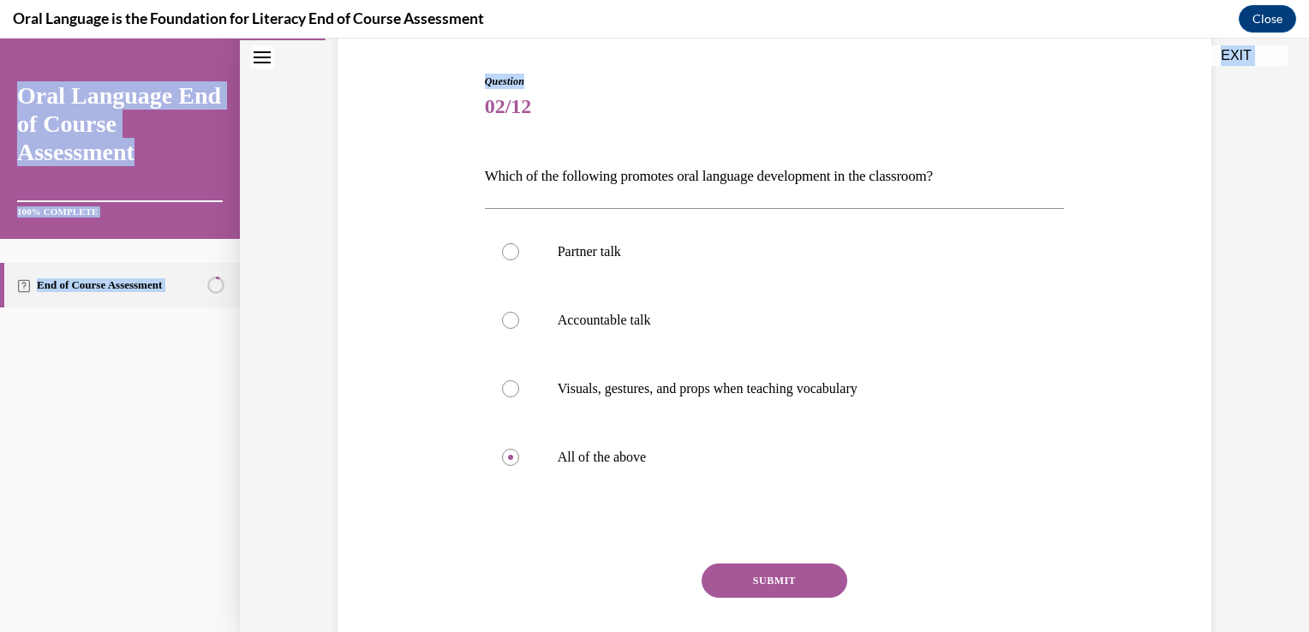
click at [769, 572] on button "SUBMIT" at bounding box center [774, 581] width 146 height 34
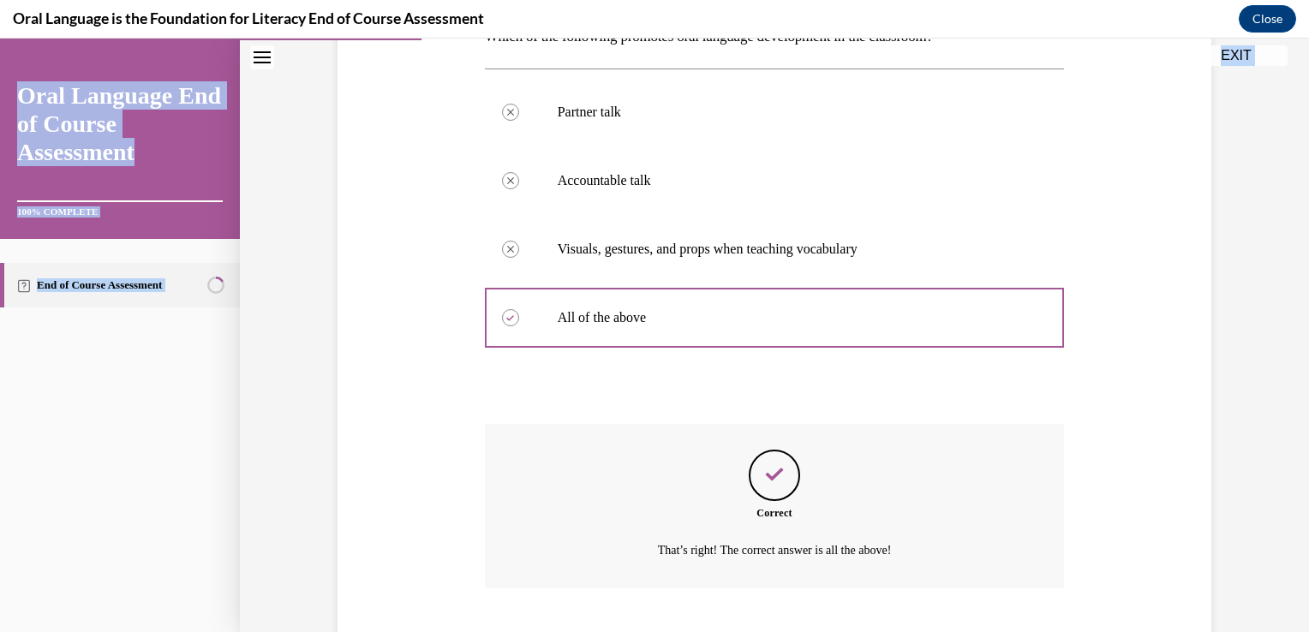
scroll to position [408, 0]
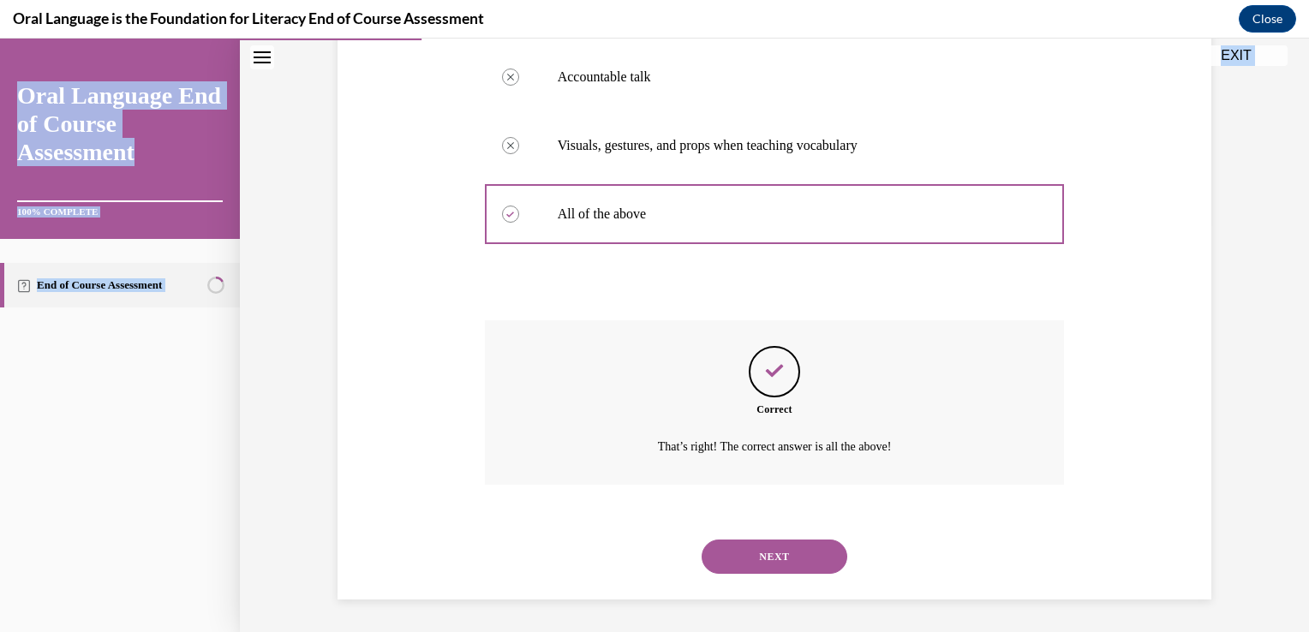
drag, startPoint x: 769, startPoint y: 572, endPoint x: 751, endPoint y: 561, distance: 21.2
click at [751, 561] on button "NEXT" at bounding box center [774, 557] width 146 height 34
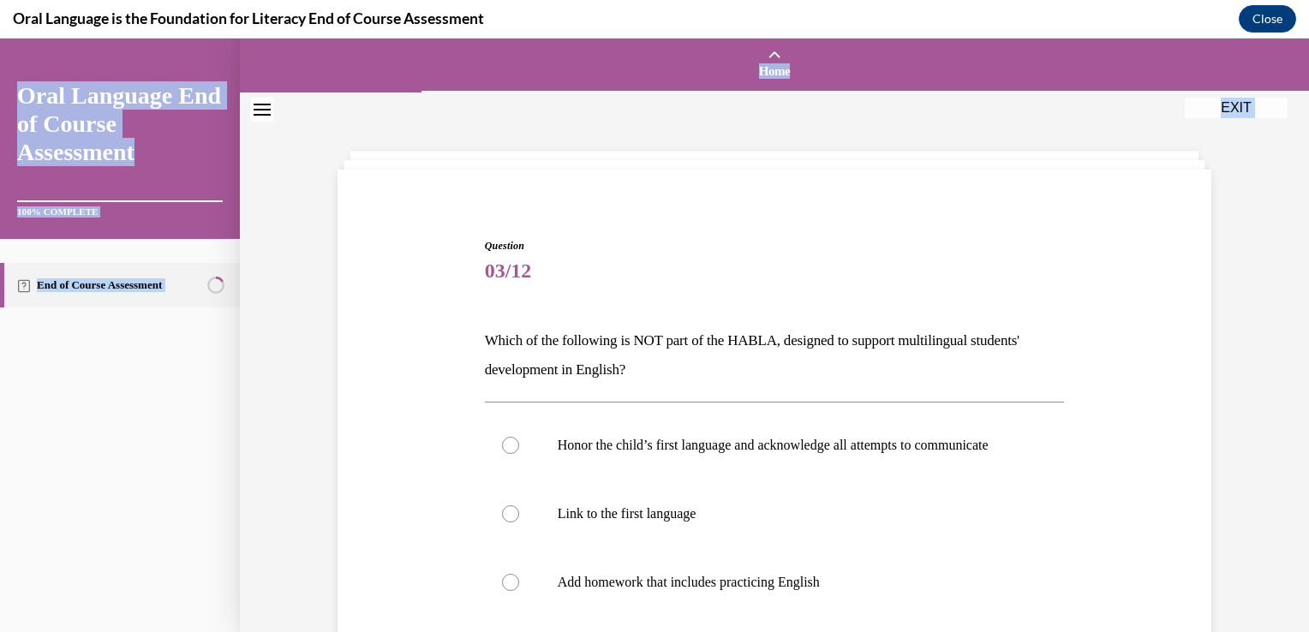
scroll to position [67, 0]
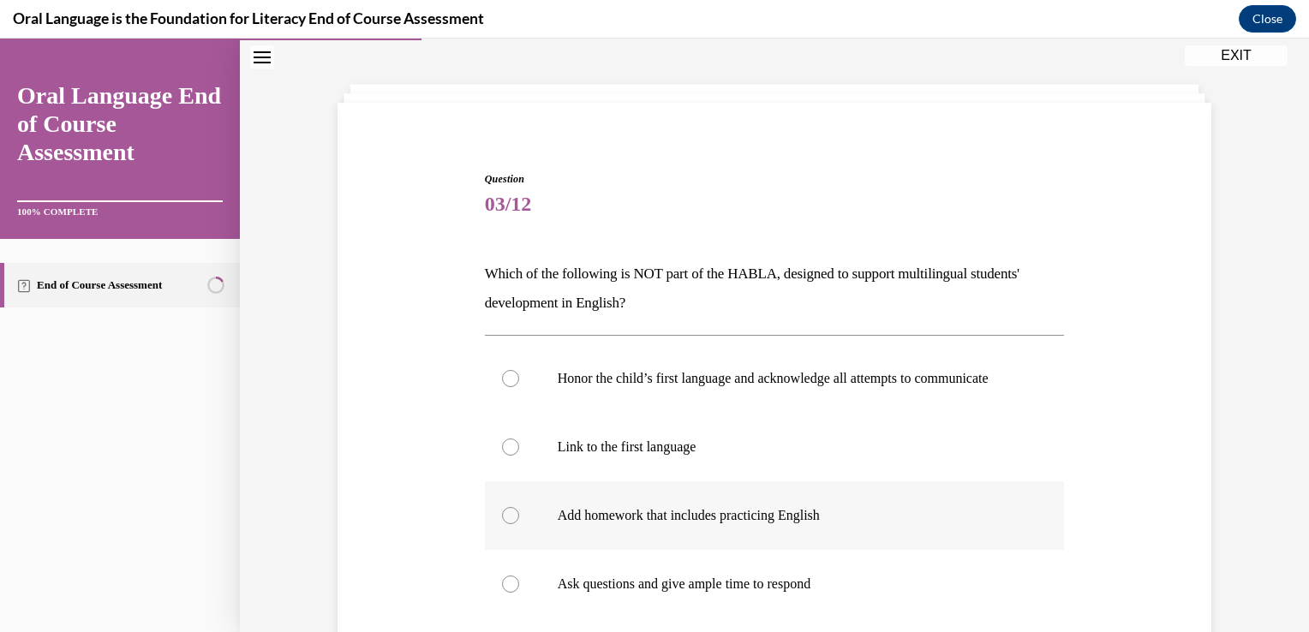
click at [825, 517] on label "Add homework that includes practicing English" at bounding box center [775, 515] width 580 height 69
click at [519, 517] on input "Add homework that includes practicing English" at bounding box center [510, 515] width 17 height 17
radio input "true"
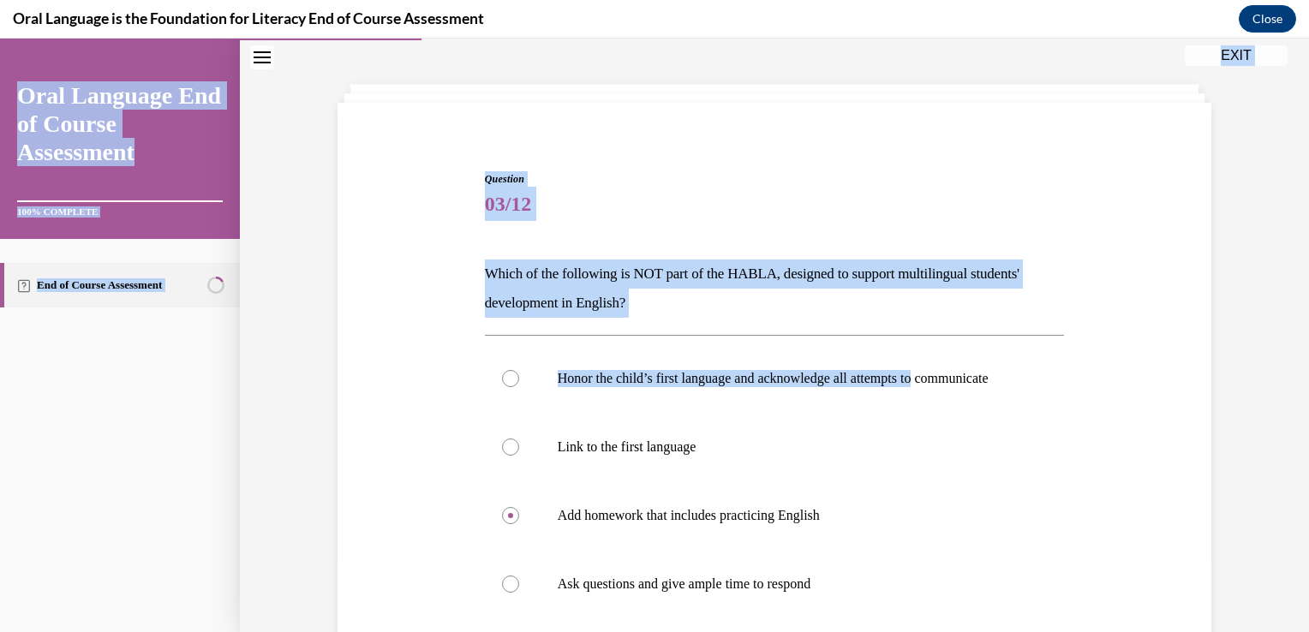
drag, startPoint x: 1291, startPoint y: 334, endPoint x: 1311, endPoint y: 406, distance: 74.6
click at [1295, 406] on html "SKIP TO STEP Audio transcript EXIT Oral Language End of Course Assessment 100% …" at bounding box center [654, 335] width 1309 height 593
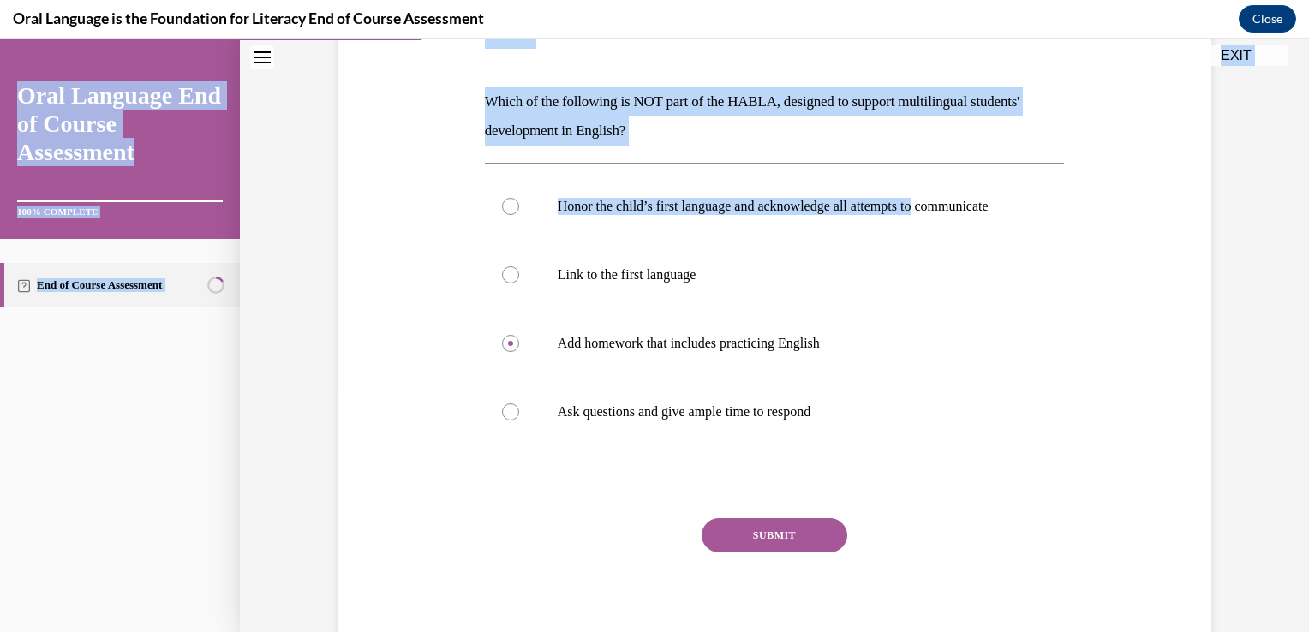
click at [828, 541] on button "SUBMIT" at bounding box center [774, 535] width 146 height 34
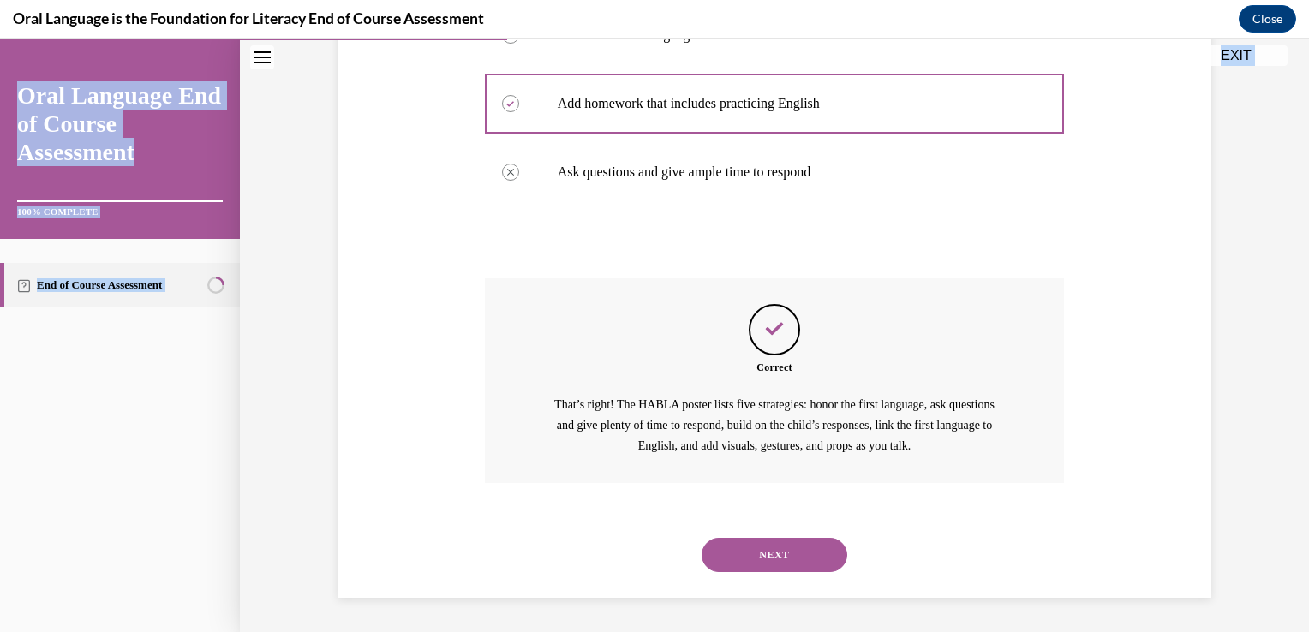
scroll to position [495, 0]
click at [786, 570] on button "NEXT" at bounding box center [774, 555] width 146 height 34
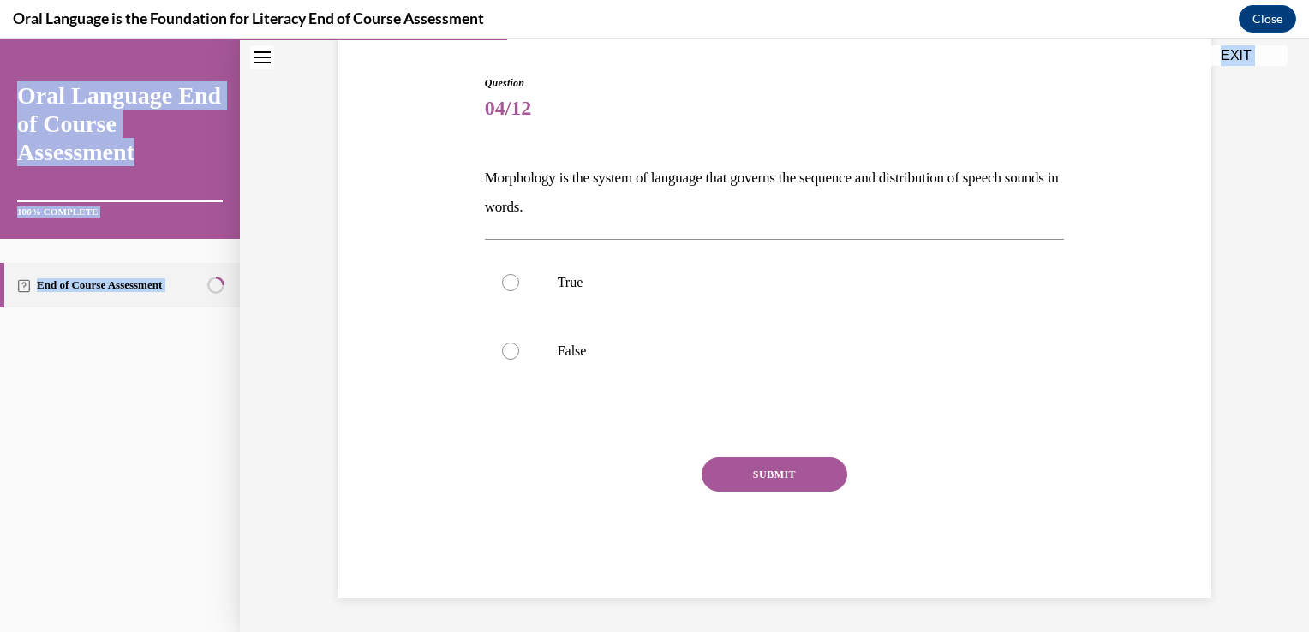
scroll to position [162, 0]
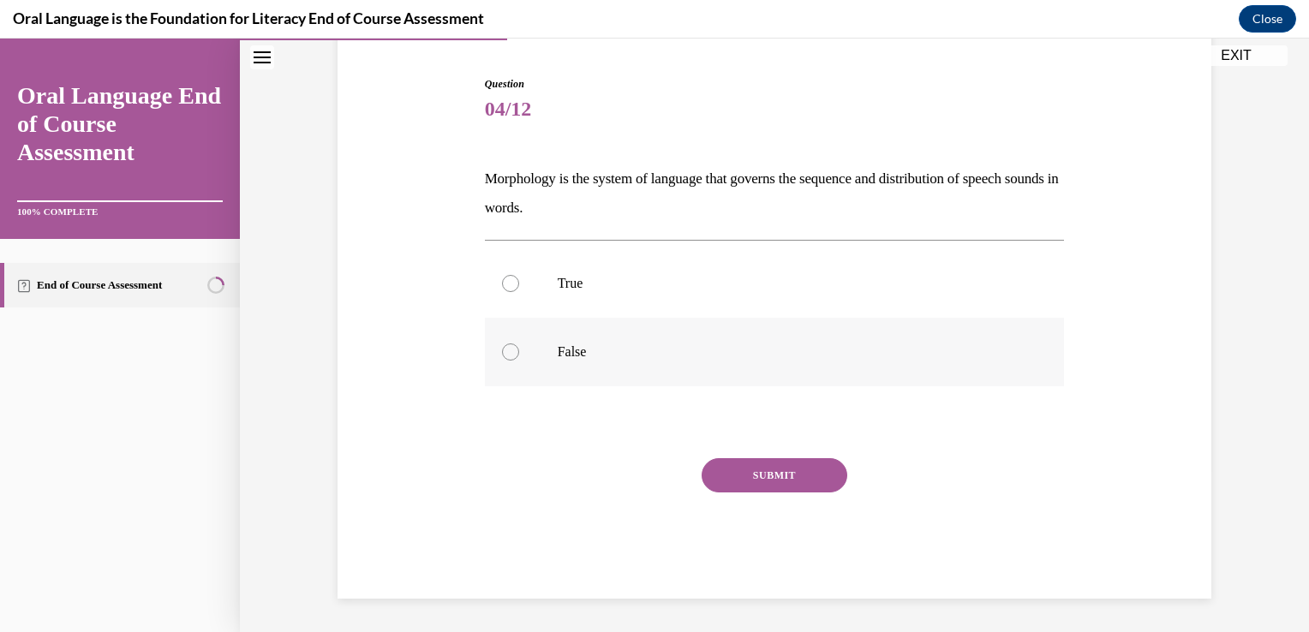
click at [584, 361] on label "False" at bounding box center [775, 352] width 580 height 69
click at [519, 361] on input "False" at bounding box center [510, 351] width 17 height 17
radio input "true"
click at [741, 474] on button "SUBMIT" at bounding box center [774, 475] width 146 height 34
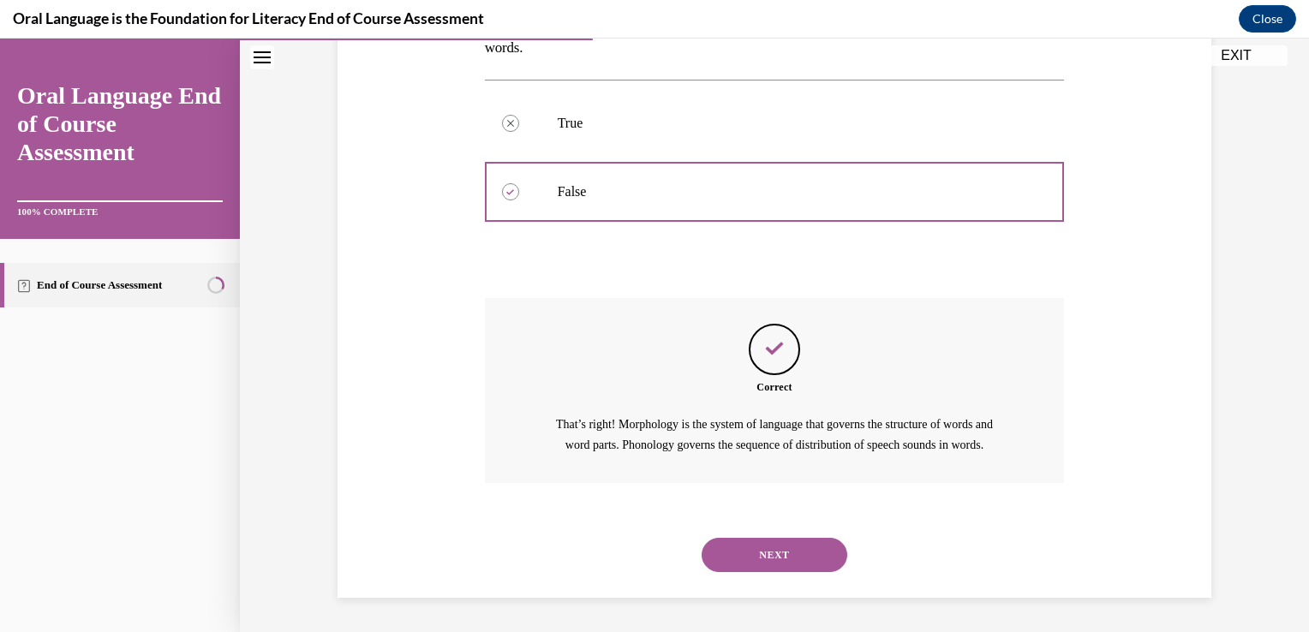
scroll to position [341, 0]
click at [762, 540] on button "NEXT" at bounding box center [774, 555] width 146 height 34
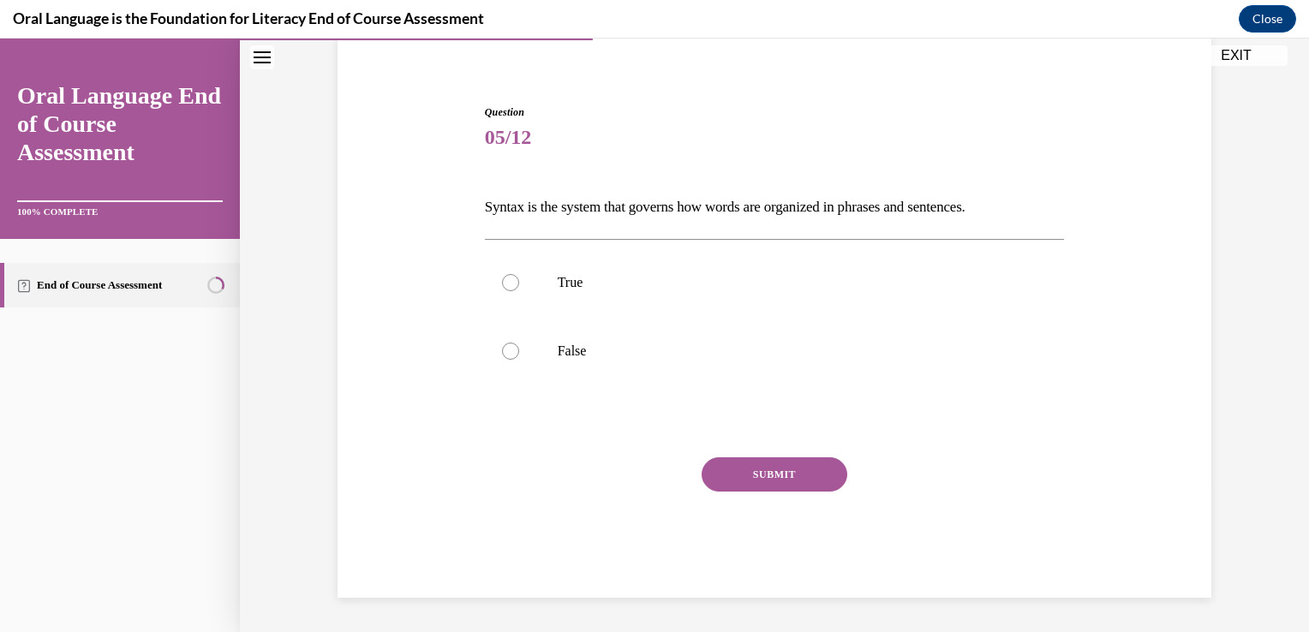
scroll to position [133, 0]
click at [606, 310] on label "True" at bounding box center [775, 283] width 580 height 69
click at [519, 292] on input "True" at bounding box center [510, 283] width 17 height 17
radio input "true"
click at [725, 464] on button "SUBMIT" at bounding box center [774, 475] width 146 height 34
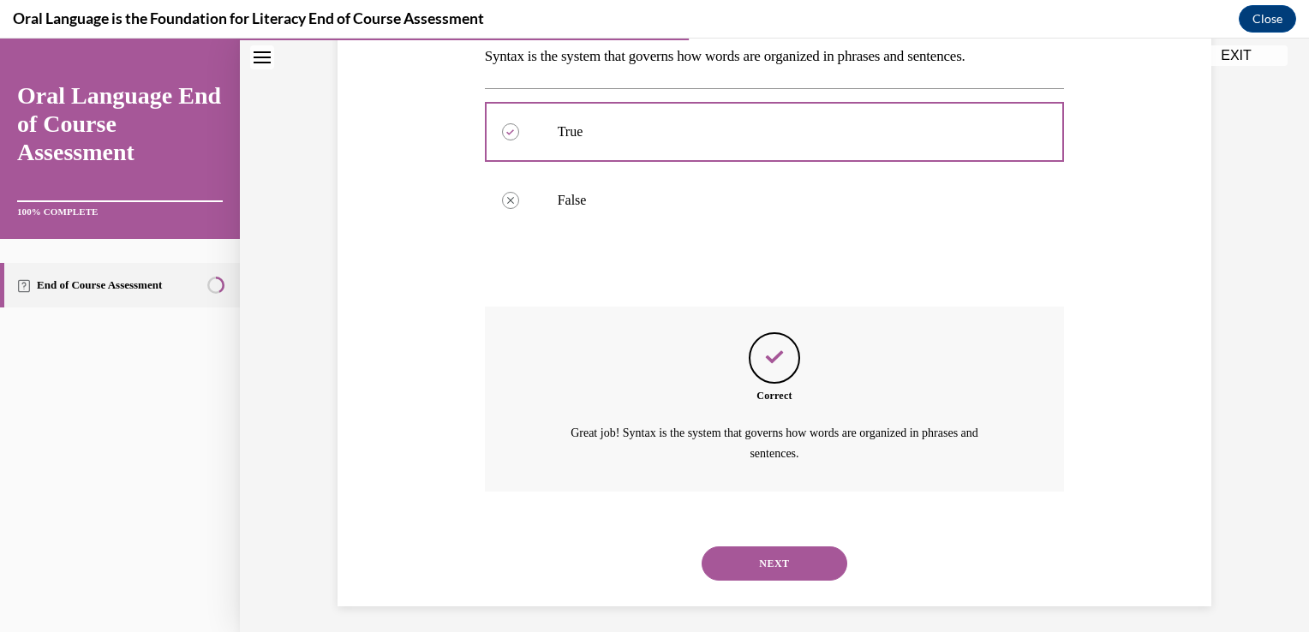
scroll to position [291, 0]
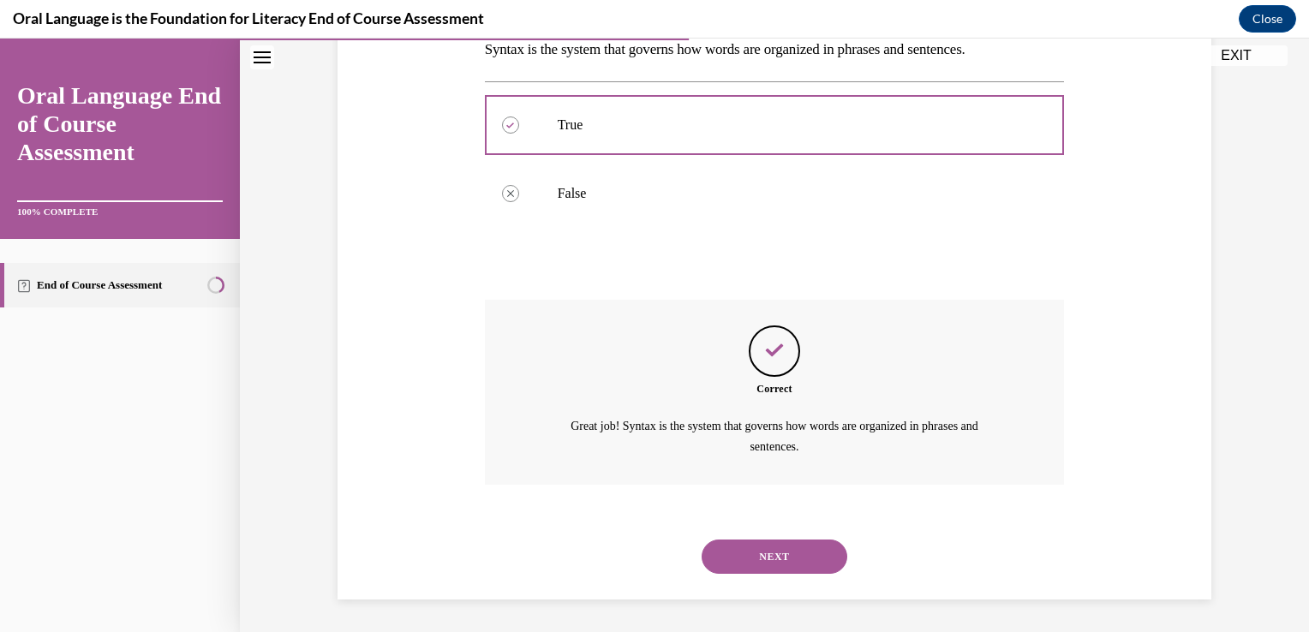
click at [776, 548] on button "NEXT" at bounding box center [774, 557] width 146 height 34
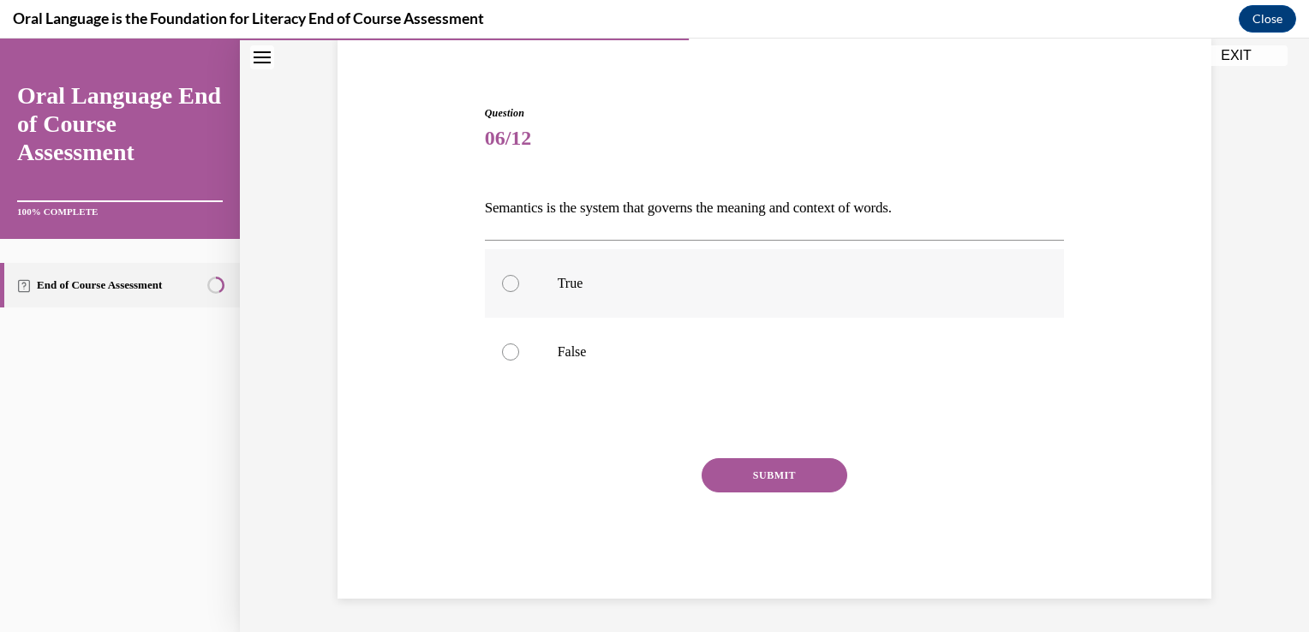
click at [581, 286] on p "True" at bounding box center [790, 283] width 464 height 17
click at [519, 286] on input "True" at bounding box center [510, 283] width 17 height 17
radio input "true"
click at [740, 475] on button "SUBMIT" at bounding box center [774, 475] width 146 height 34
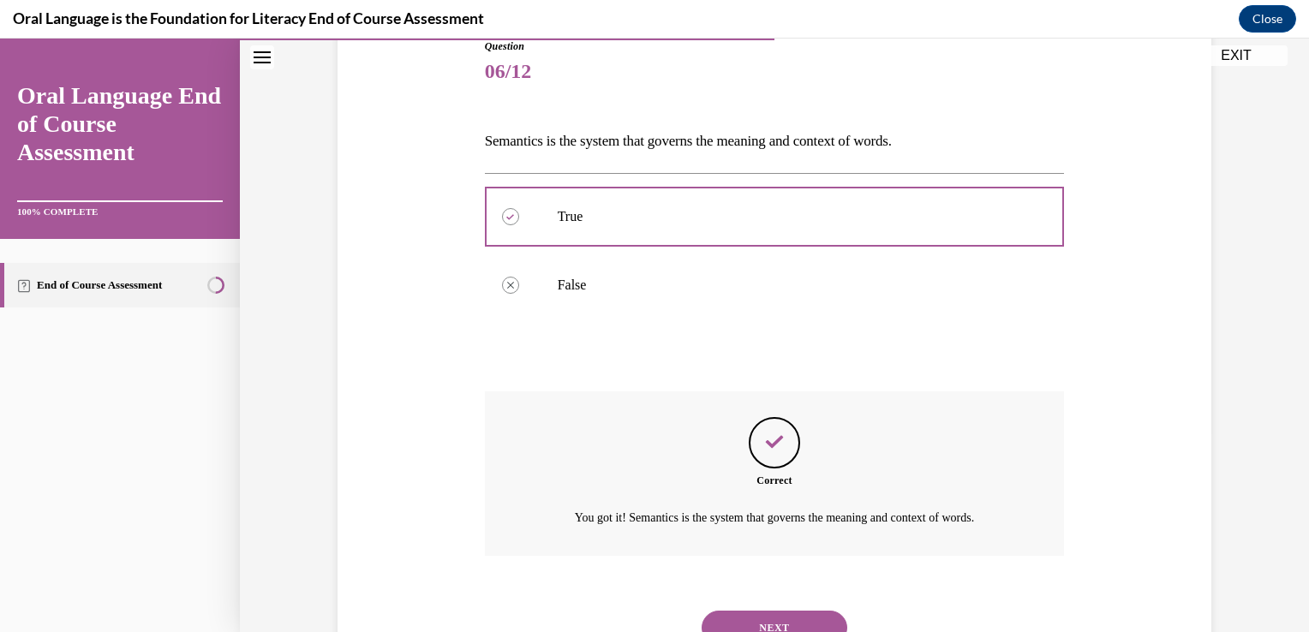
scroll to position [271, 0]
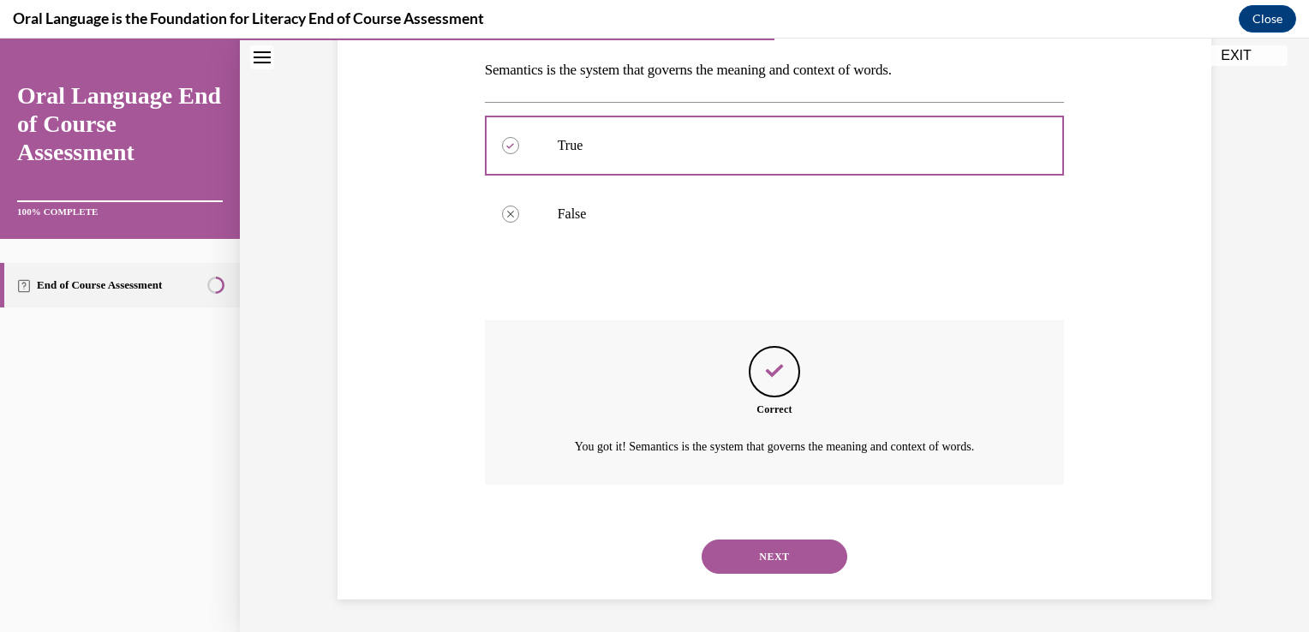
click at [754, 550] on button "NEXT" at bounding box center [774, 557] width 146 height 34
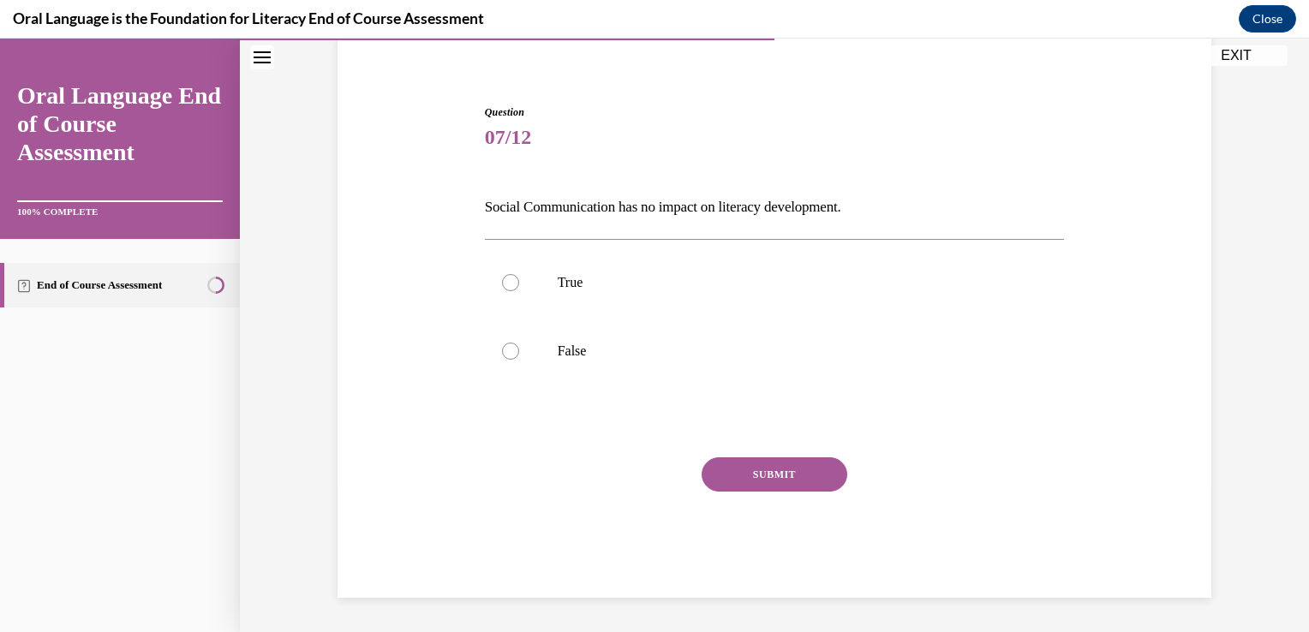
scroll to position [133, 0]
click at [624, 364] on label "False" at bounding box center [775, 352] width 580 height 69
click at [519, 361] on input "False" at bounding box center [510, 351] width 17 height 17
radio input "true"
click at [771, 481] on button "SUBMIT" at bounding box center [774, 475] width 146 height 34
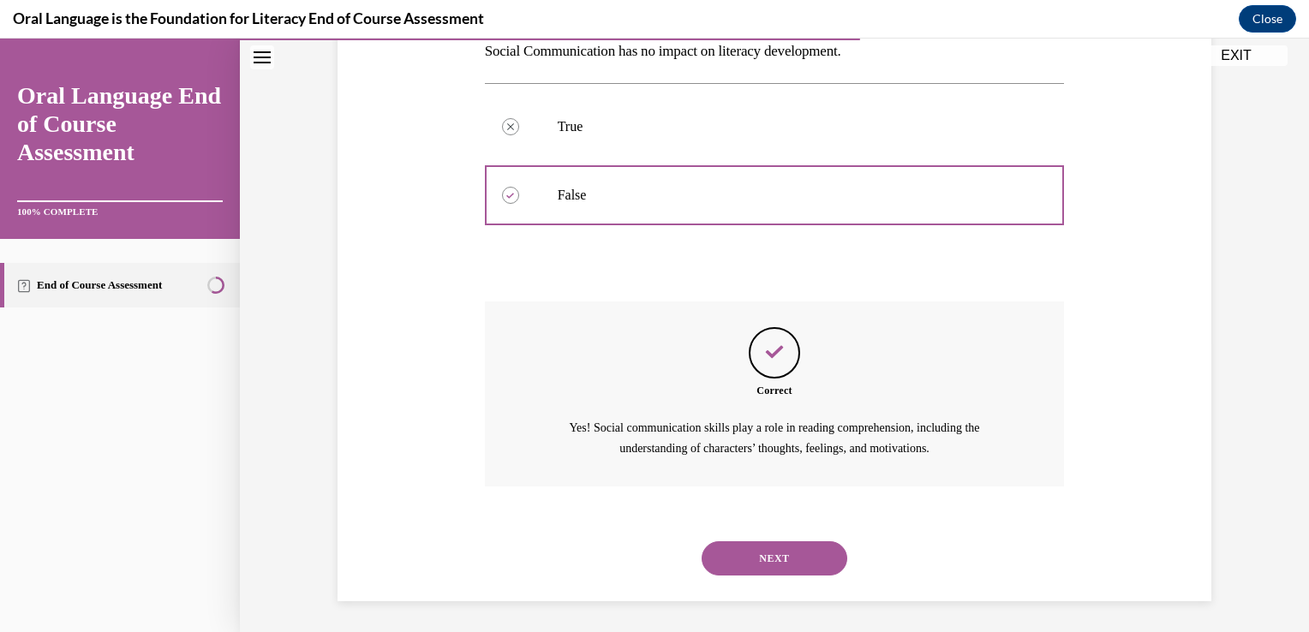
scroll to position [291, 0]
click at [776, 552] on button "NEXT" at bounding box center [774, 557] width 146 height 34
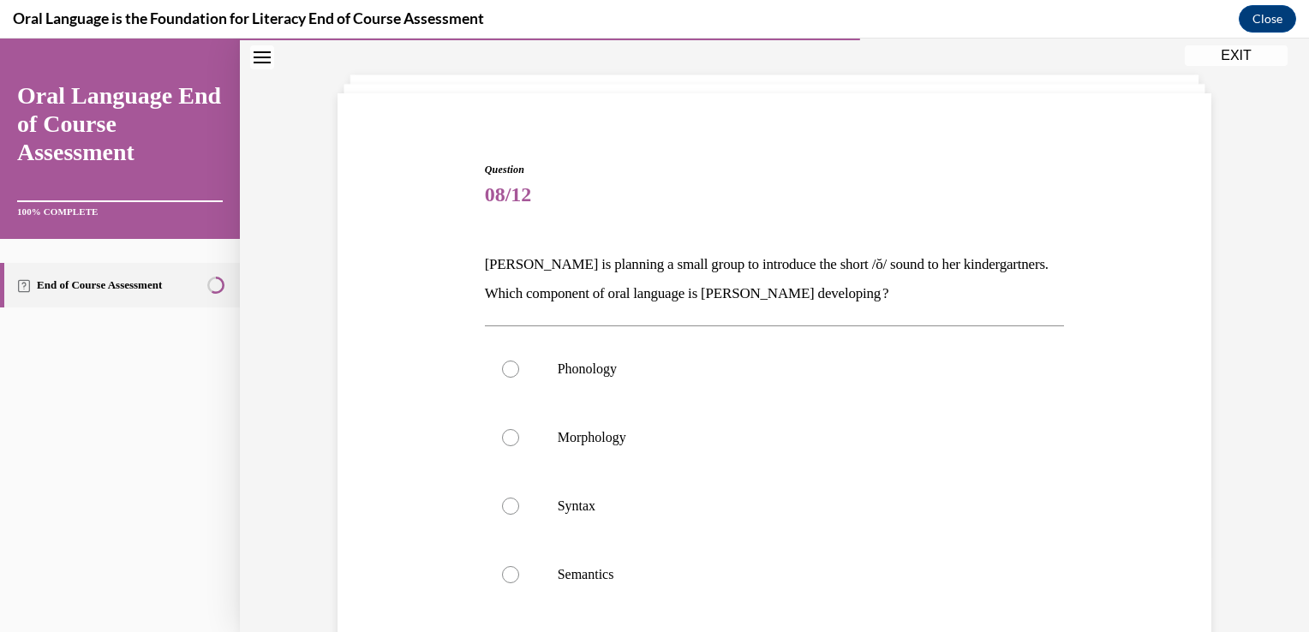
scroll to position [103, 0]
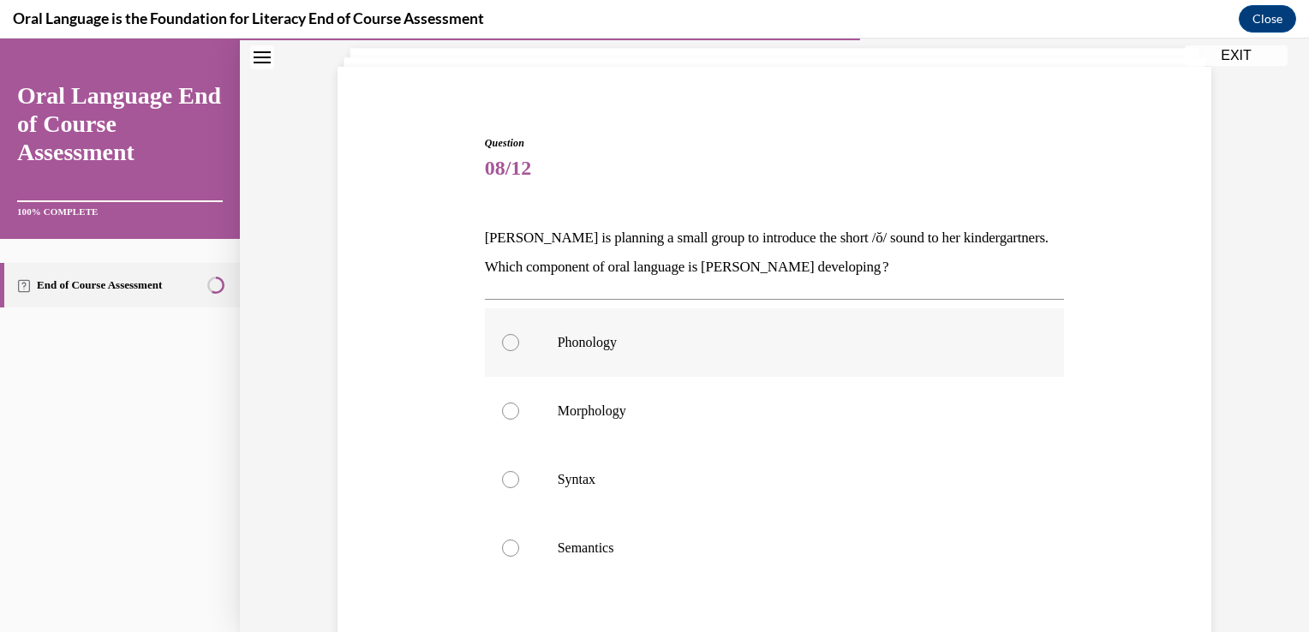
click at [755, 336] on p "Phonology" at bounding box center [790, 342] width 464 height 17
click at [519, 336] on input "Phonology" at bounding box center [510, 342] width 17 height 17
radio input "true"
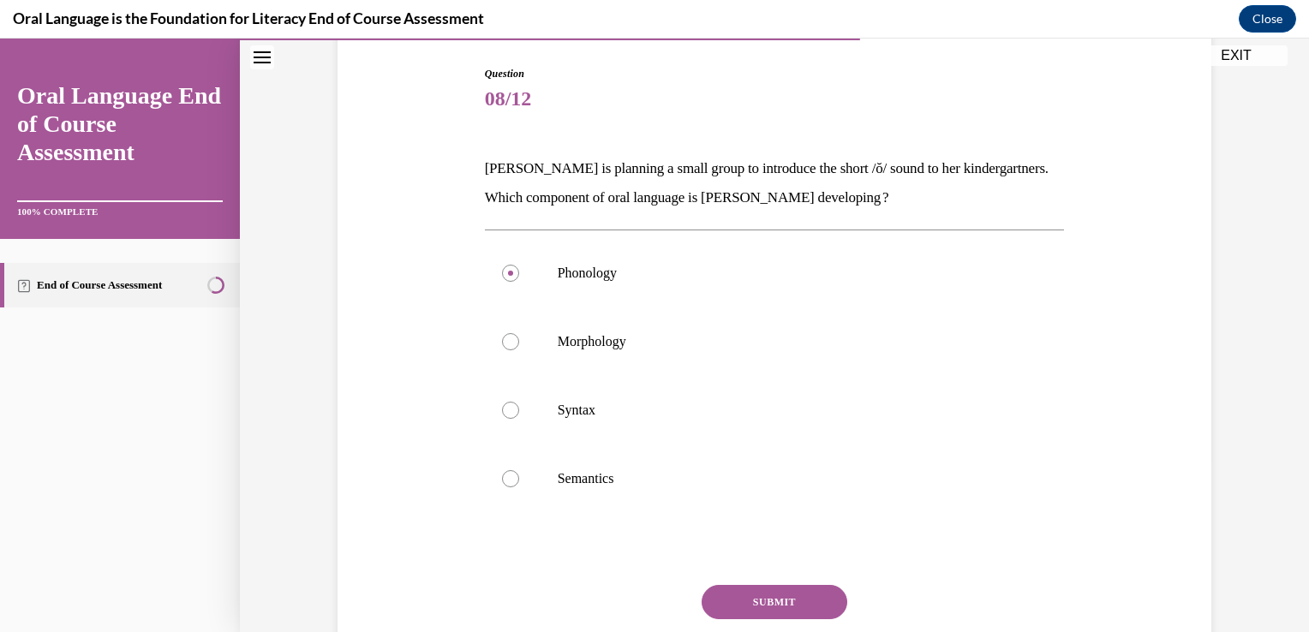
click at [804, 598] on button "SUBMIT" at bounding box center [774, 602] width 146 height 34
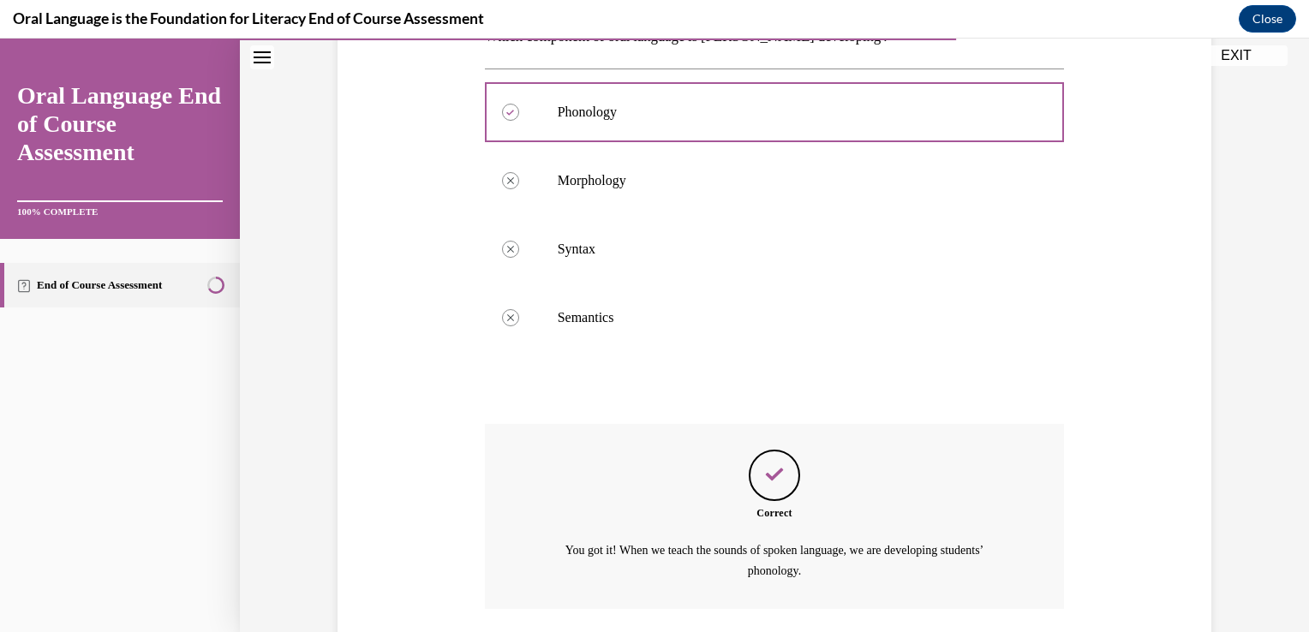
scroll to position [458, 0]
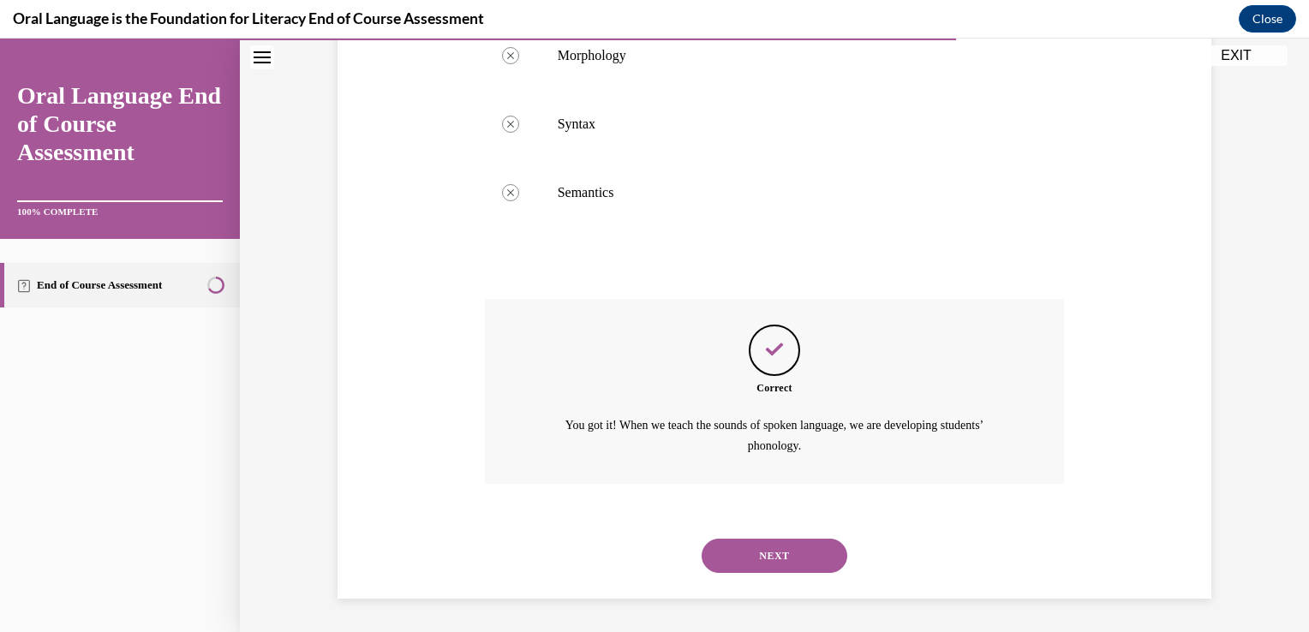
drag, startPoint x: 804, startPoint y: 594, endPoint x: 805, endPoint y: 582, distance: 12.9
click at [805, 582] on div "SUBMIT NEXT" at bounding box center [775, 554] width 580 height 89
click at [807, 553] on button "NEXT" at bounding box center [774, 556] width 146 height 34
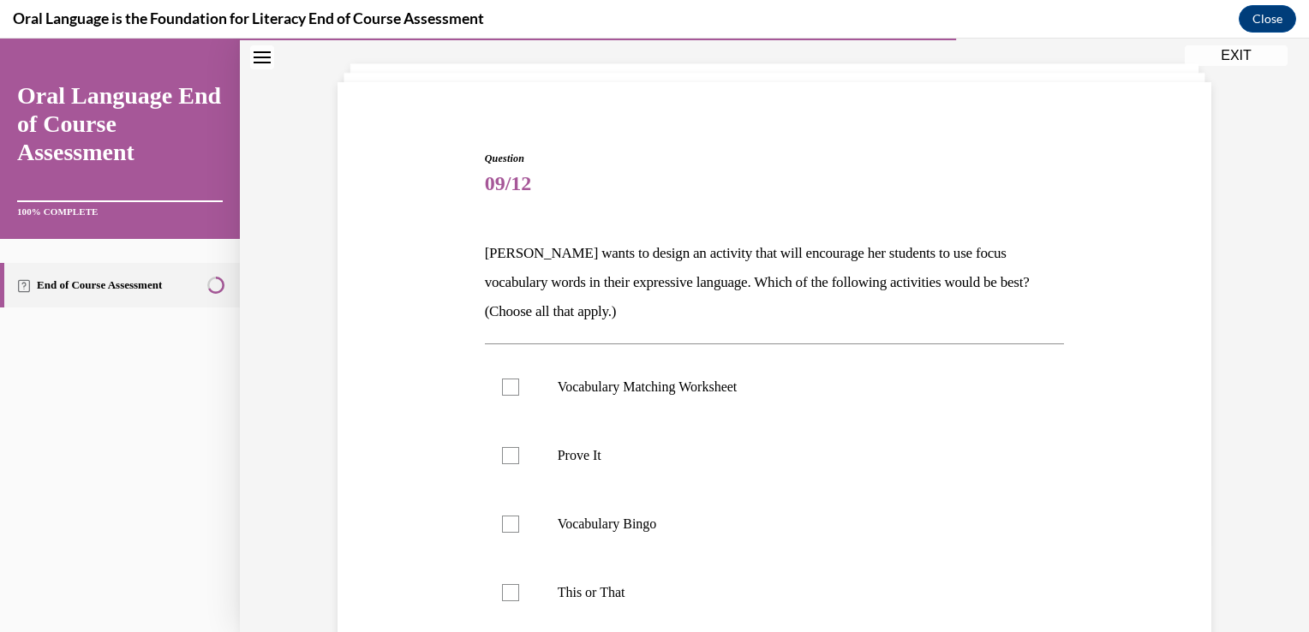
scroll to position [103, 0]
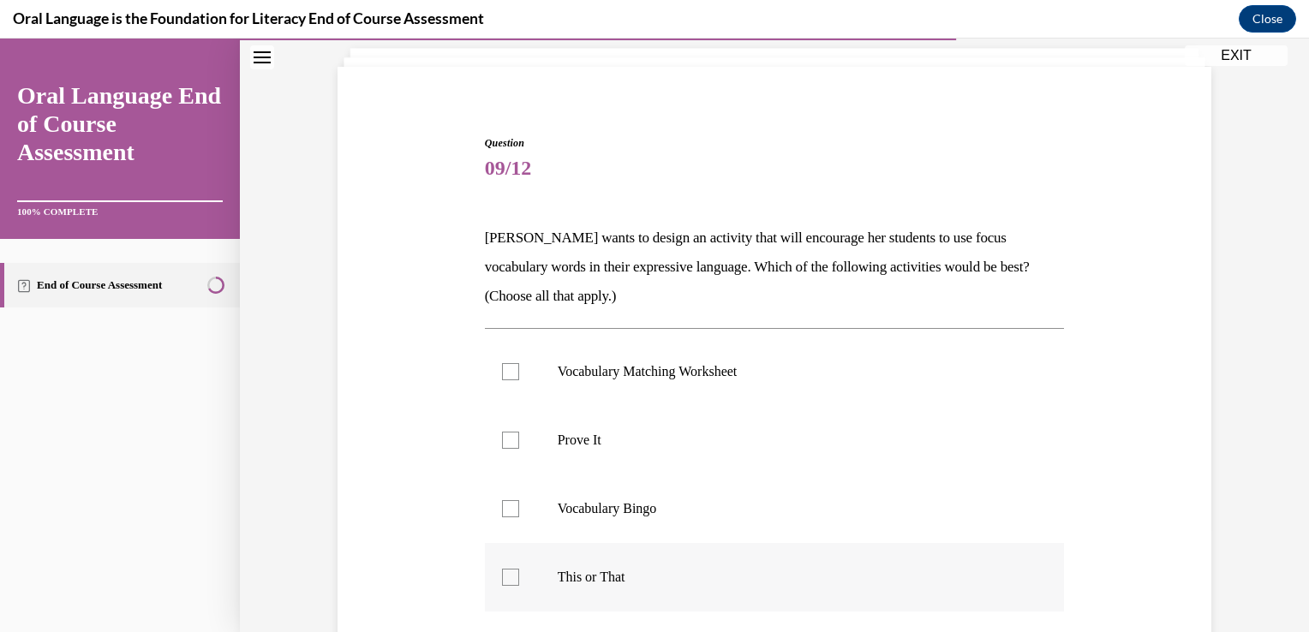
click at [509, 579] on div at bounding box center [510, 577] width 17 height 17
click at [509, 579] on input "This or That" at bounding box center [510, 577] width 17 height 17
checkbox input "true"
click at [510, 449] on label "Prove It" at bounding box center [775, 440] width 580 height 69
click at [510, 449] on input "Prove It" at bounding box center [510, 440] width 17 height 17
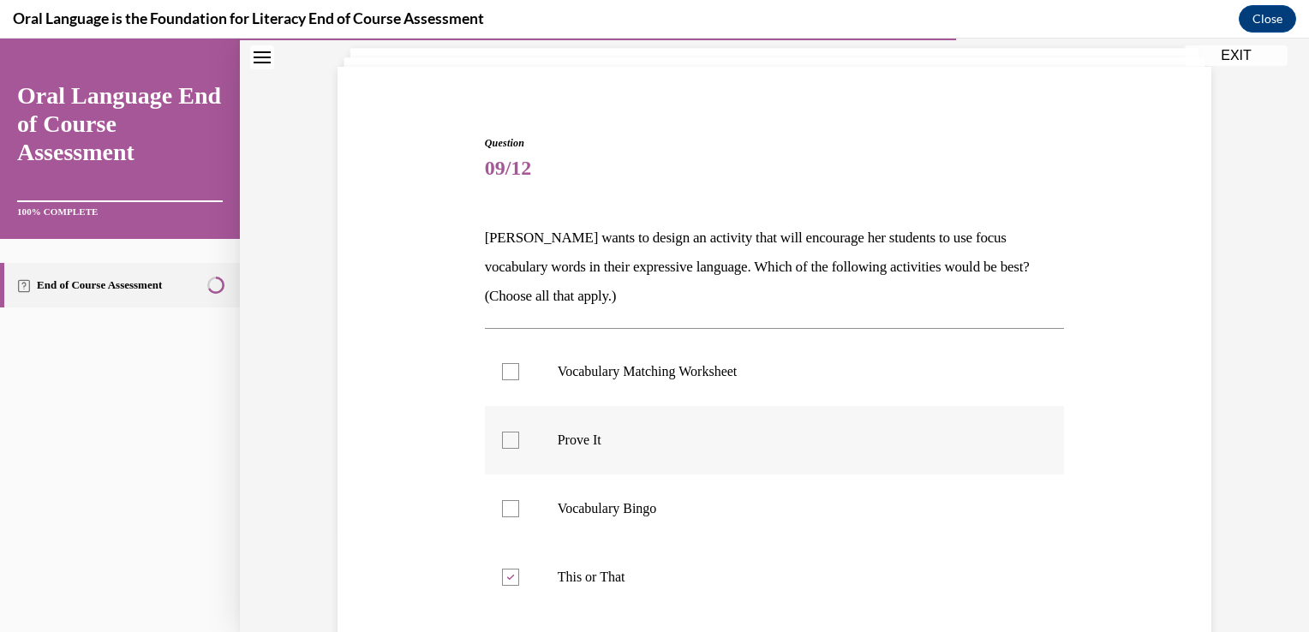
checkbox input "true"
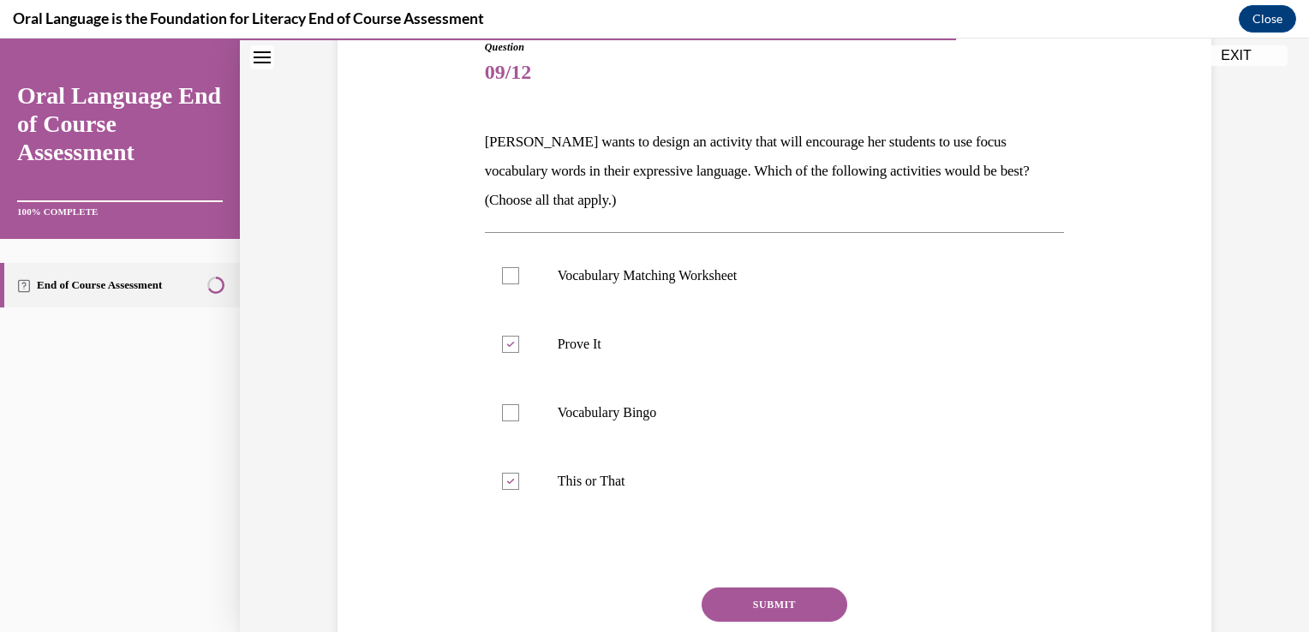
scroll to position [230, 0]
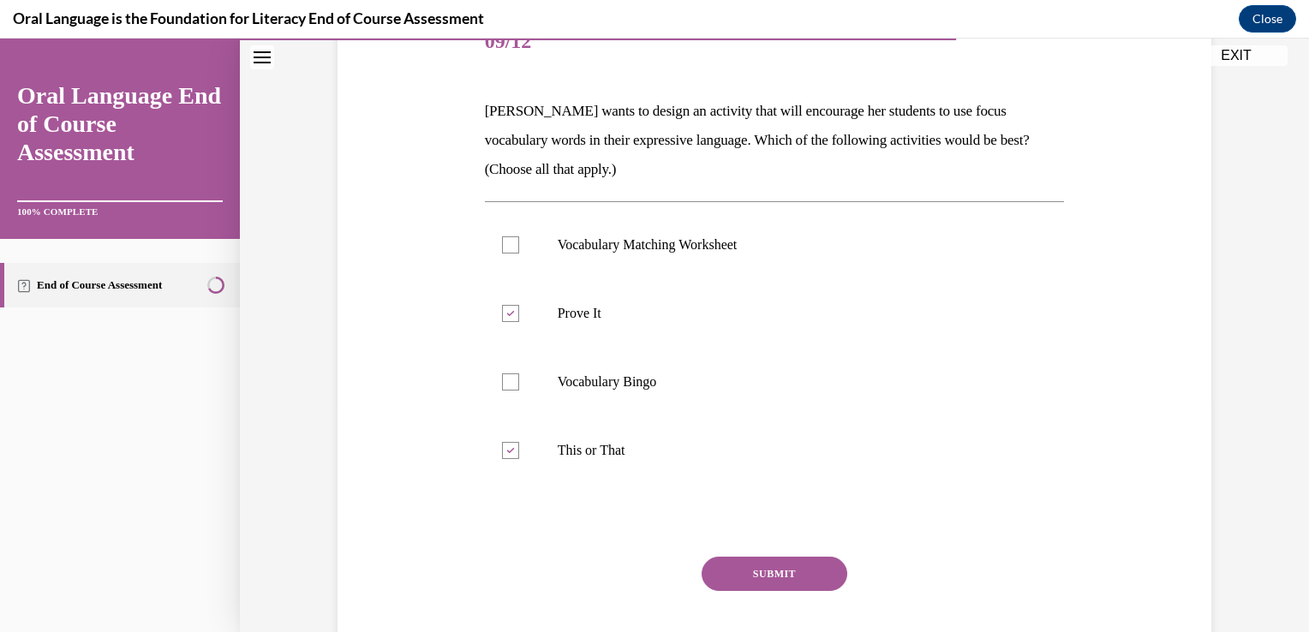
click at [766, 570] on button "SUBMIT" at bounding box center [774, 574] width 146 height 34
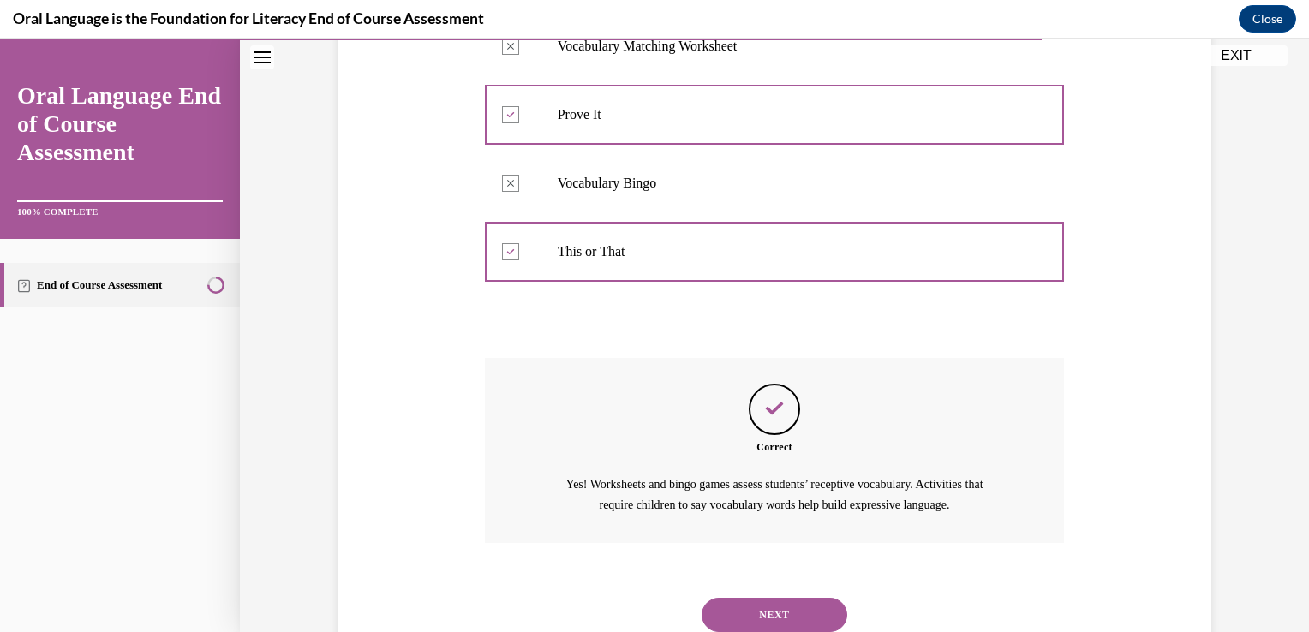
scroll to position [486, 0]
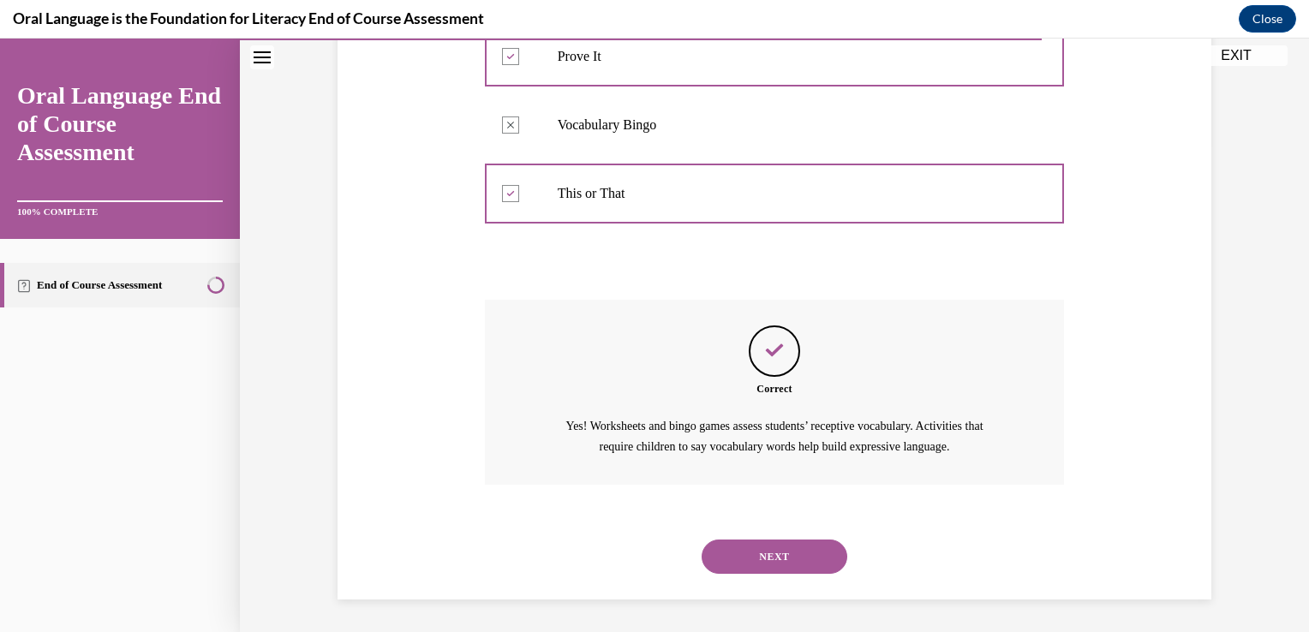
click at [795, 559] on button "NEXT" at bounding box center [774, 557] width 146 height 34
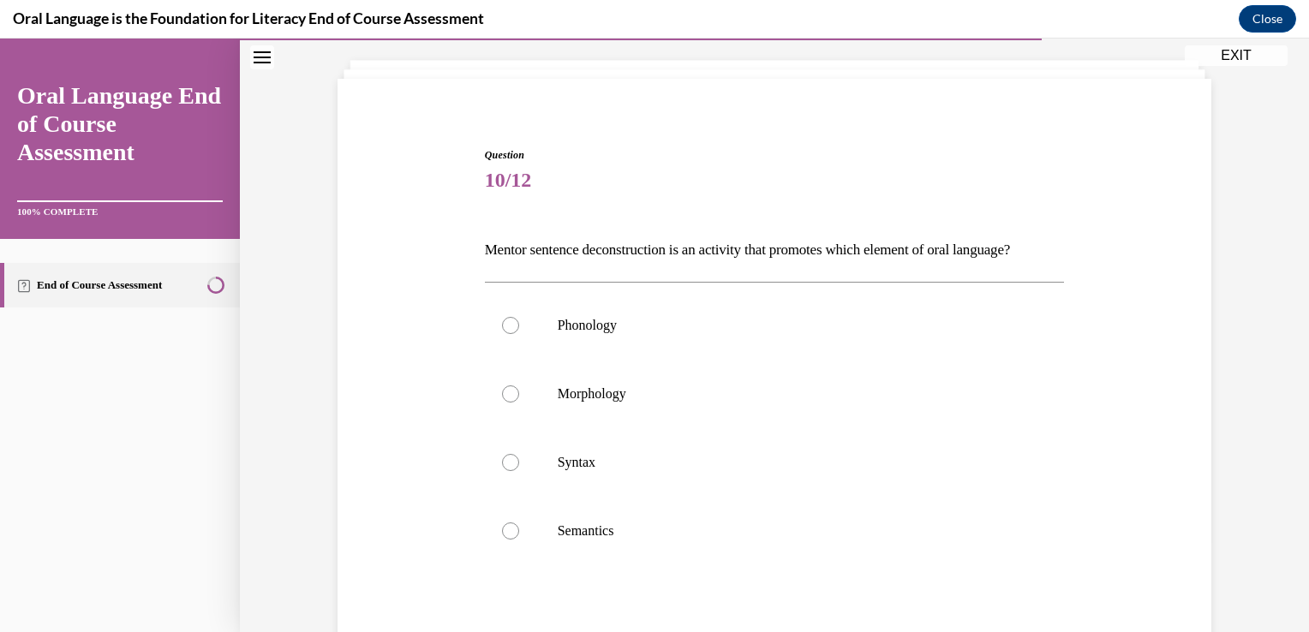
scroll to position [117, 0]
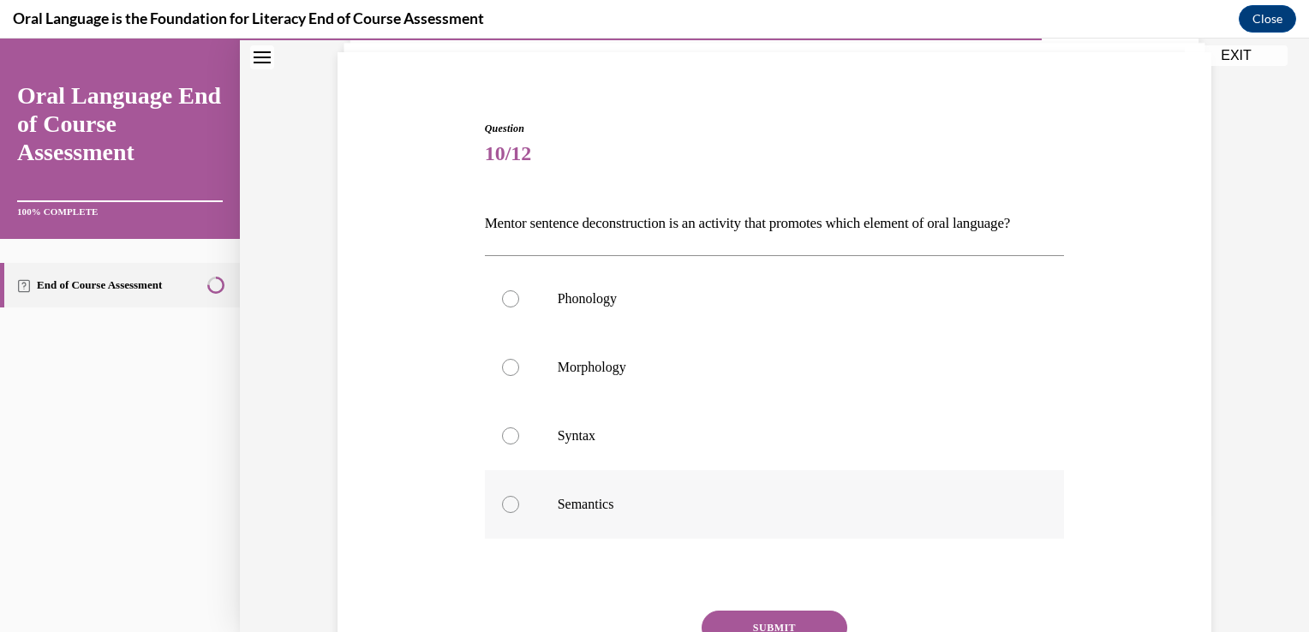
drag, startPoint x: 634, startPoint y: 528, endPoint x: 589, endPoint y: 526, distance: 44.6
click at [589, 513] on p "Semantics" at bounding box center [790, 504] width 464 height 17
click at [519, 513] on input "Semantics" at bounding box center [510, 504] width 17 height 17
radio input "true"
click at [764, 434] on label "Syntax" at bounding box center [775, 436] width 580 height 69
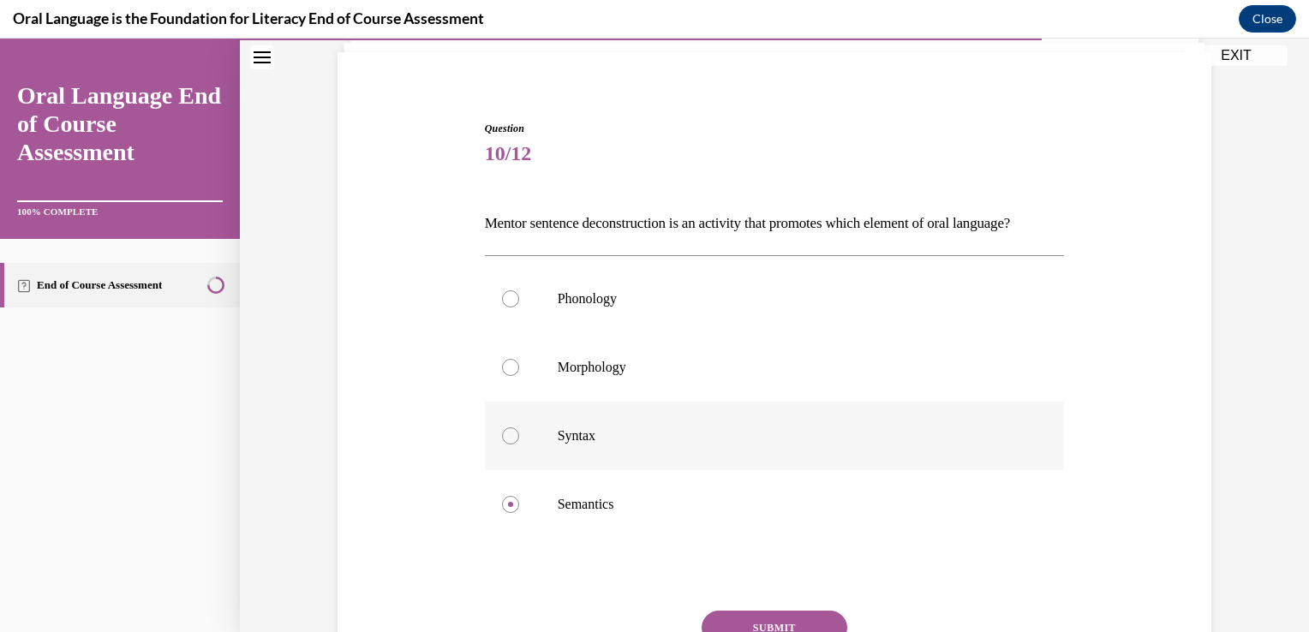
click at [519, 434] on input "Syntax" at bounding box center [510, 435] width 17 height 17
radio input "true"
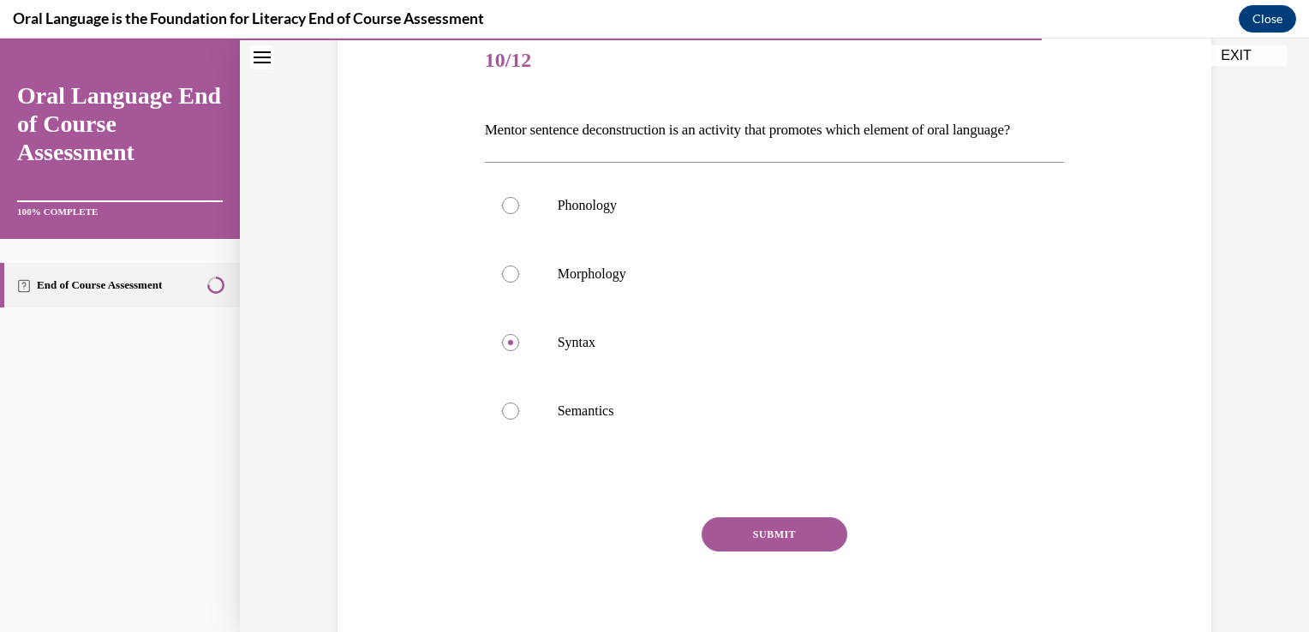
scroll to position [222, 0]
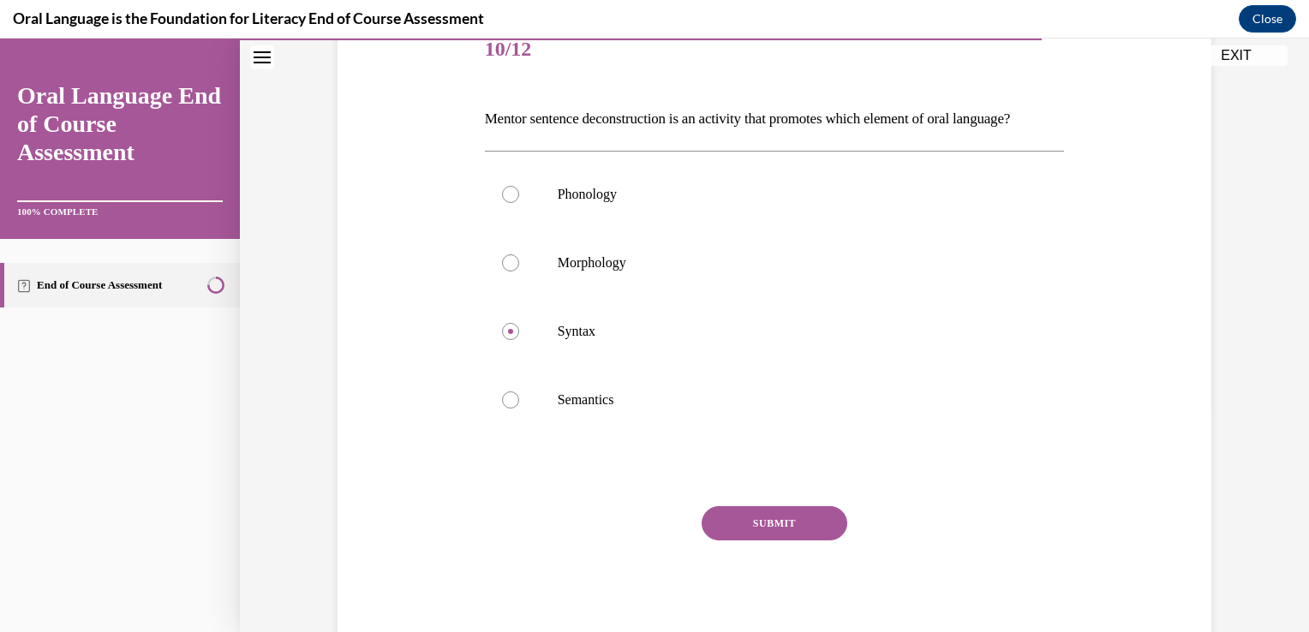
click at [814, 540] on button "SUBMIT" at bounding box center [774, 523] width 146 height 34
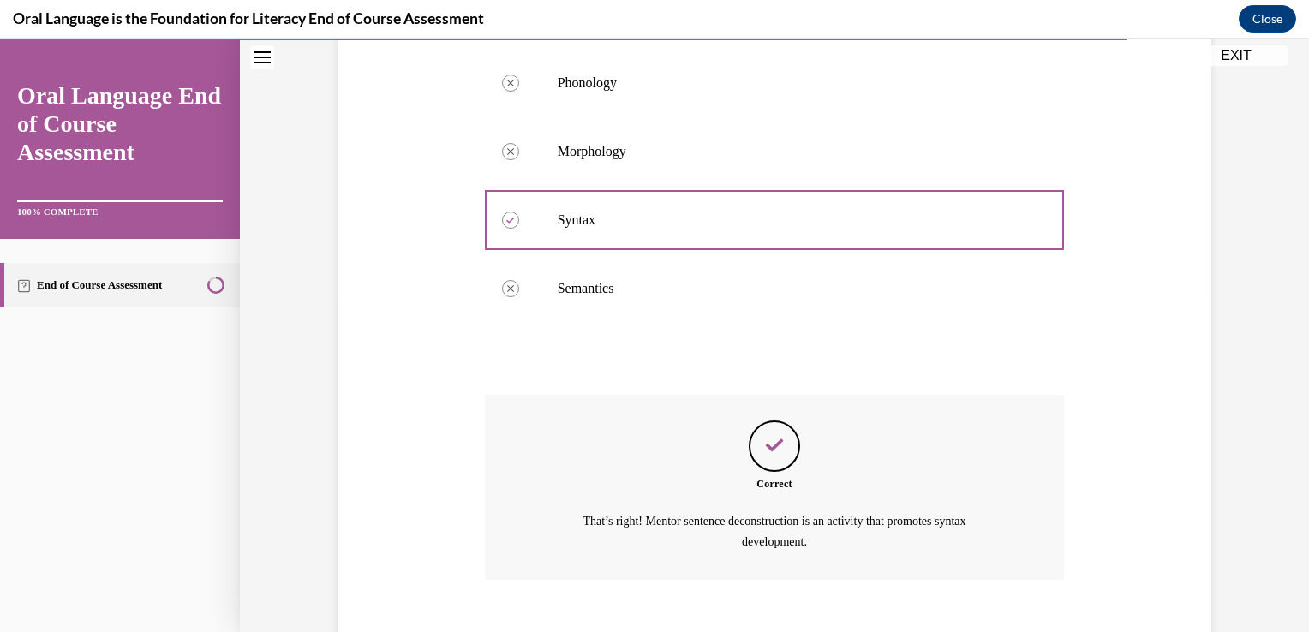
scroll to position [458, 0]
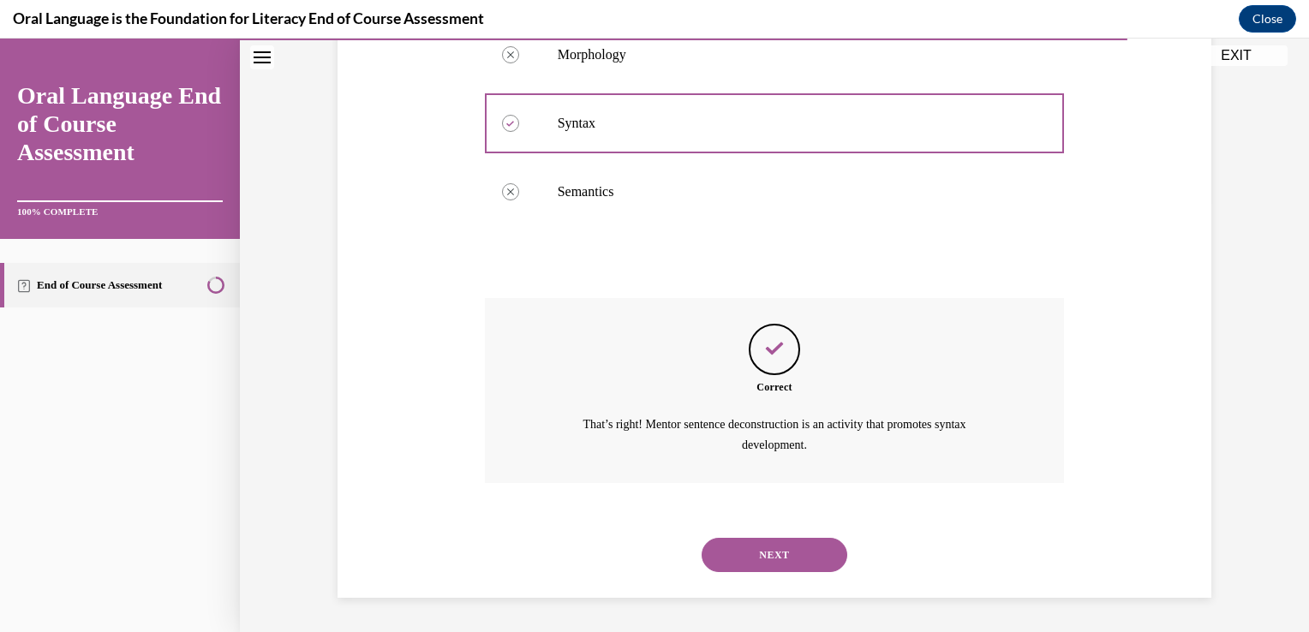
click at [799, 552] on button "NEXT" at bounding box center [774, 555] width 146 height 34
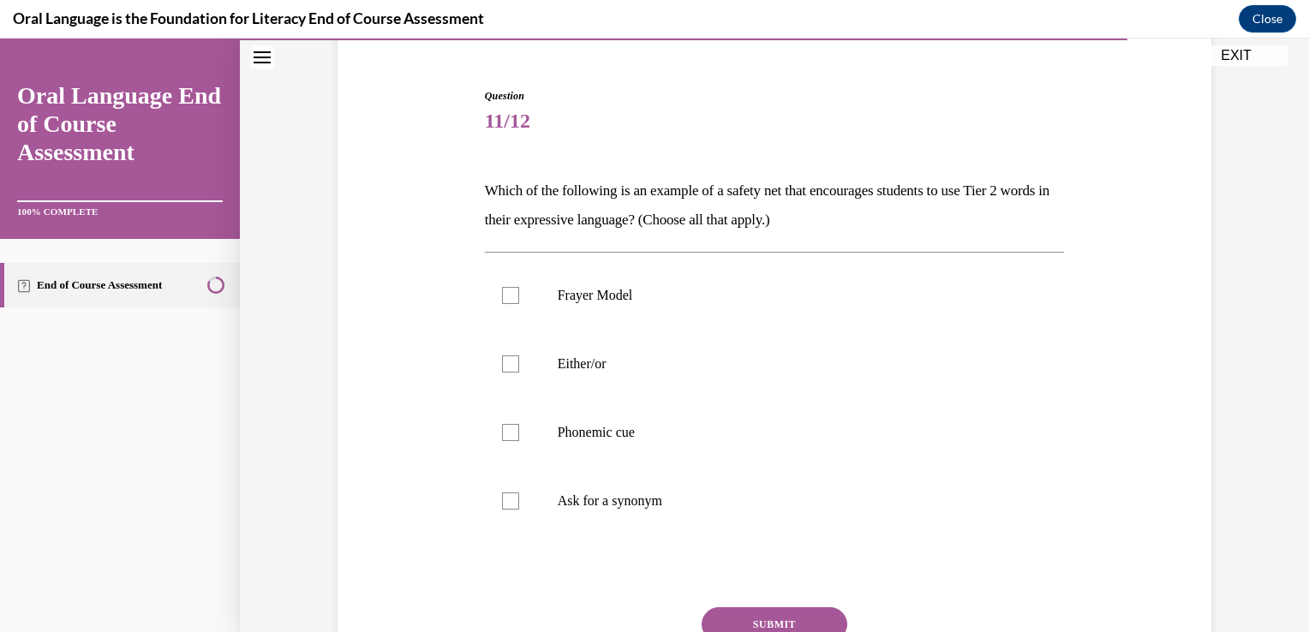
scroll to position [152, 0]
click at [690, 487] on label "Ask for a synonym" at bounding box center [775, 499] width 580 height 69
click at [519, 491] on input "Ask for a synonym" at bounding box center [510, 499] width 17 height 17
checkbox input "true"
click at [723, 350] on label "Either/or" at bounding box center [775, 362] width 580 height 69
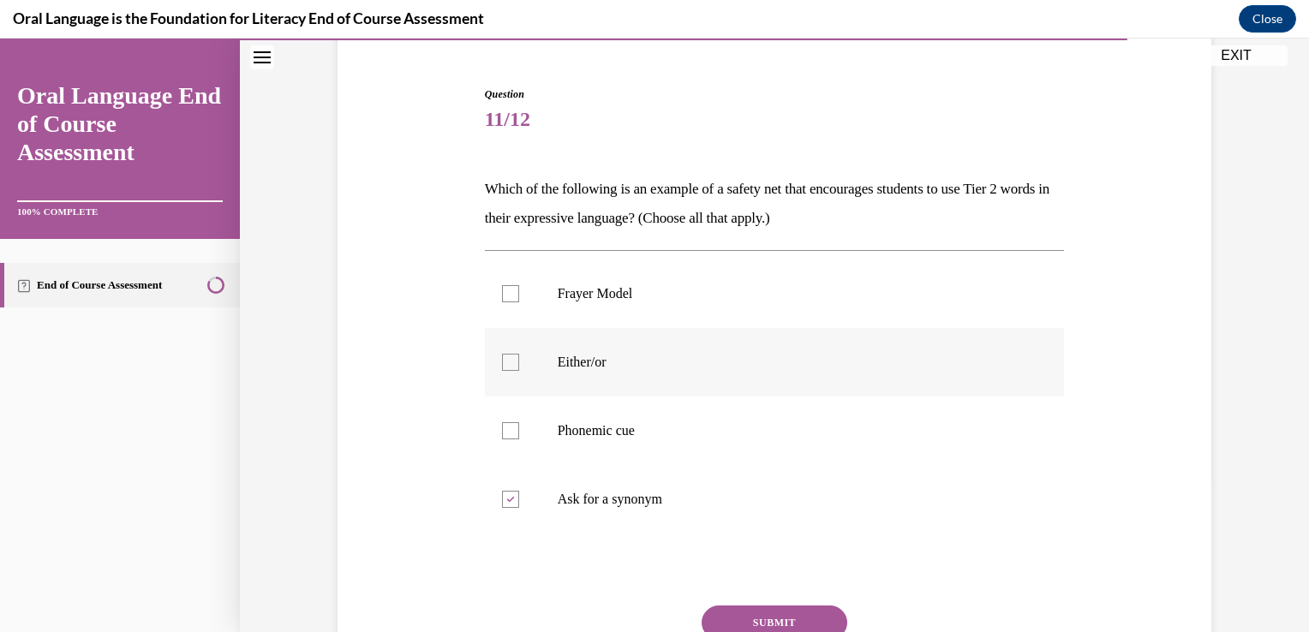
click at [519, 354] on input "Either/or" at bounding box center [510, 362] width 17 height 17
checkbox input "true"
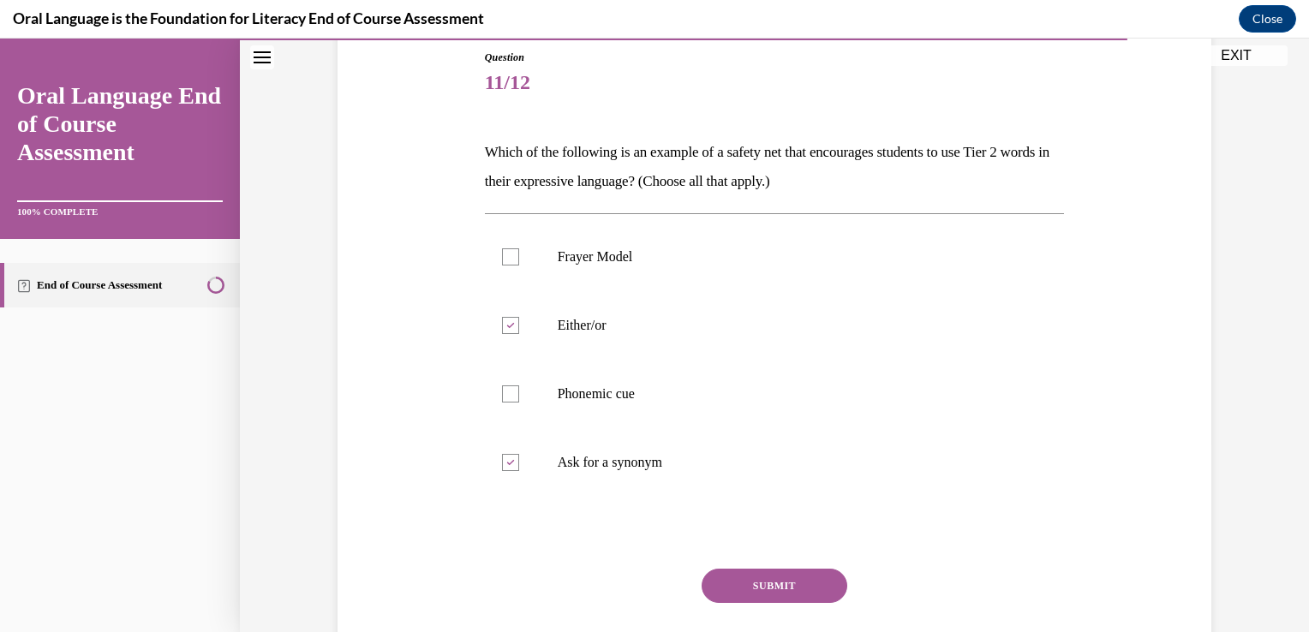
click at [826, 577] on button "SUBMIT" at bounding box center [774, 586] width 146 height 34
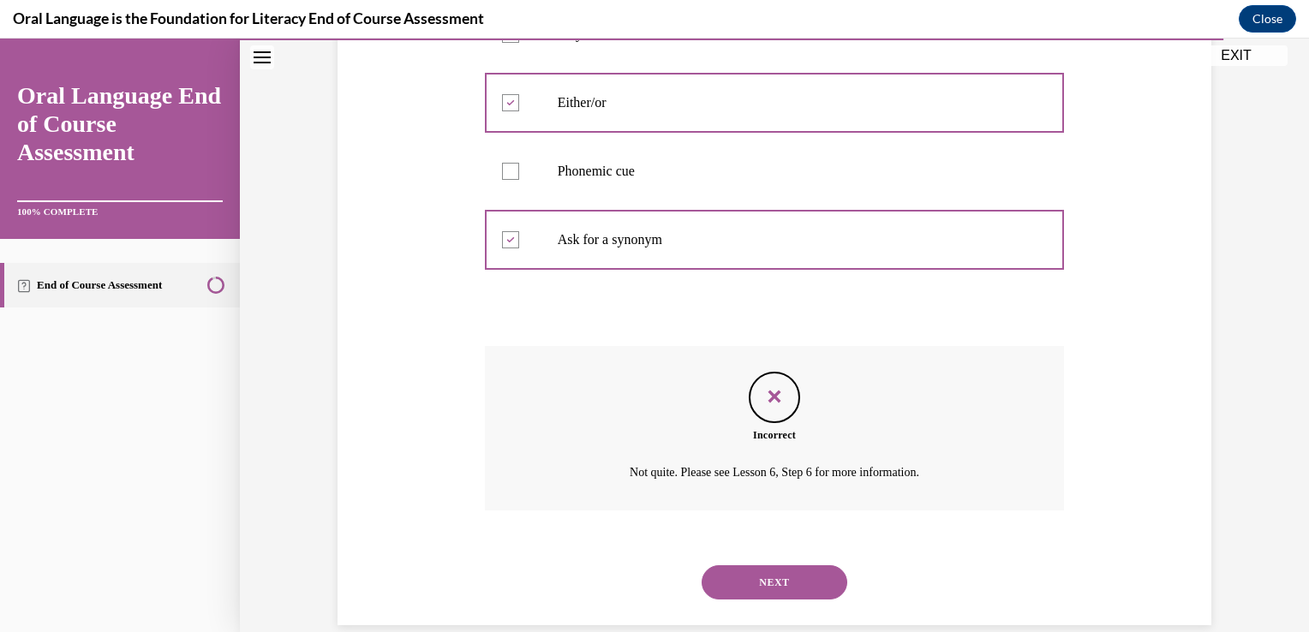
scroll to position [423, 0]
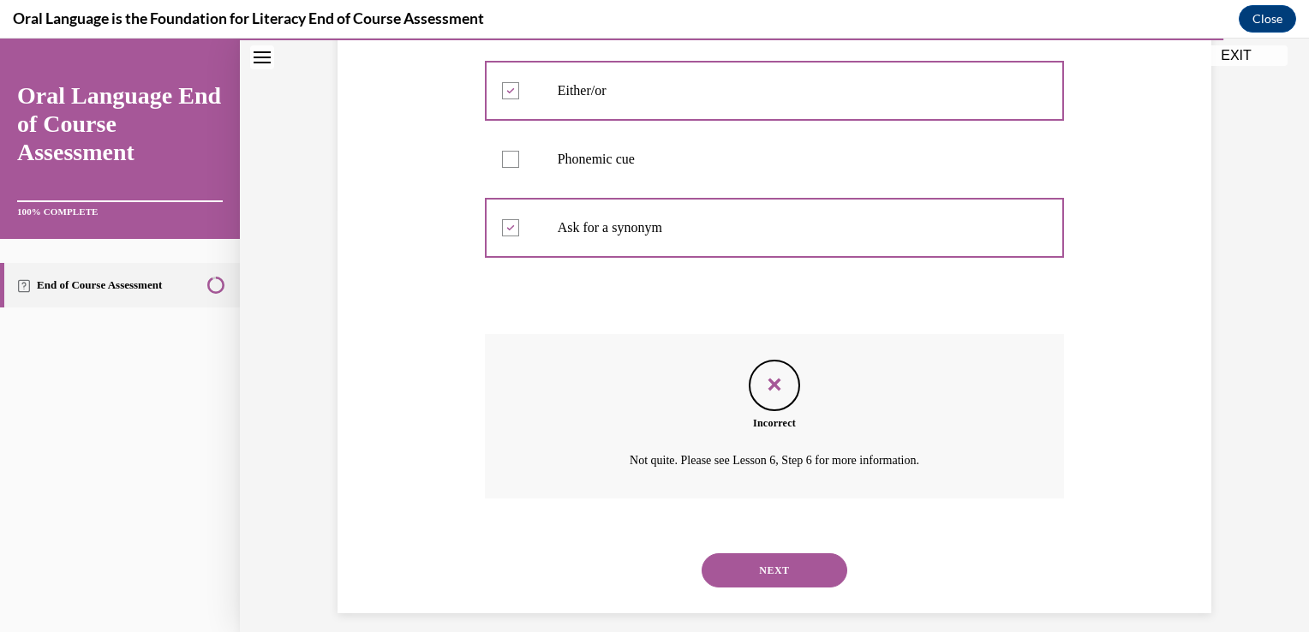
click at [776, 564] on button "NEXT" at bounding box center [774, 570] width 146 height 34
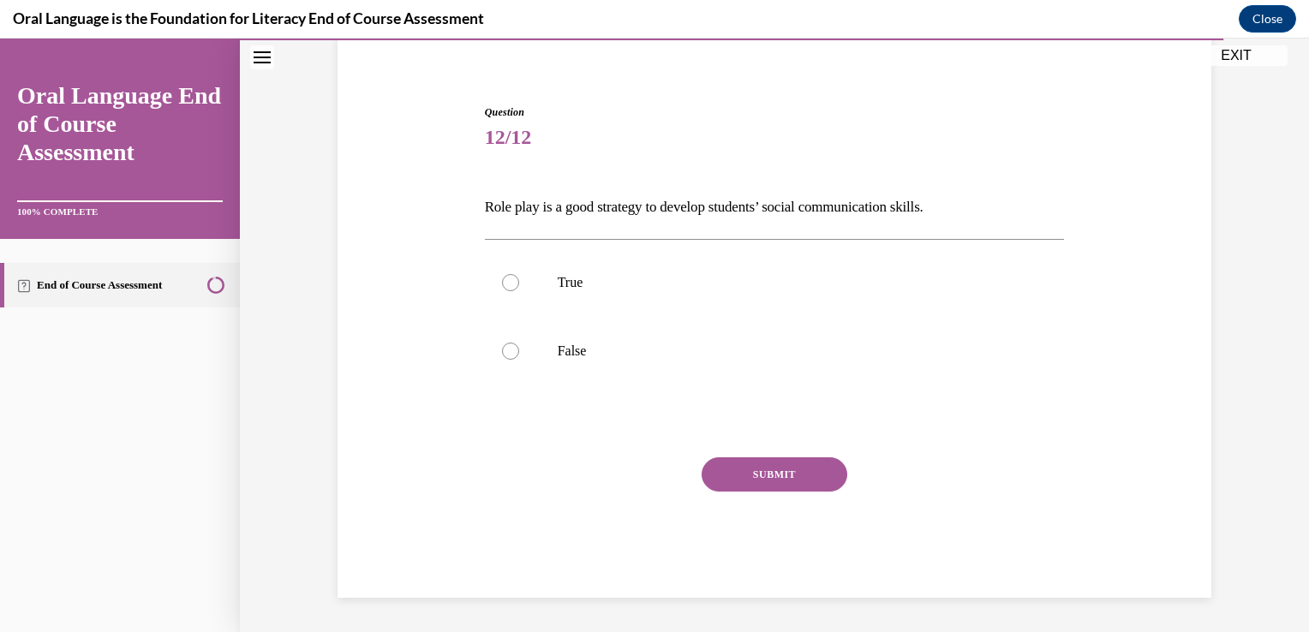
scroll to position [133, 0]
click at [772, 293] on label "True" at bounding box center [775, 283] width 580 height 69
click at [519, 292] on input "True" at bounding box center [510, 283] width 17 height 17
radio input "true"
click at [808, 468] on button "SUBMIT" at bounding box center [774, 475] width 146 height 34
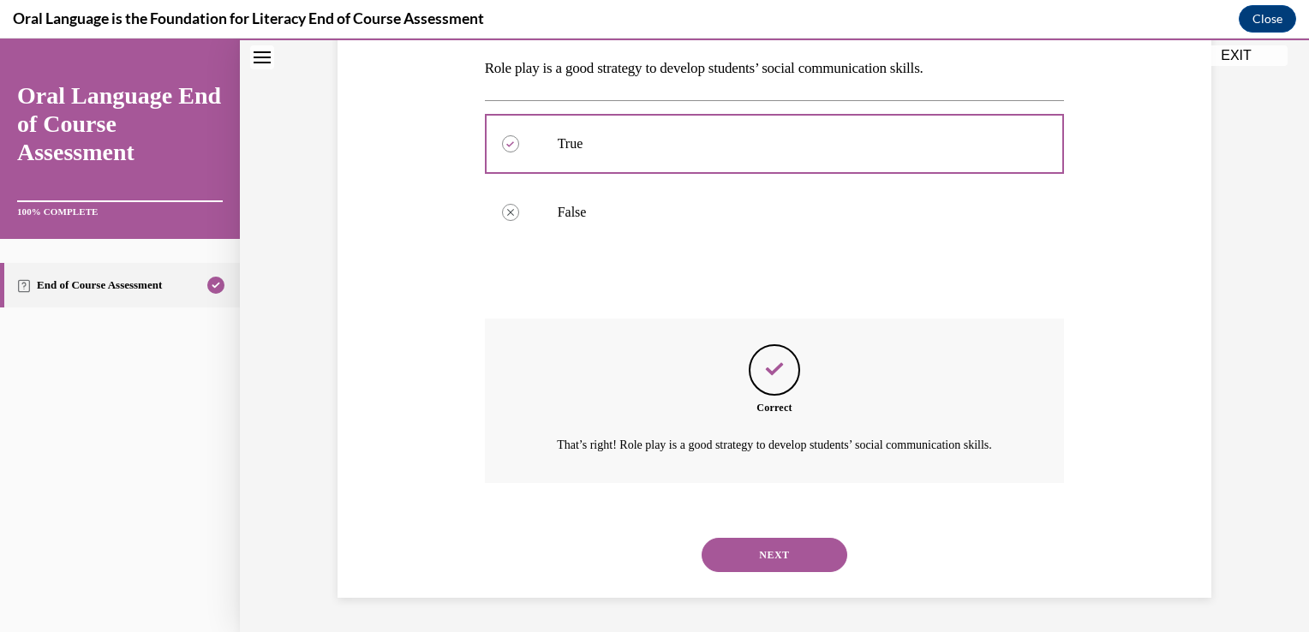
scroll to position [291, 0]
click at [796, 550] on button "NEXT" at bounding box center [774, 555] width 146 height 34
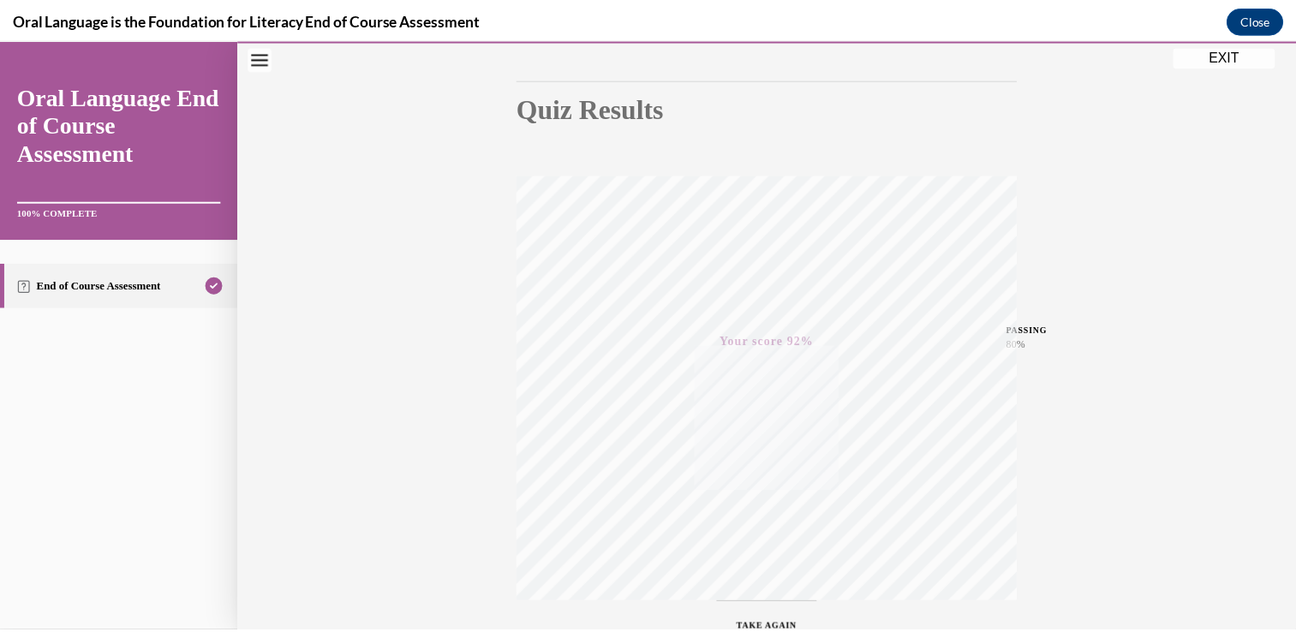
scroll to position [139, 0]
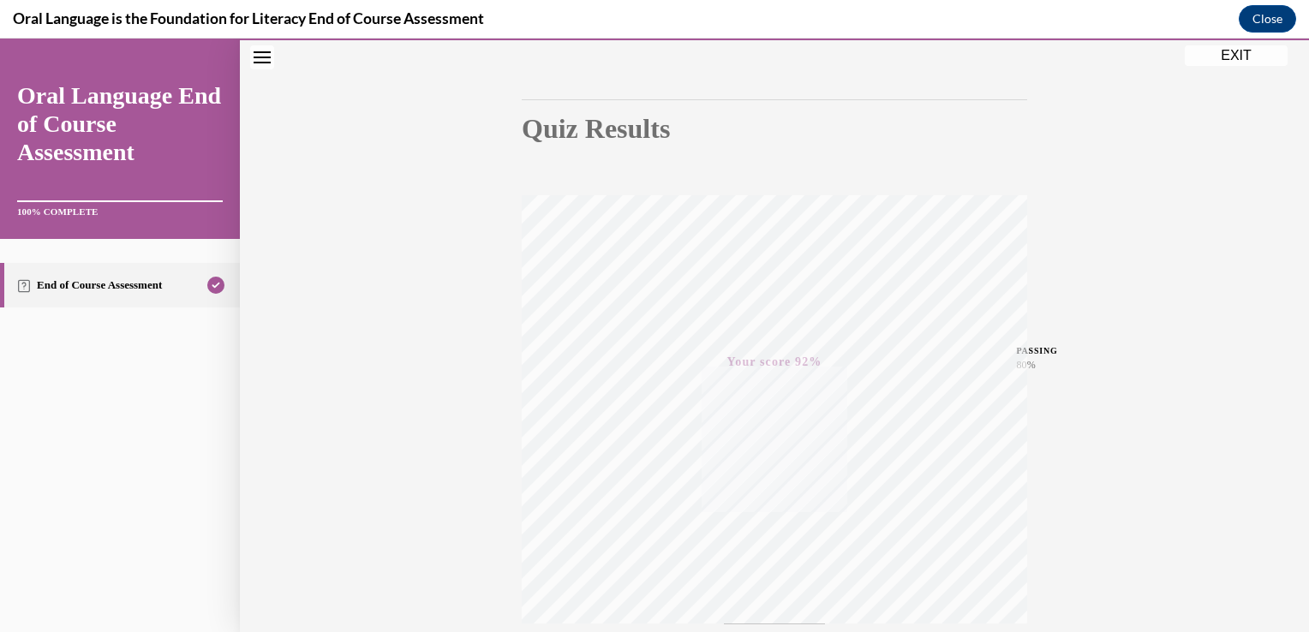
click at [1234, 63] on button "EXIT" at bounding box center [1235, 55] width 103 height 21
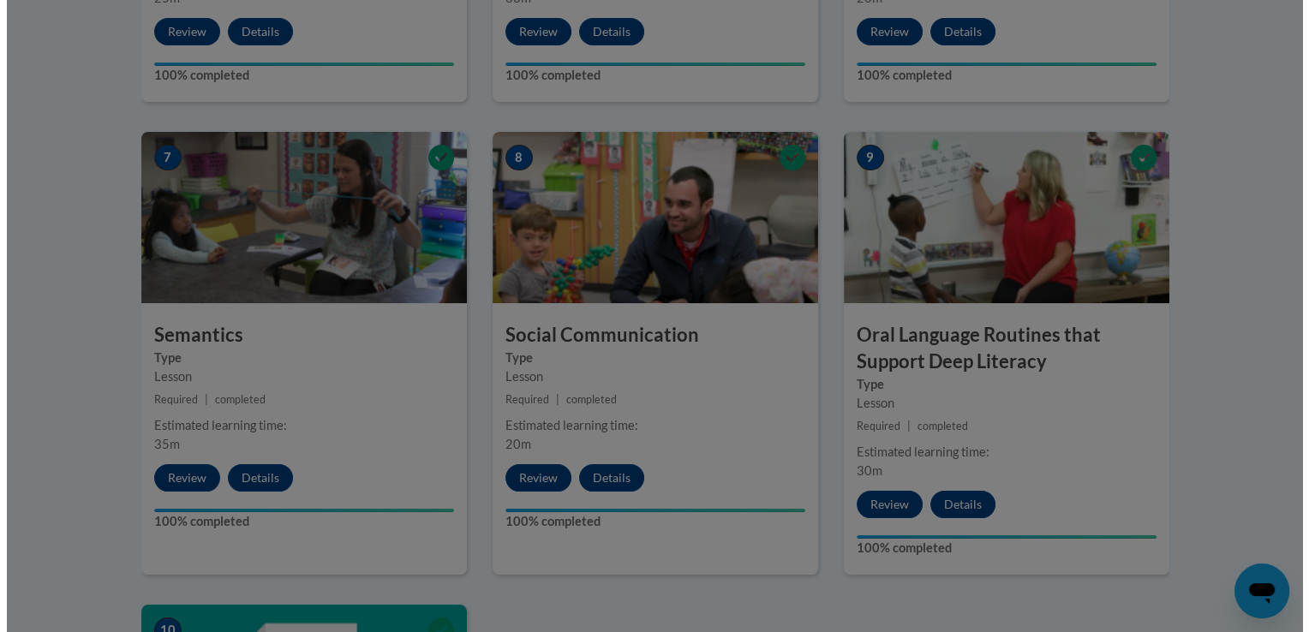
scroll to position [1193, 0]
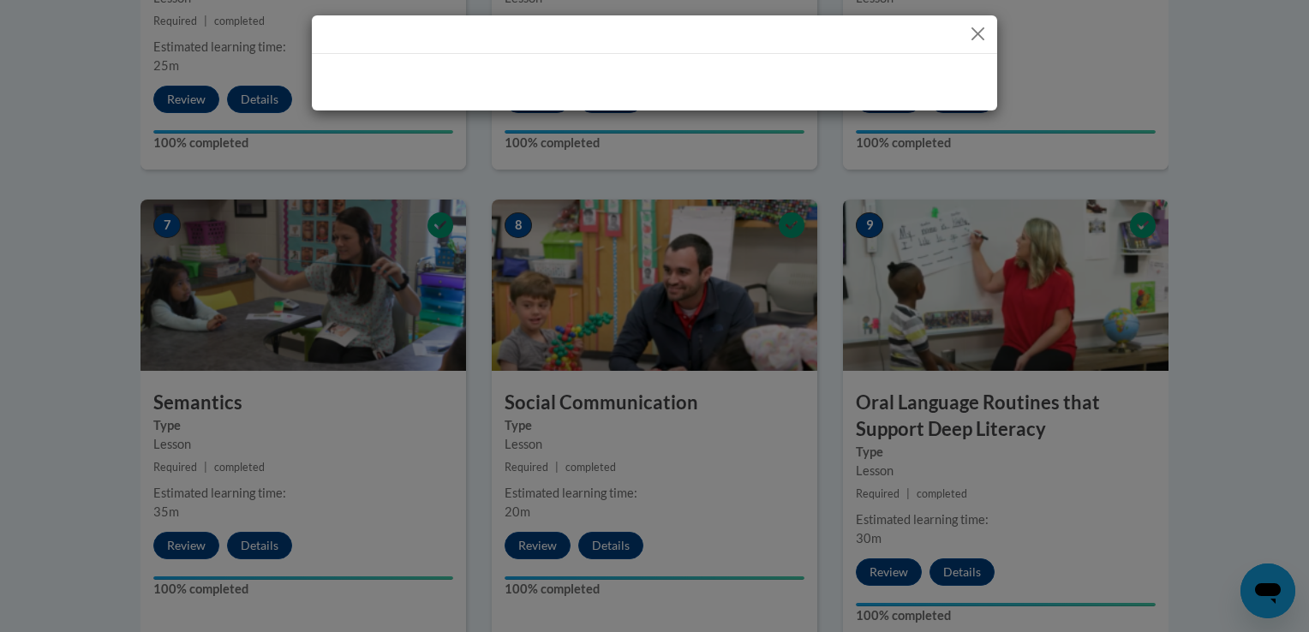
drag, startPoint x: 1299, startPoint y: 444, endPoint x: 1303, endPoint y: 301, distance: 143.1
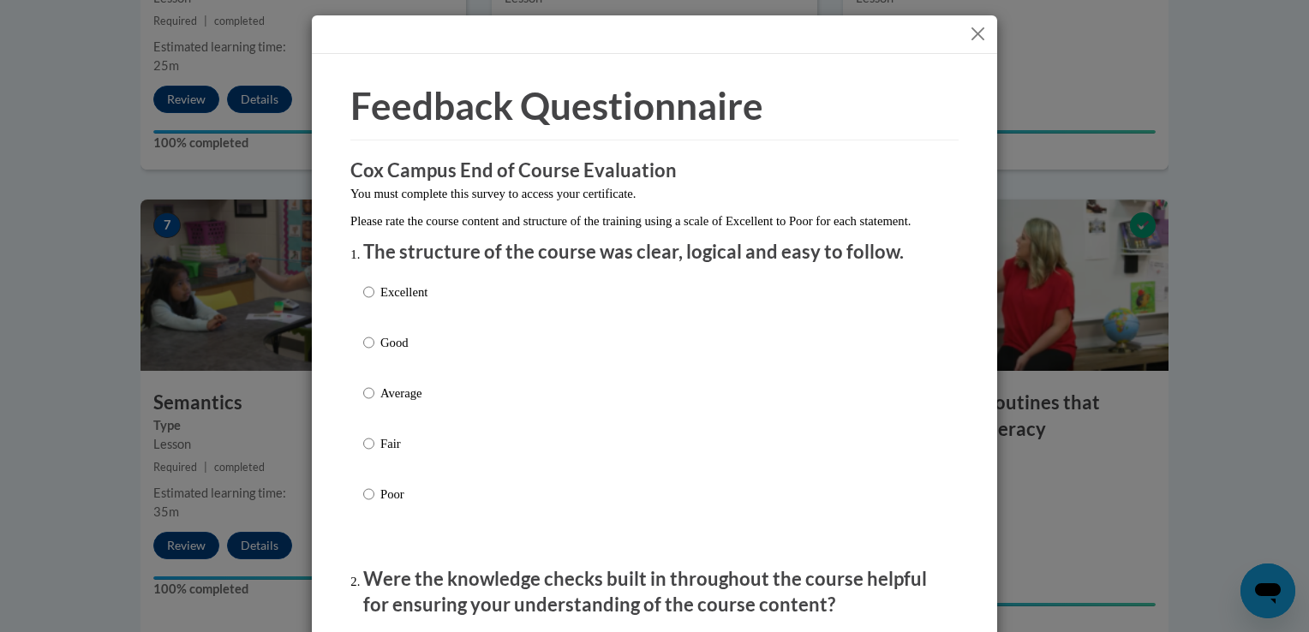
click at [422, 379] on label "Good" at bounding box center [395, 356] width 64 height 46
click at [374, 352] on input "Good" at bounding box center [368, 342] width 11 height 19
radio input "true"
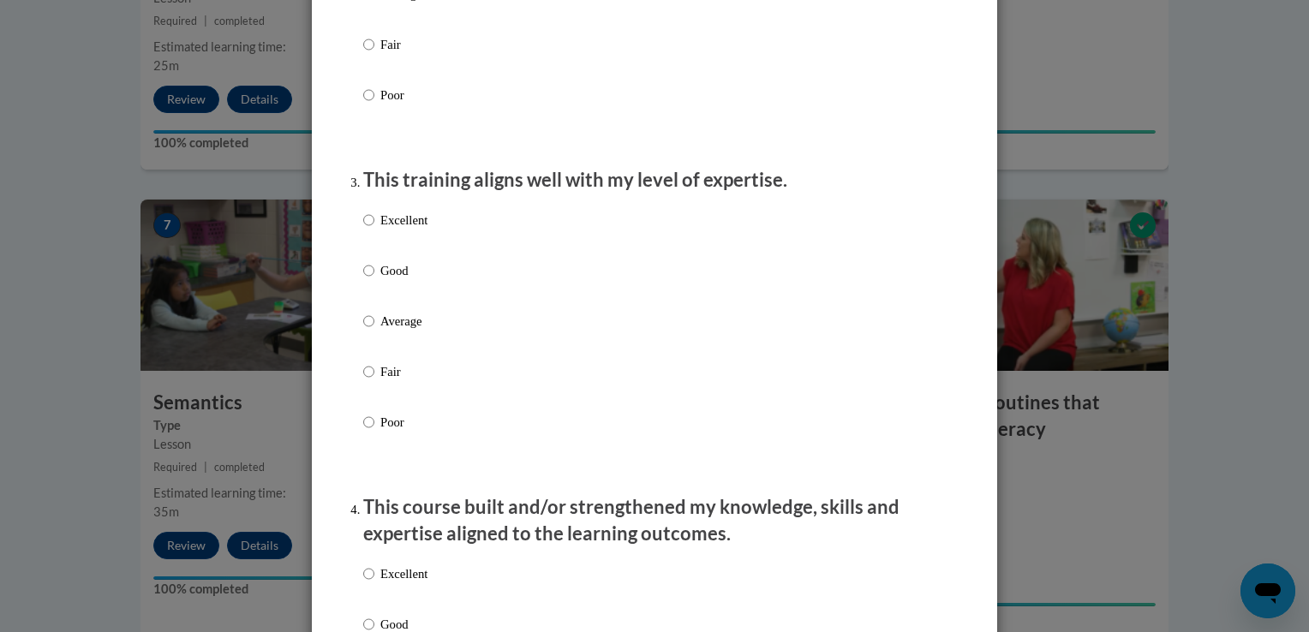
scroll to position [756, 0]
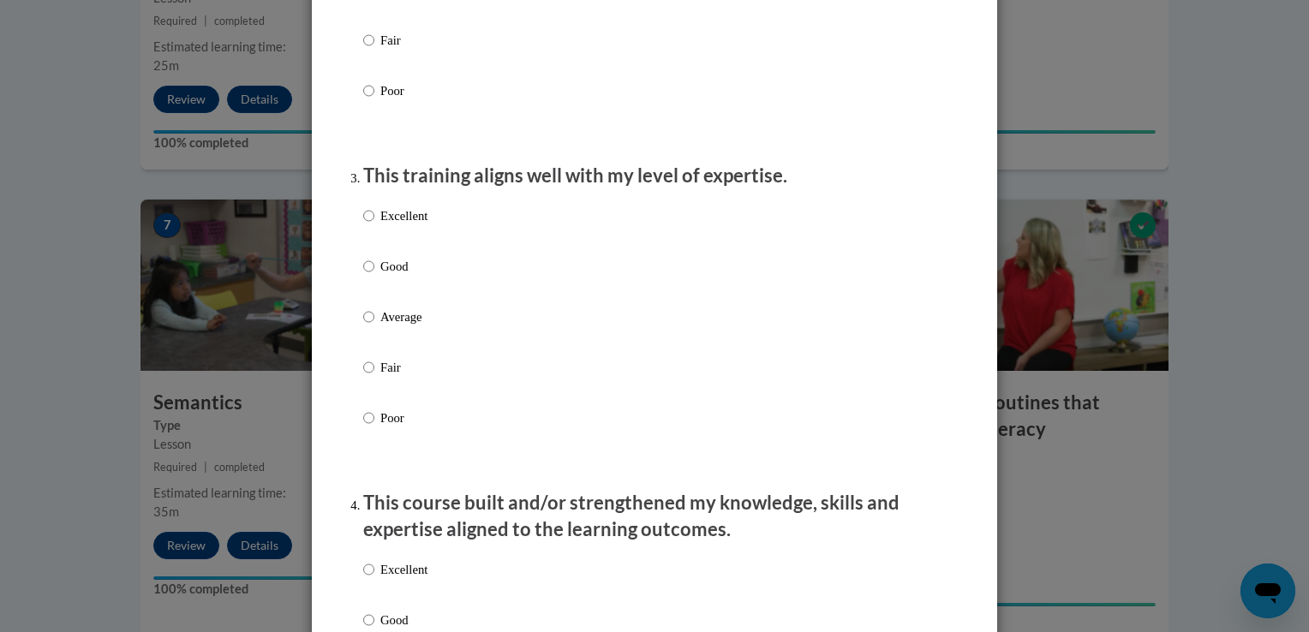
click at [445, 10] on div "Excellent Good Average Fair Poor" at bounding box center [654, 10] width 582 height 279
radio input "true"
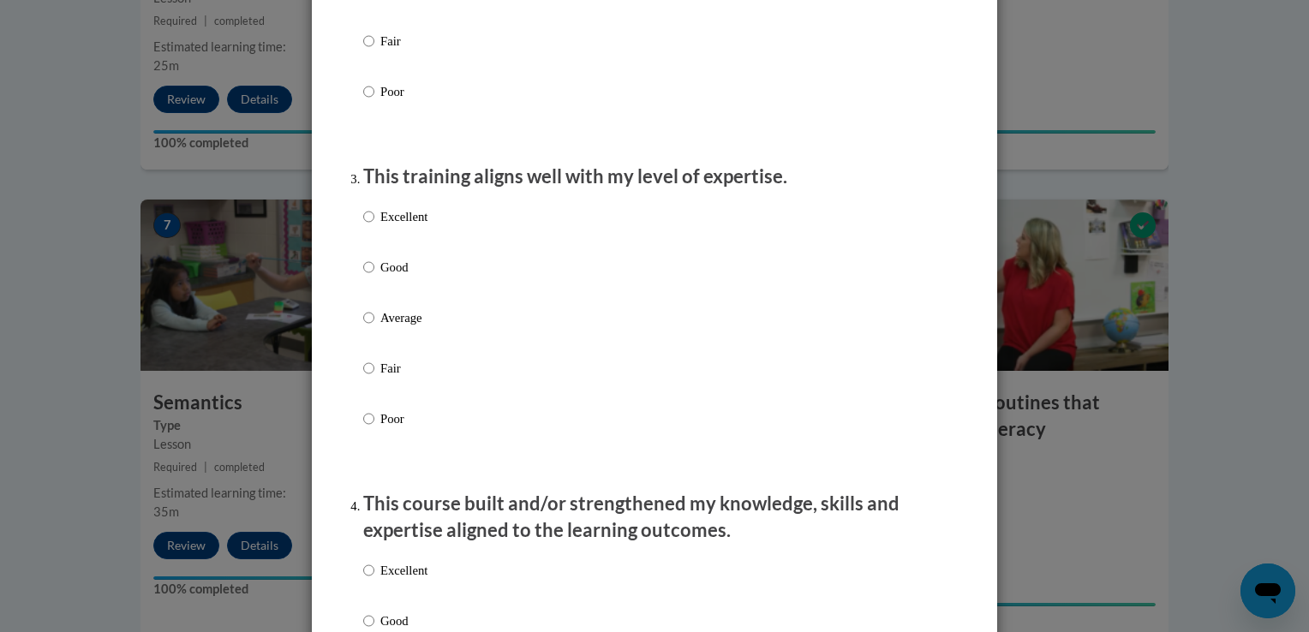
click at [368, 288] on label "Good" at bounding box center [395, 281] width 64 height 46
click at [368, 277] on input "Good" at bounding box center [368, 267] width 11 height 19
radio input "true"
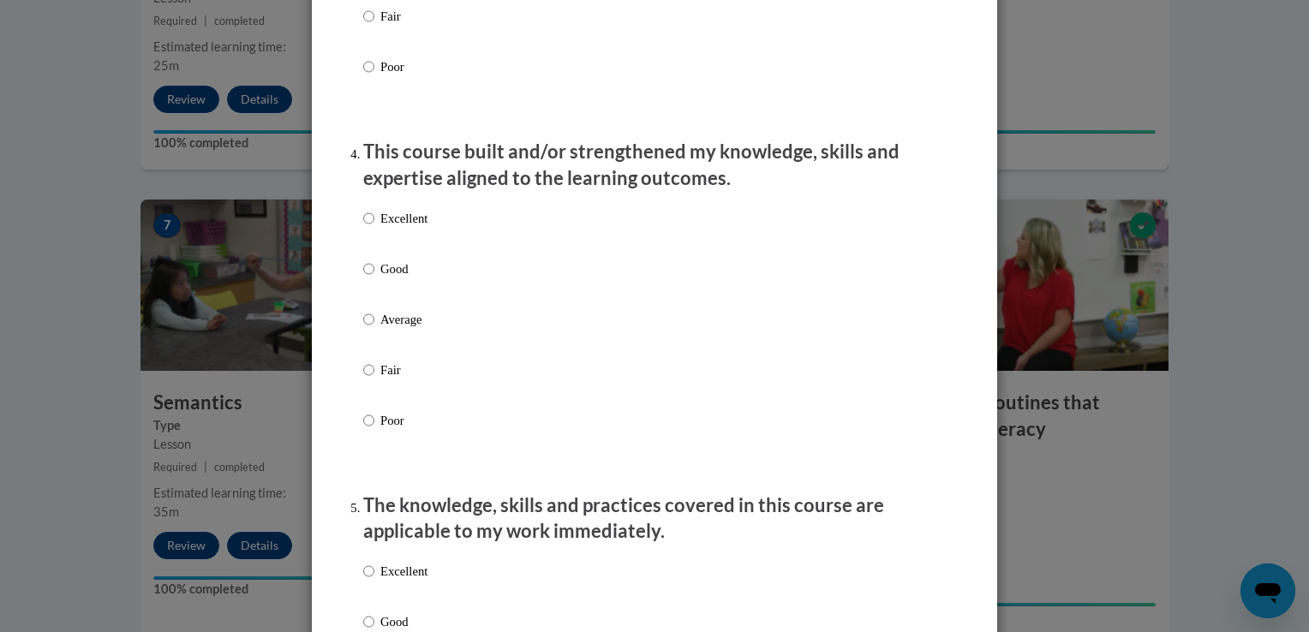
scroll to position [1120, 0]
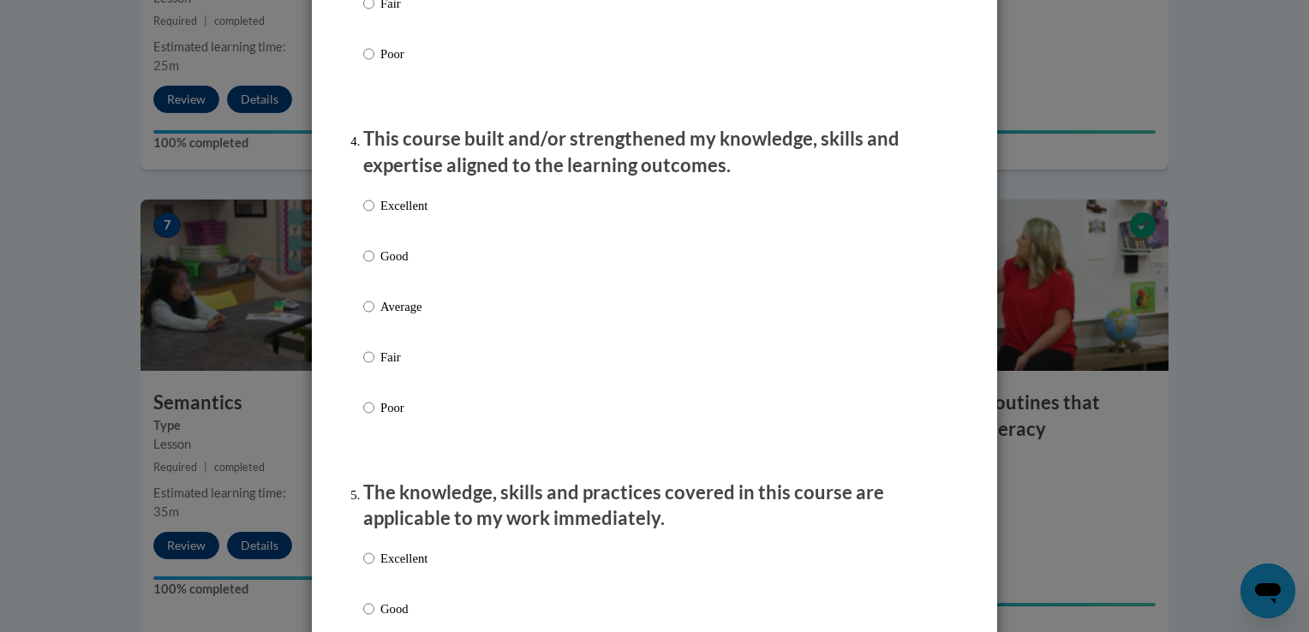
click at [433, 236] on div "Excellent Good Average Fair Poor" at bounding box center [654, 327] width 582 height 279
click at [419, 215] on p "Excellent" at bounding box center [403, 205] width 47 height 19
click at [374, 215] on input "Excellent" at bounding box center [368, 205] width 11 height 19
radio input "true"
click at [390, 618] on p "Good" at bounding box center [403, 608] width 47 height 19
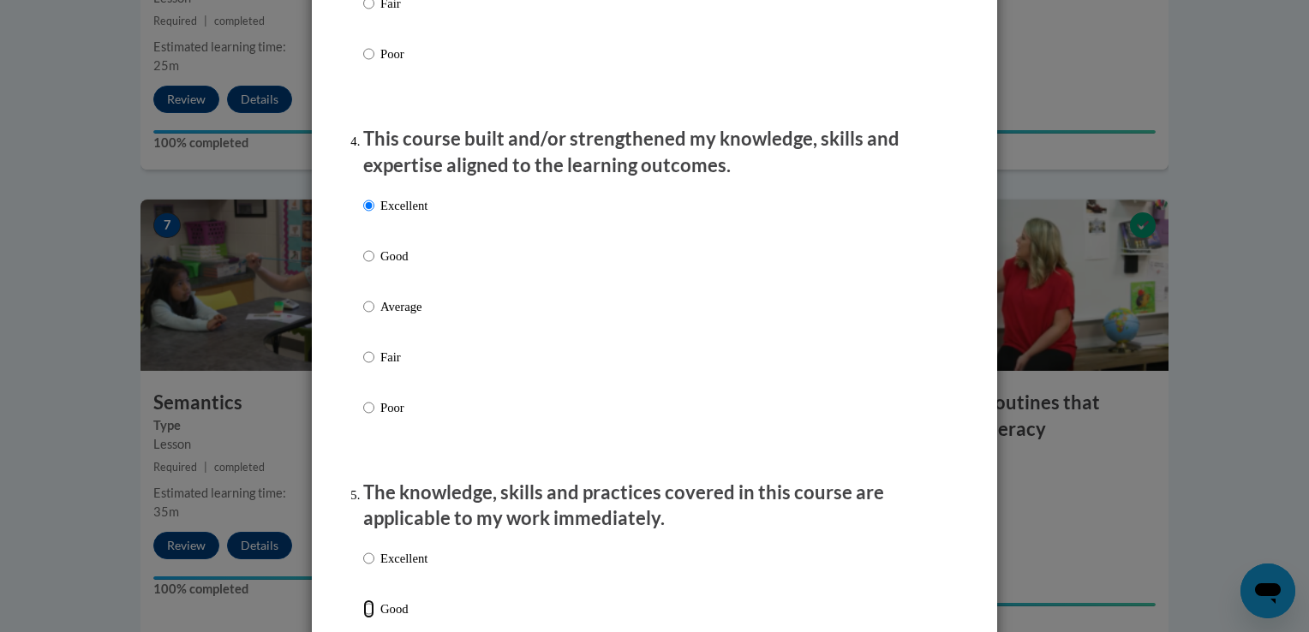
click at [374, 618] on input "Good" at bounding box center [368, 608] width 11 height 19
radio input "true"
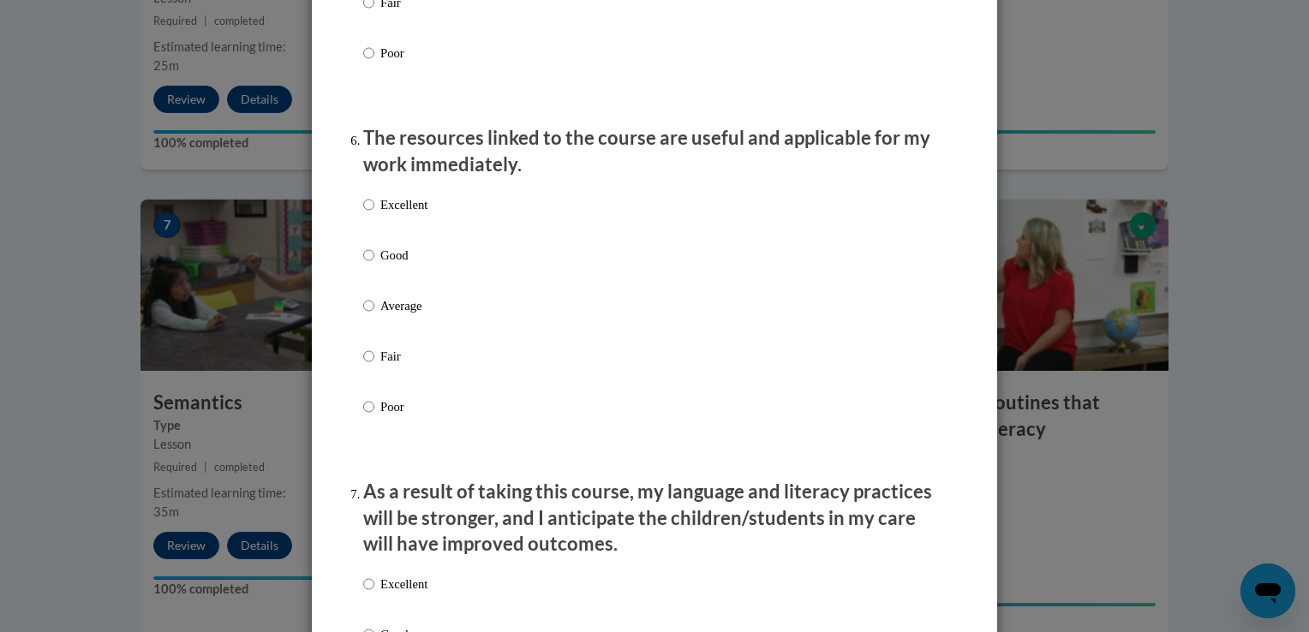
scroll to position [1873, 0]
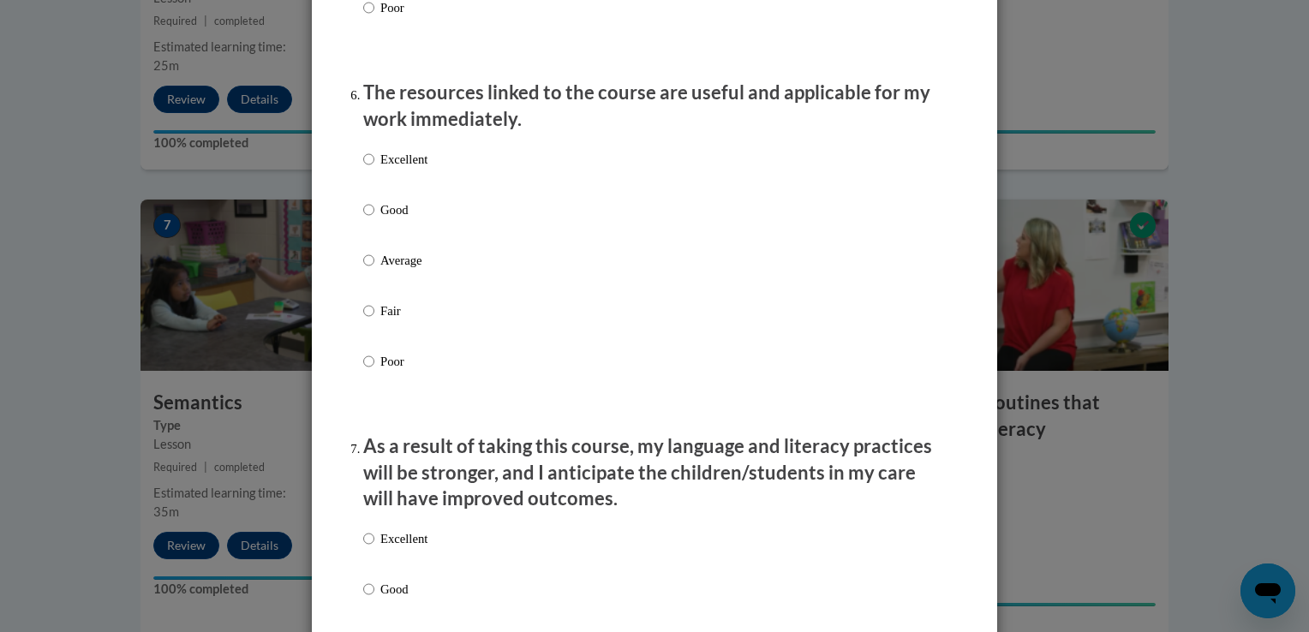
click at [399, 289] on label "Average" at bounding box center [395, 274] width 64 height 46
click at [374, 270] on input "Average" at bounding box center [368, 260] width 11 height 19
radio input "true"
click at [384, 548] on p "Excellent" at bounding box center [403, 538] width 47 height 19
click at [374, 548] on input "Excellent" at bounding box center [368, 538] width 11 height 19
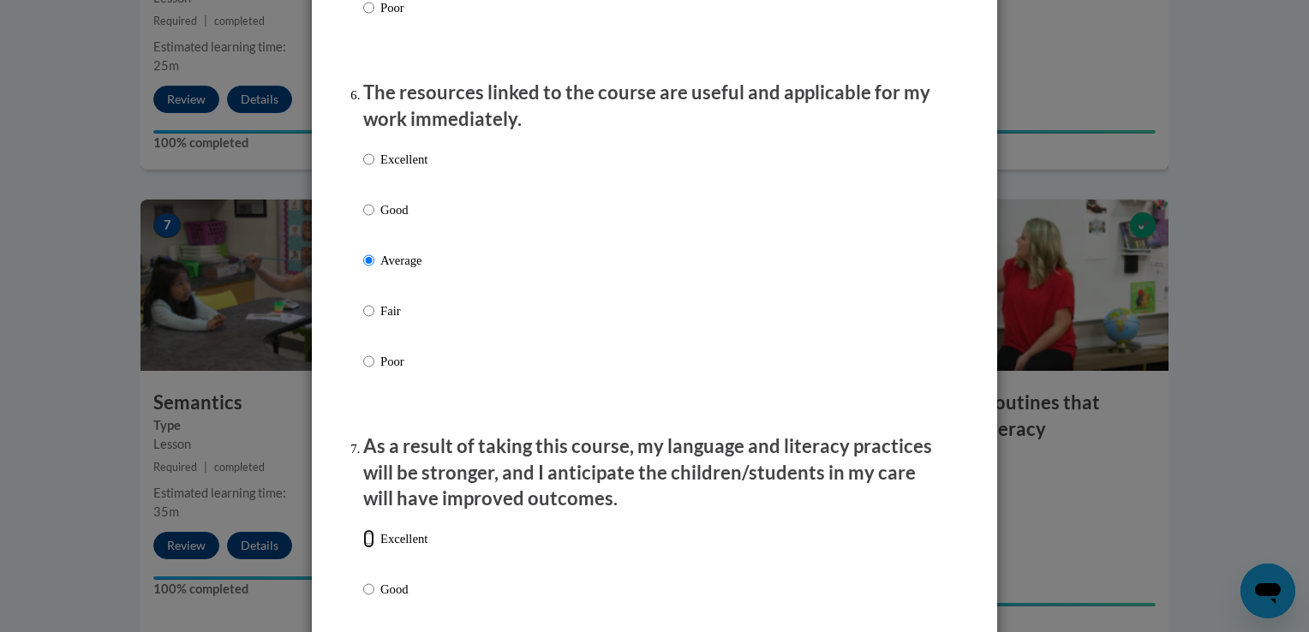
radio input "true"
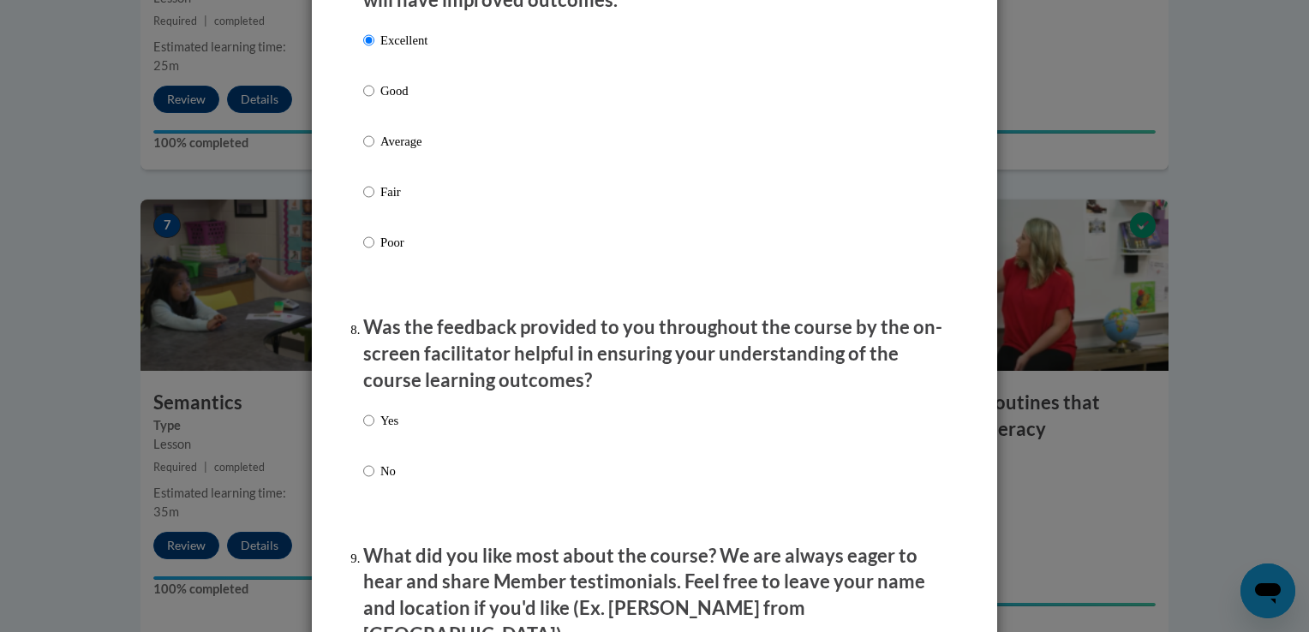
scroll to position [2380, 0]
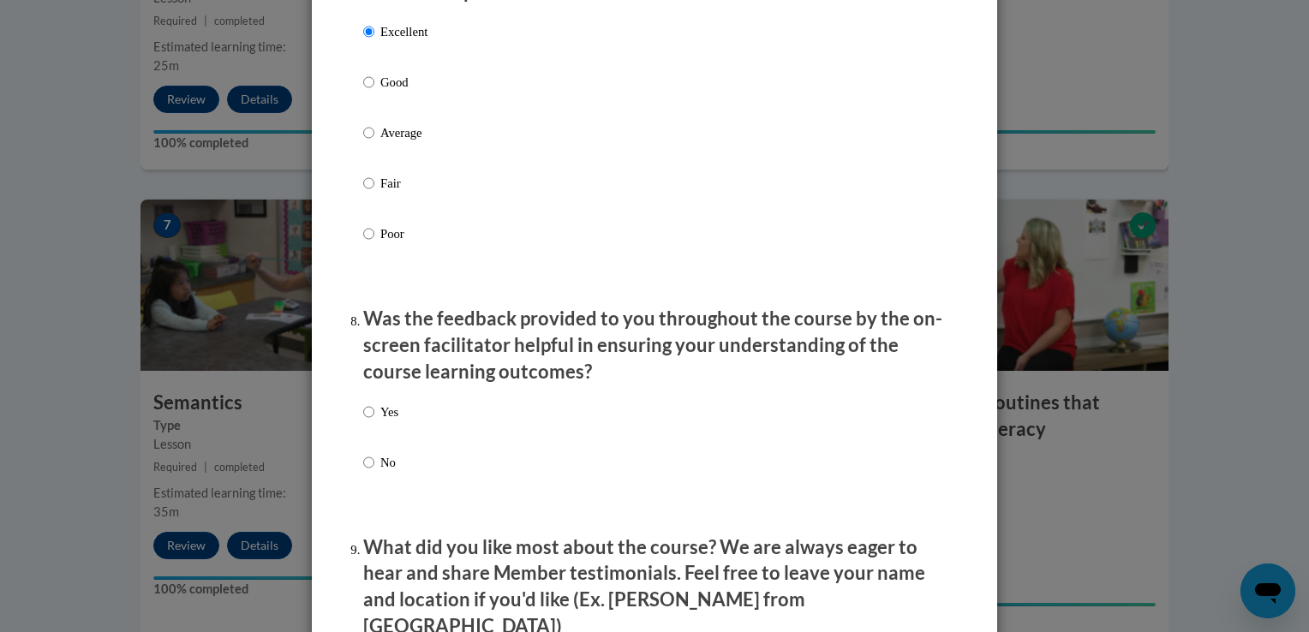
click at [538, 433] on div "Yes No" at bounding box center [654, 458] width 582 height 128
click at [414, 432] on div "Yes No" at bounding box center [654, 458] width 582 height 128
click at [366, 421] on input "Yes" at bounding box center [368, 412] width 11 height 19
radio input "true"
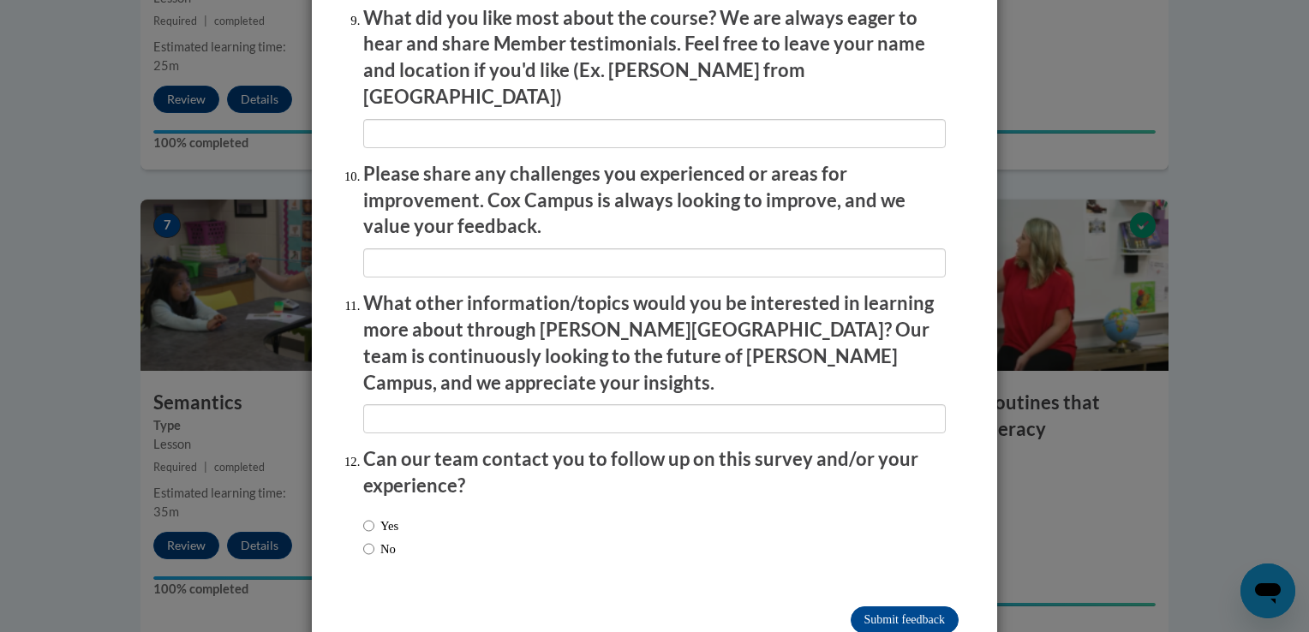
scroll to position [2934, 0]
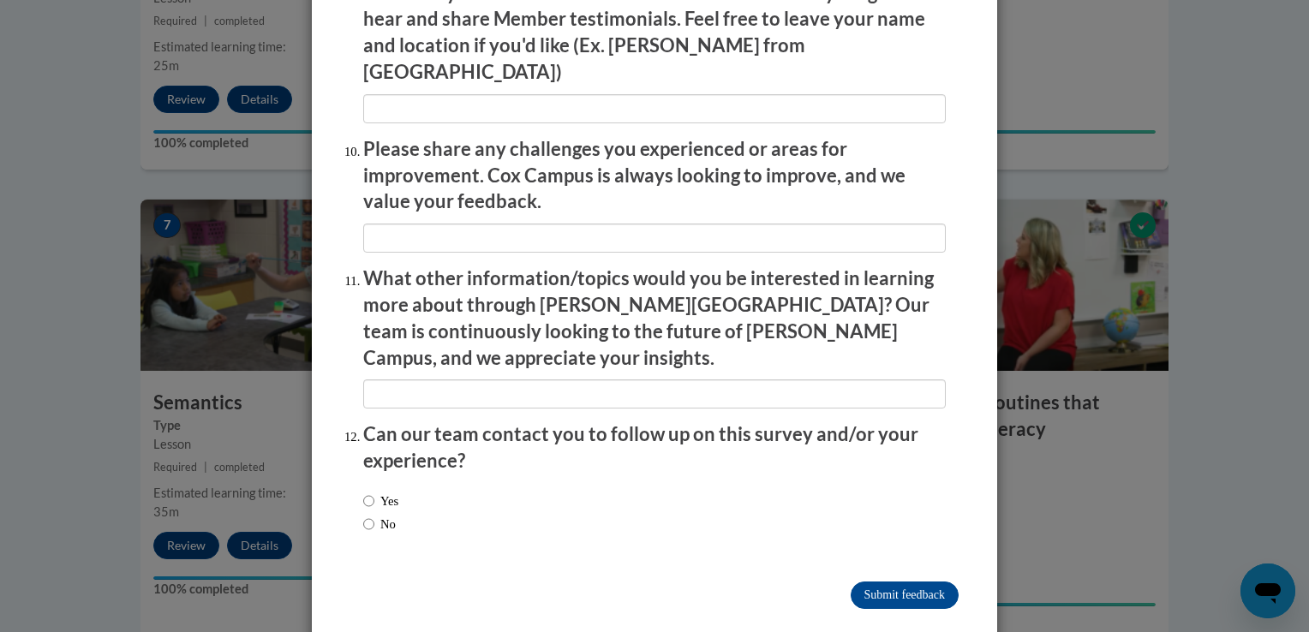
click at [367, 500] on div "Yes No" at bounding box center [380, 512] width 35 height 59
click at [364, 515] on input "No" at bounding box center [368, 524] width 11 height 19
radio input "true"
click at [920, 582] on input "Submit feedback" at bounding box center [904, 595] width 108 height 27
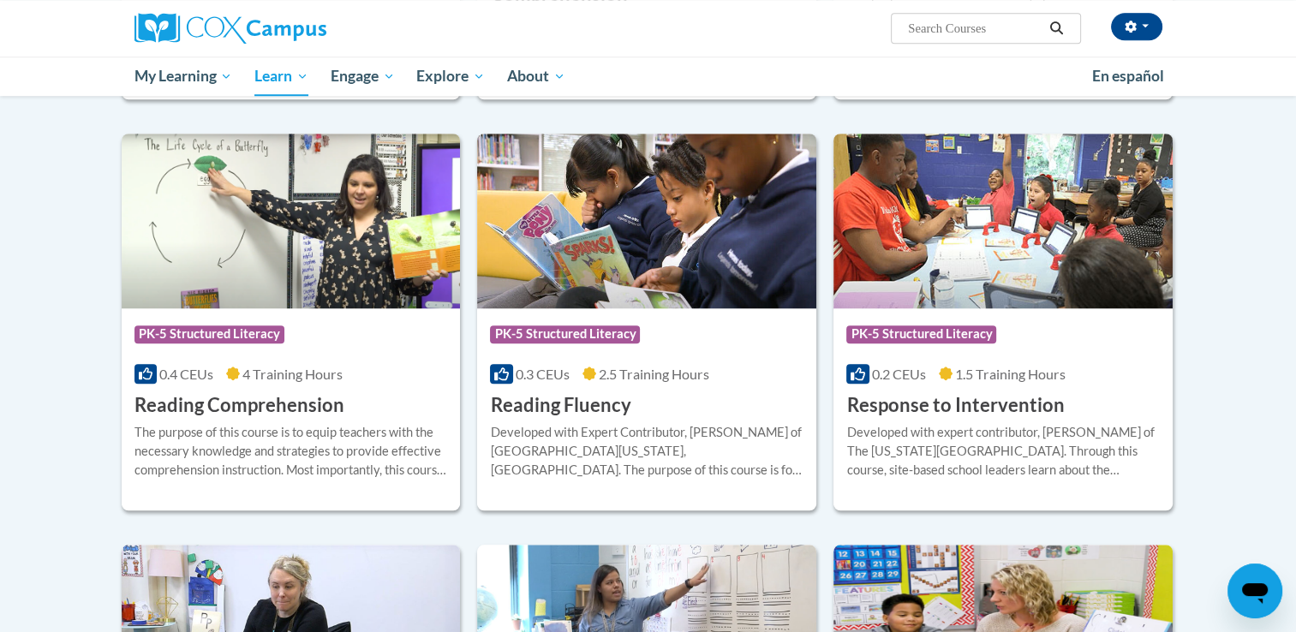
scroll to position [1391, 0]
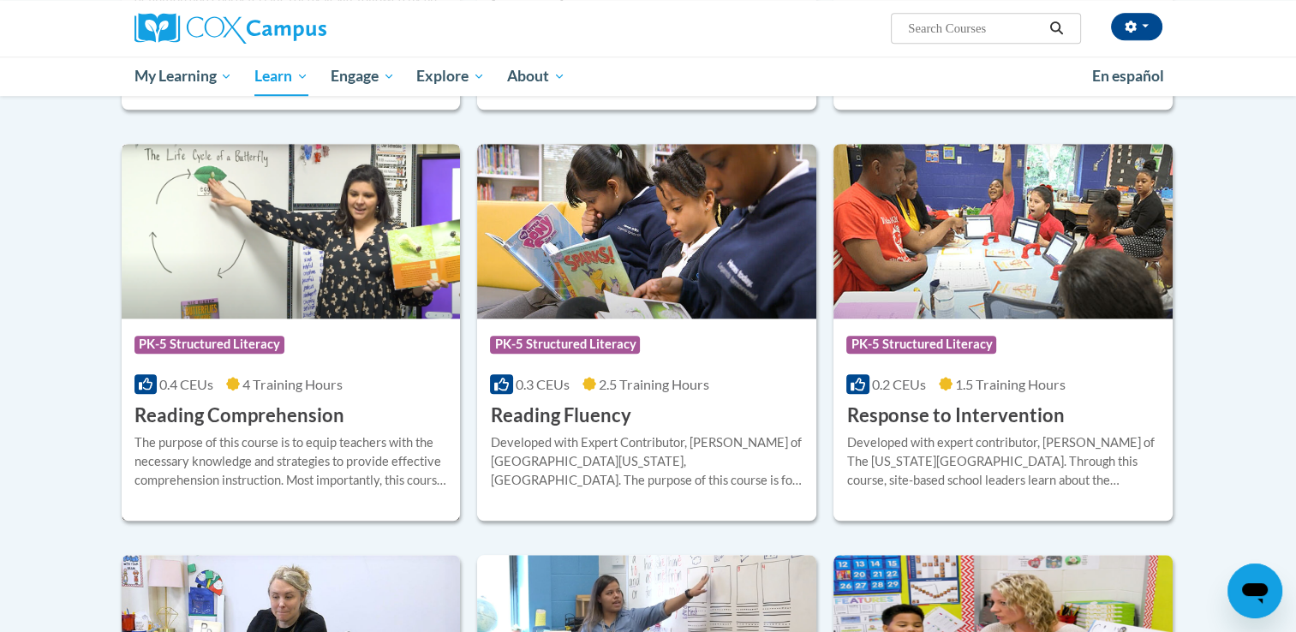
click at [371, 258] on img at bounding box center [291, 231] width 339 height 175
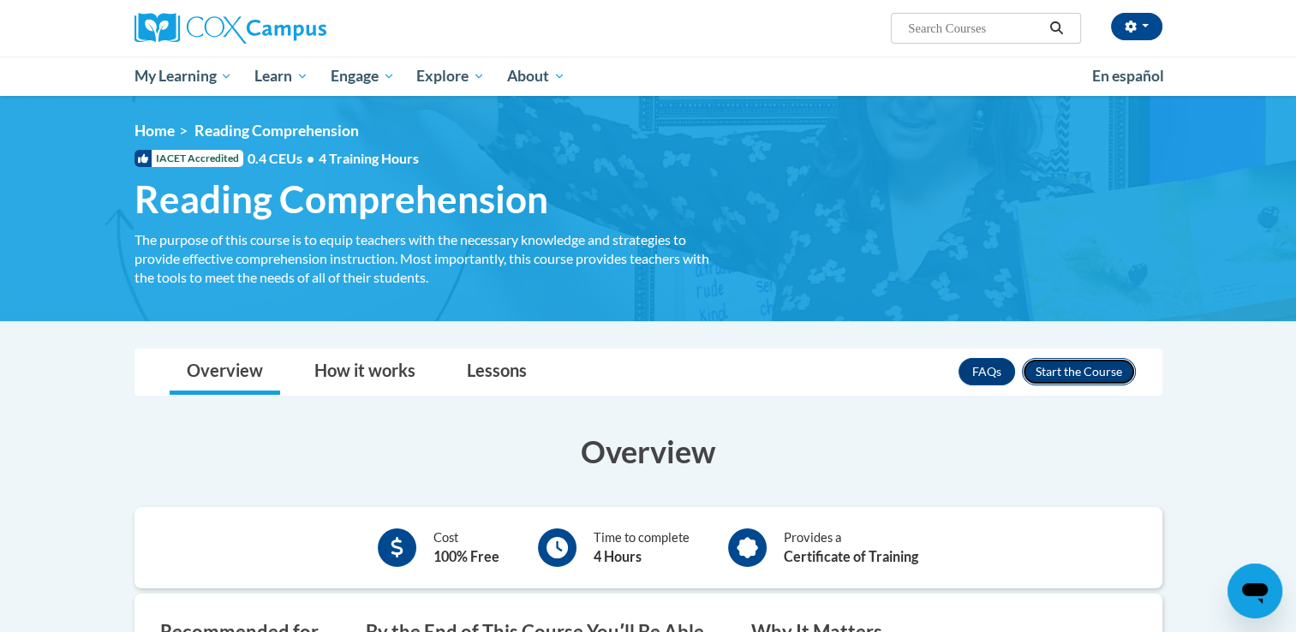
click at [1067, 364] on button "Enroll" at bounding box center [1079, 371] width 114 height 27
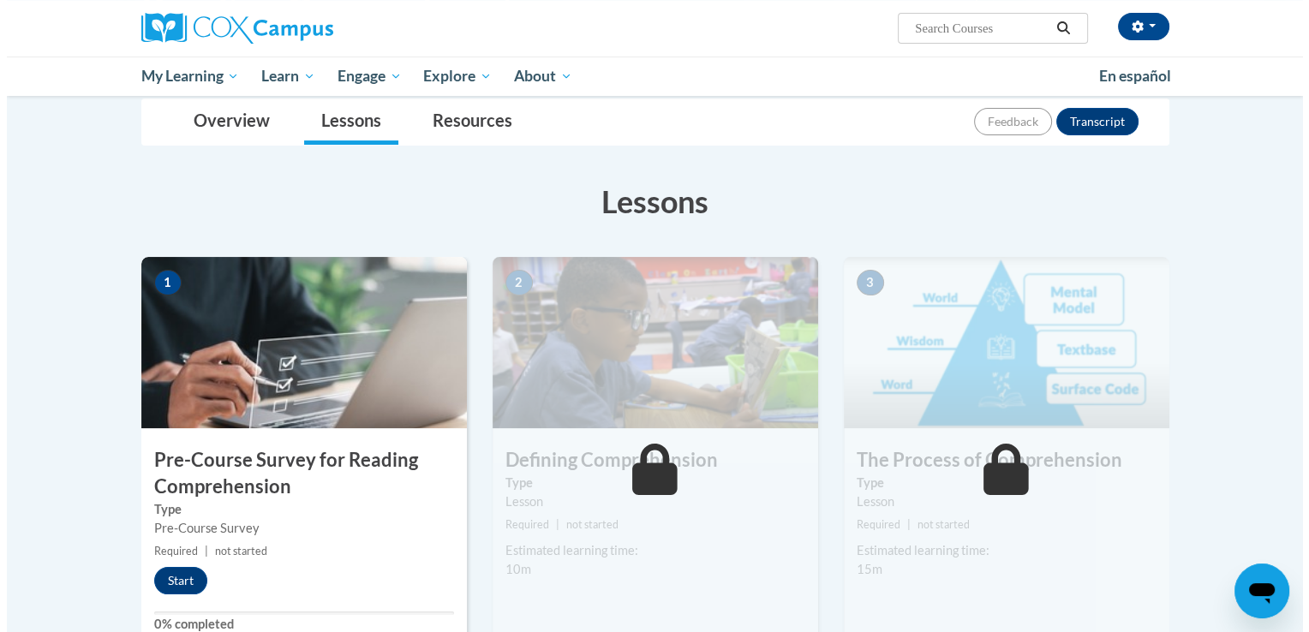
scroll to position [193, 0]
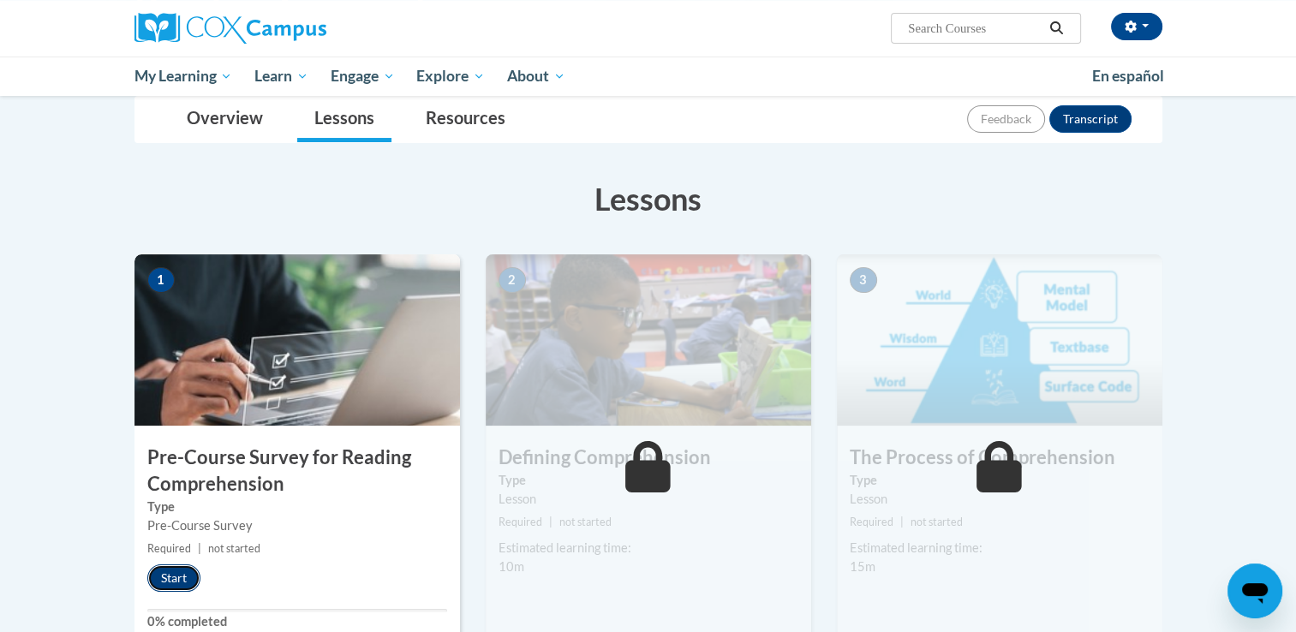
click at [176, 581] on button "Start" at bounding box center [173, 577] width 53 height 27
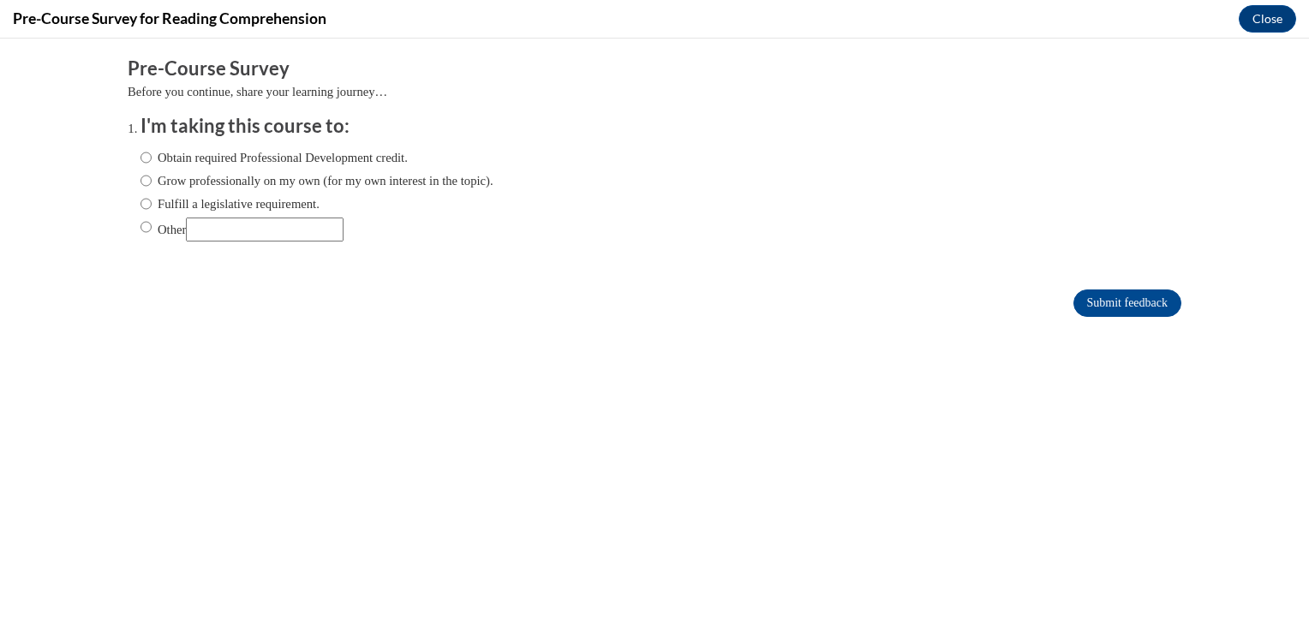
scroll to position [0, 0]
click at [230, 180] on label "Grow professionally on my own (for my own interest in the topic)." at bounding box center [316, 180] width 353 height 19
click at [152, 180] on input "Grow professionally on my own (for my own interest in the topic)." at bounding box center [145, 180] width 11 height 19
radio input "true"
click at [1120, 294] on input "Submit feedback" at bounding box center [1127, 302] width 108 height 27
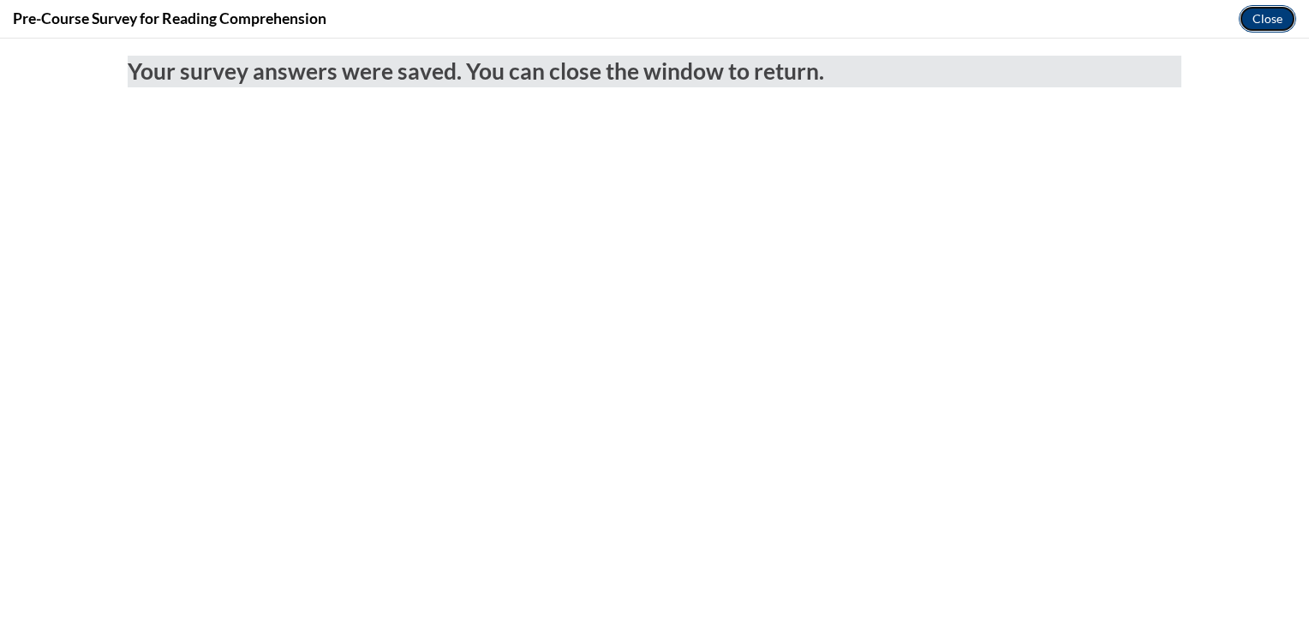
click at [1251, 9] on button "Close" at bounding box center [1266, 18] width 57 height 27
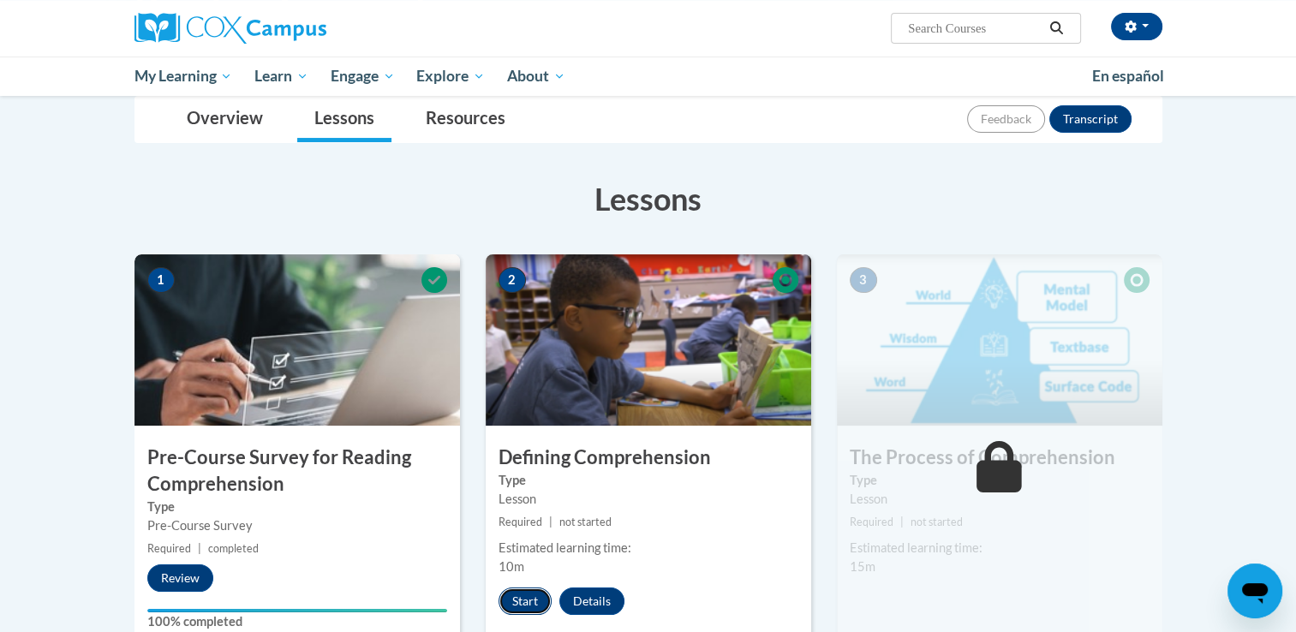
click at [526, 601] on button "Start" at bounding box center [524, 600] width 53 height 27
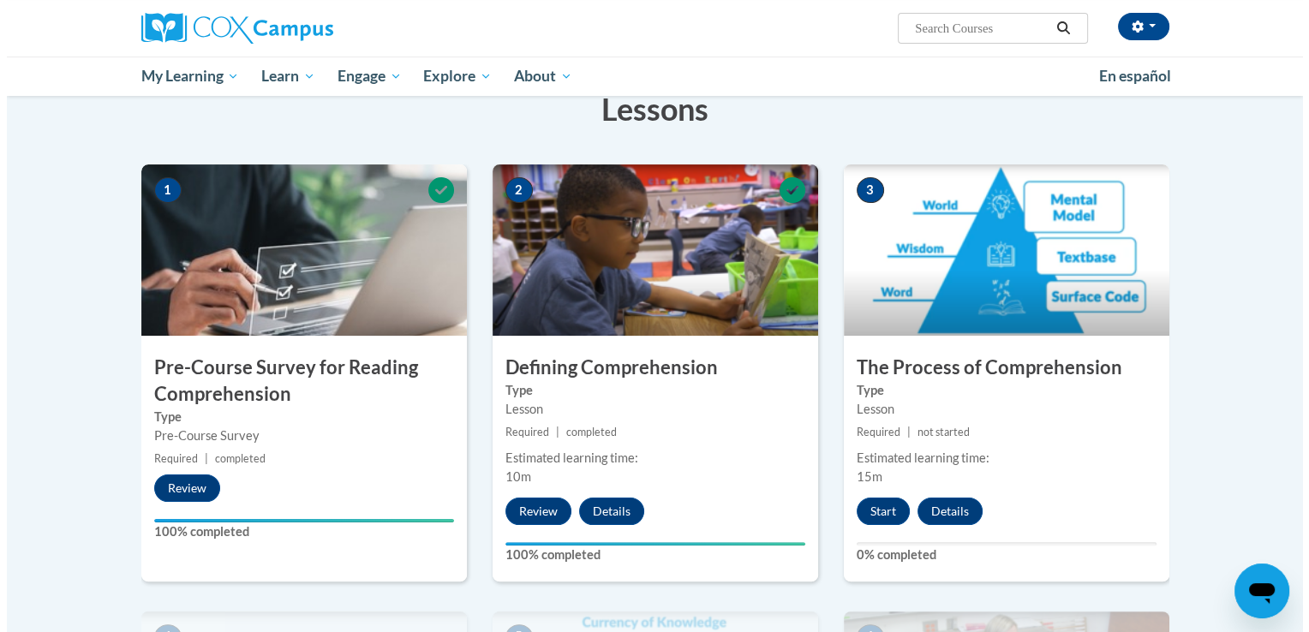
scroll to position [356, 0]
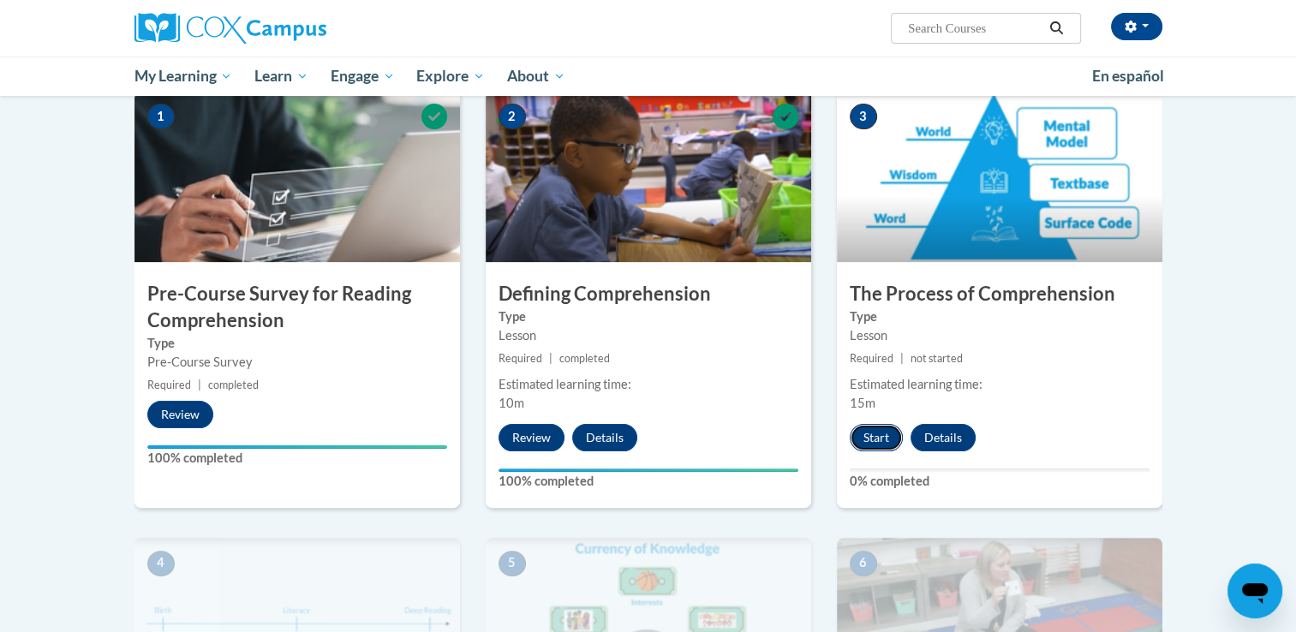
click at [874, 424] on button "Start" at bounding box center [876, 437] width 53 height 27
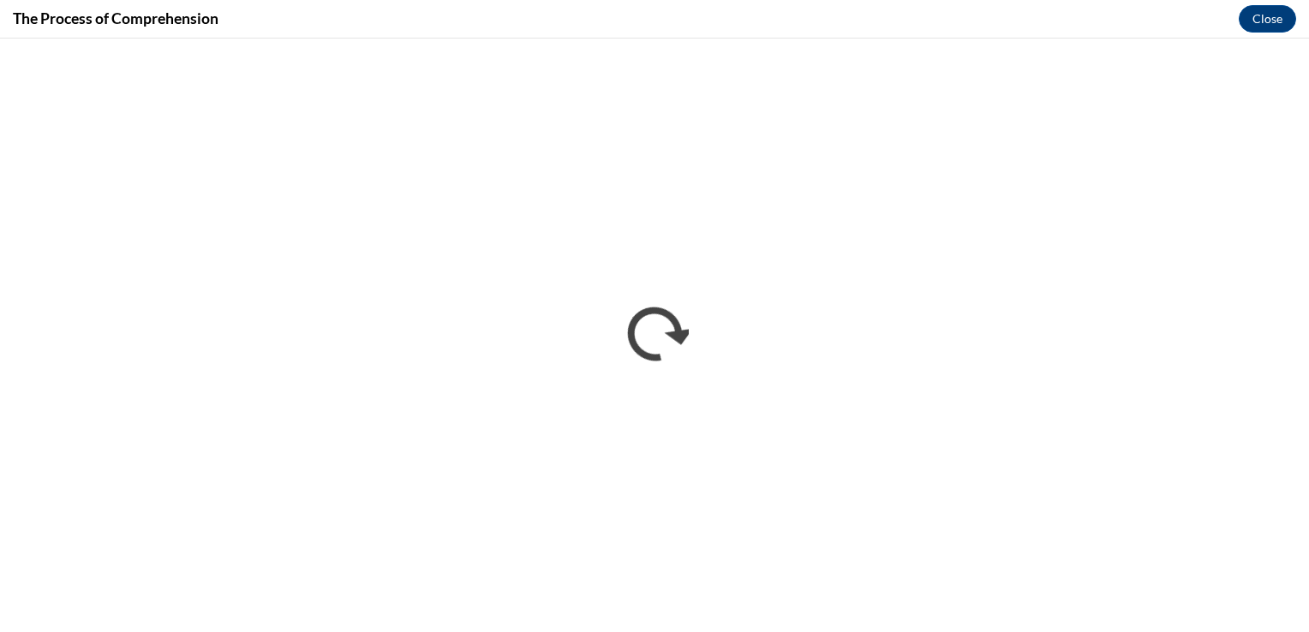
scroll to position [0, 0]
